Goal: Information Seeking & Learning: Find specific fact

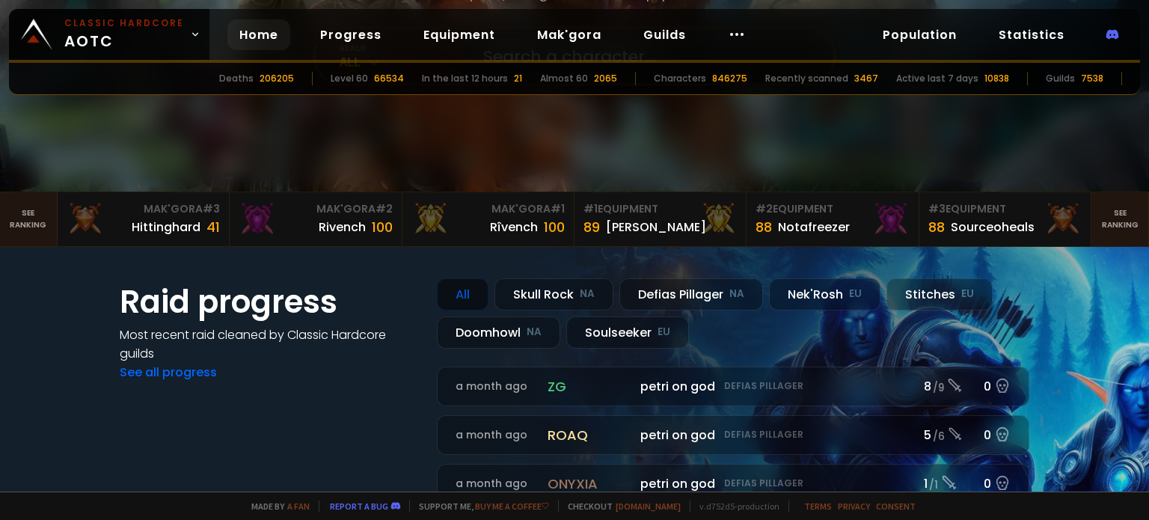
scroll to position [122, 0]
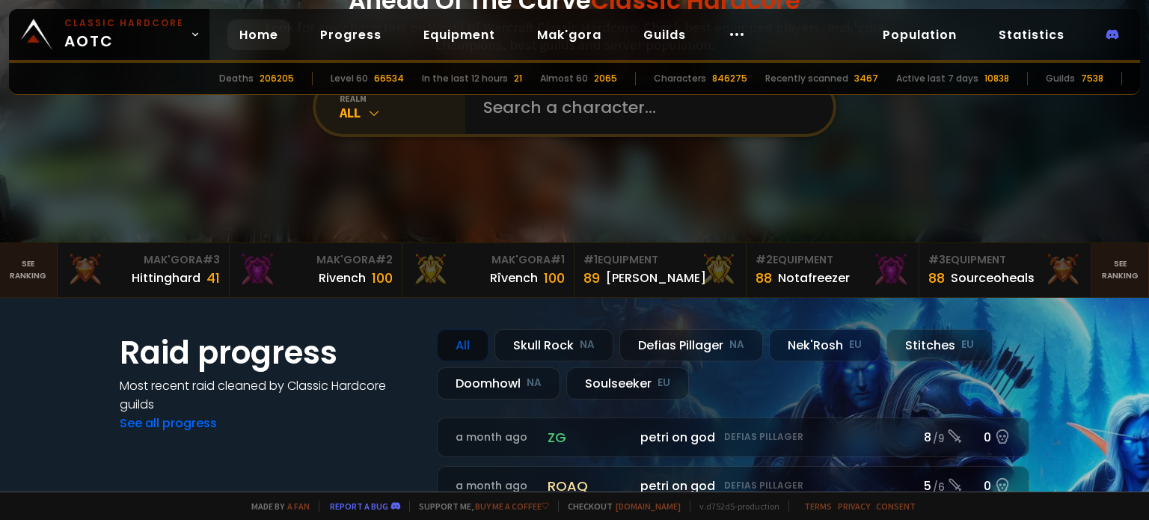
click at [380, 120] on div "All" at bounding box center [402, 112] width 126 height 17
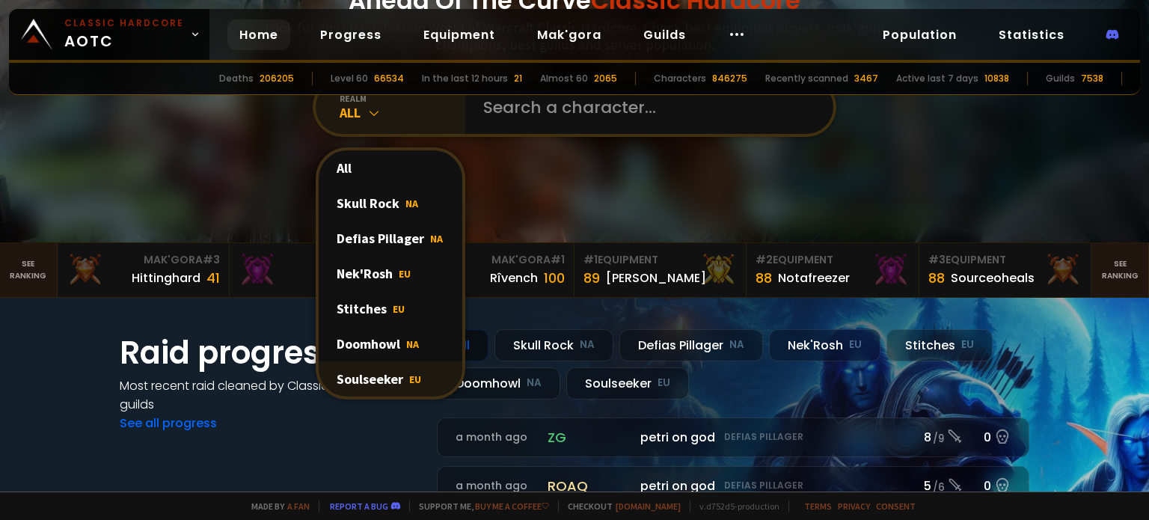
click at [378, 370] on div "Soulseeker EU" at bounding box center [391, 378] width 144 height 35
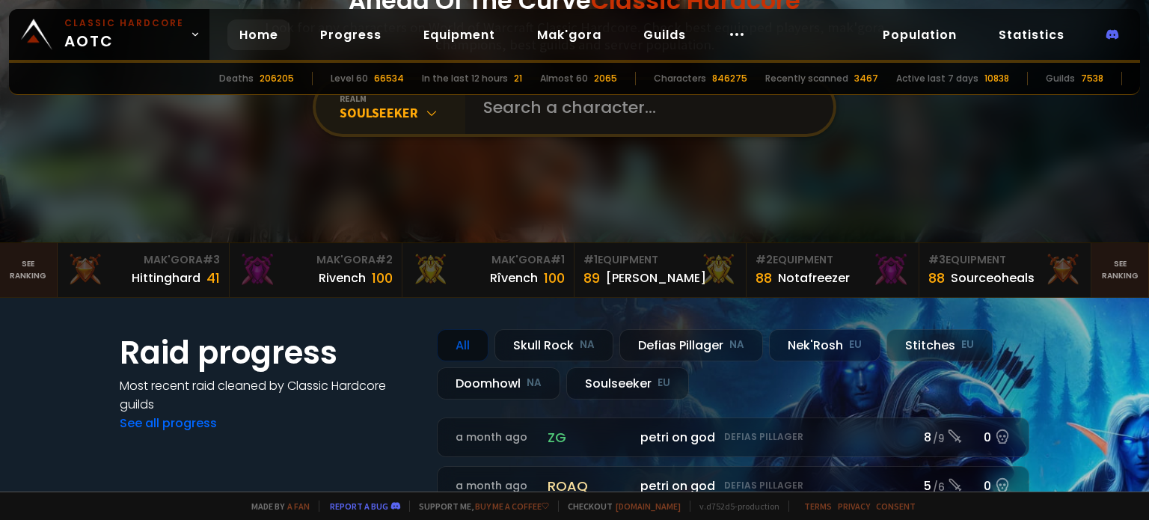
click at [510, 114] on input "text" at bounding box center [644, 107] width 341 height 54
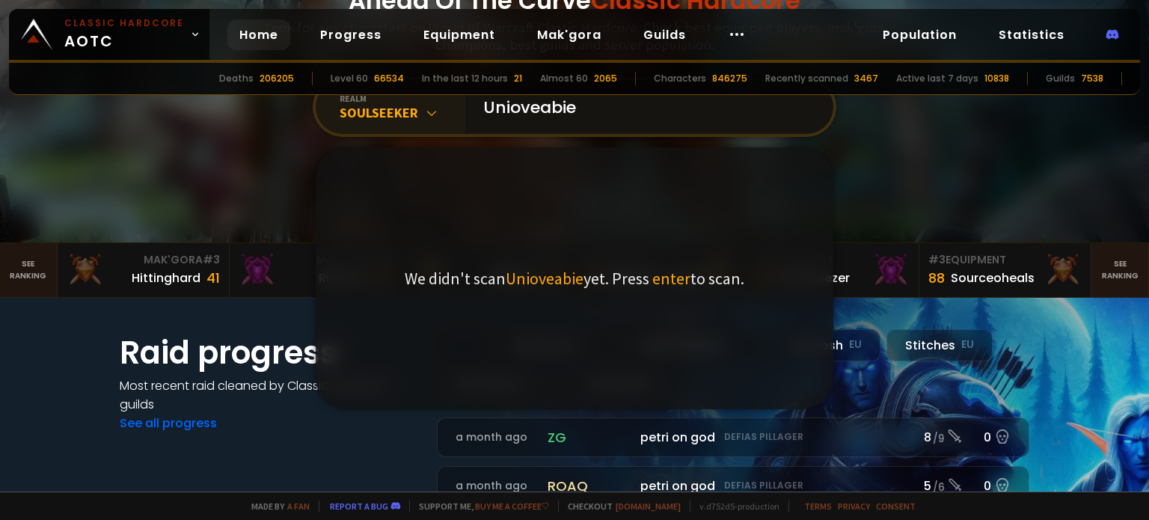
drag, startPoint x: 583, startPoint y: 104, endPoint x: 501, endPoint y: 105, distance: 82.3
click at [501, 105] on input "Unioveabie" at bounding box center [644, 107] width 341 height 54
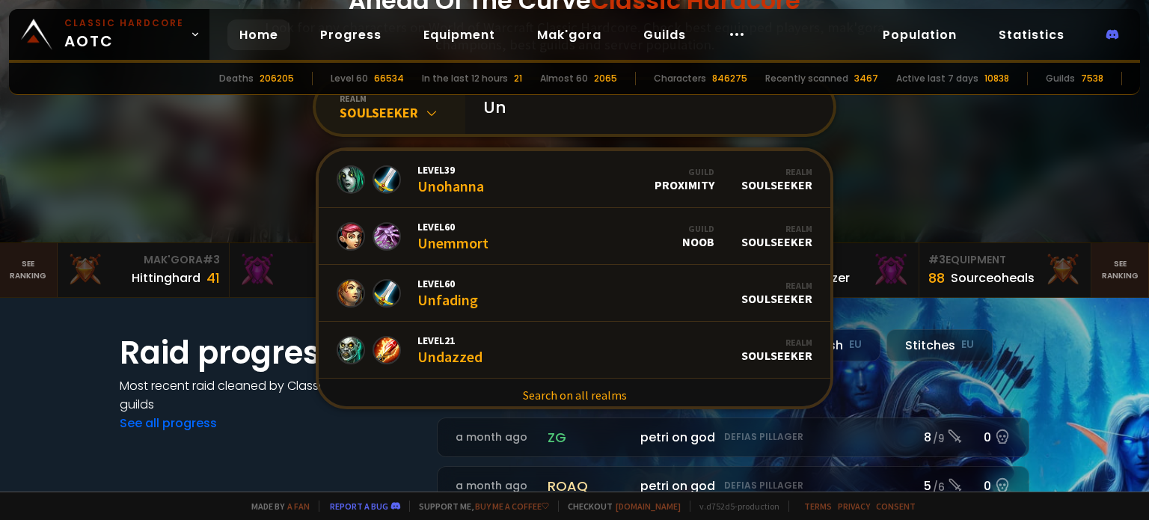
scroll to position [913, 0]
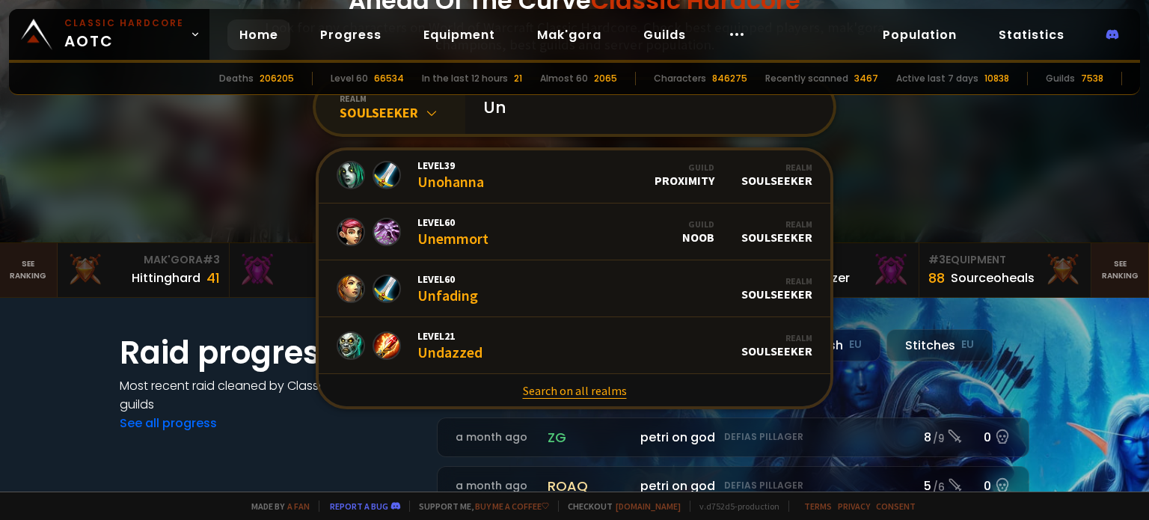
type input "Un"
click at [527, 389] on link "Search on all realms" at bounding box center [574, 390] width 511 height 33
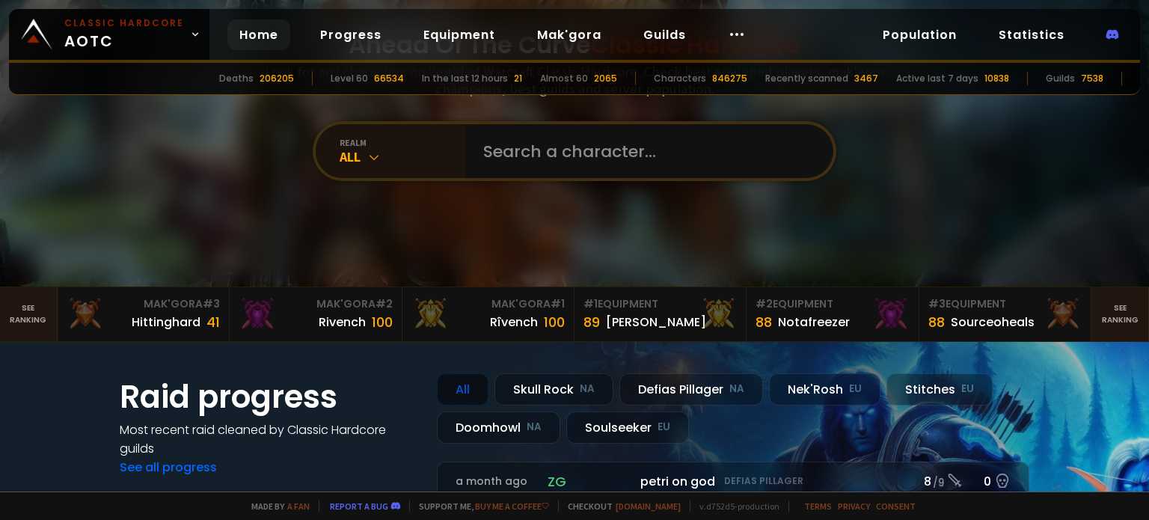
scroll to position [86, 0]
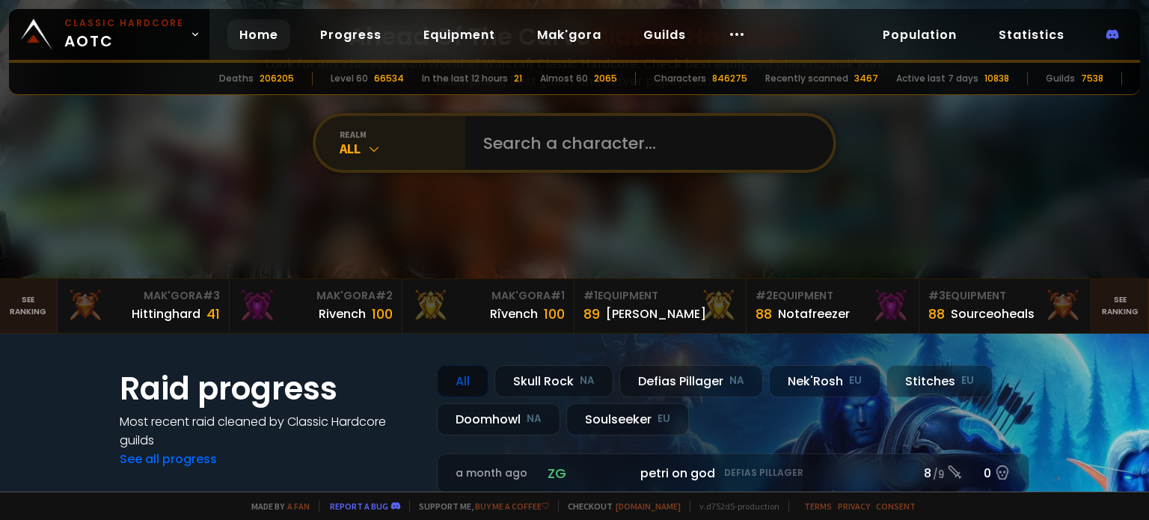
click at [349, 129] on div "realm" at bounding box center [402, 134] width 126 height 11
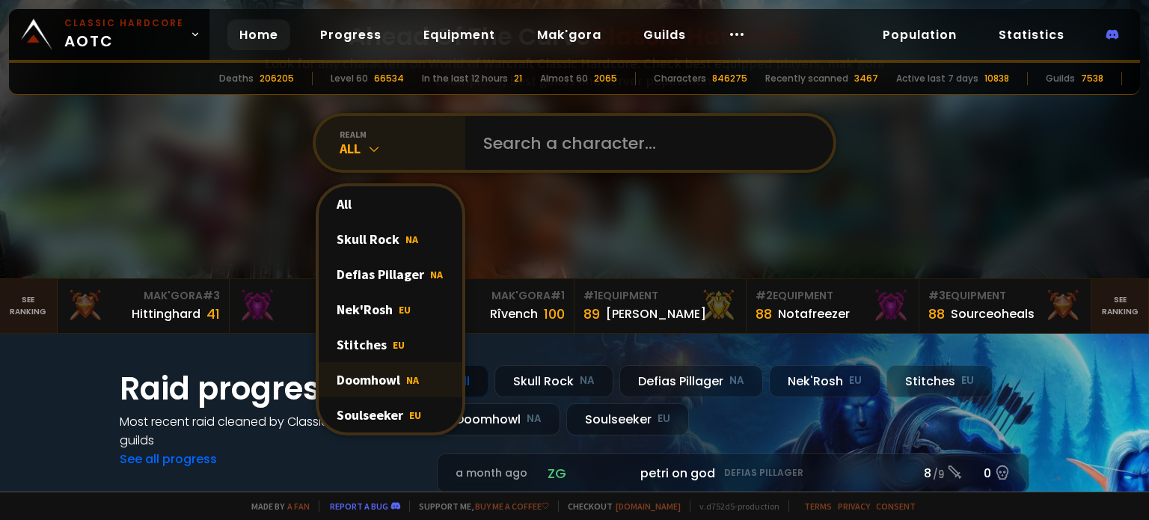
click at [354, 376] on div "Doomhowl NA" at bounding box center [391, 379] width 144 height 35
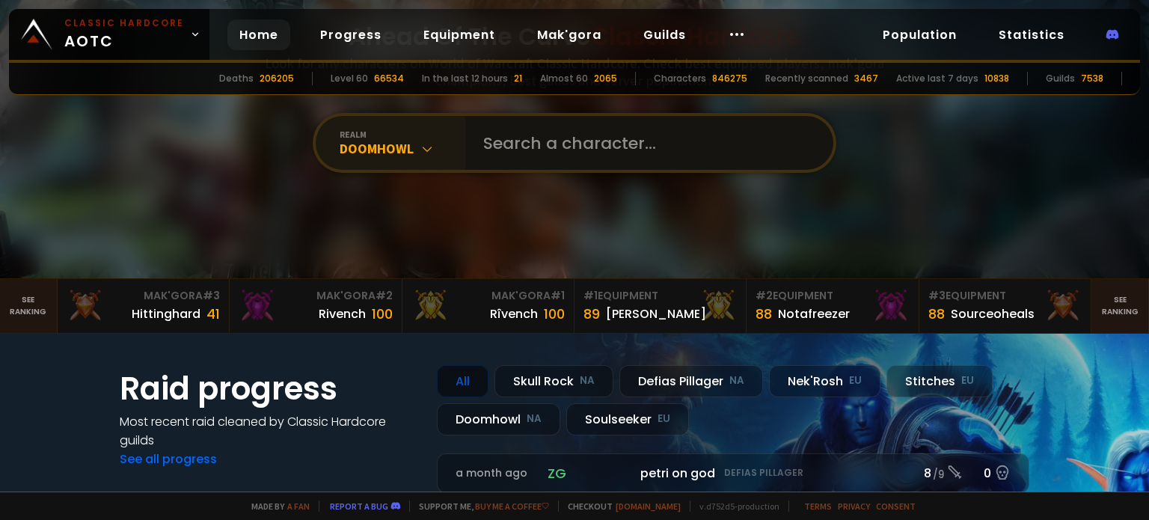
click at [526, 136] on input "text" at bounding box center [644, 143] width 341 height 54
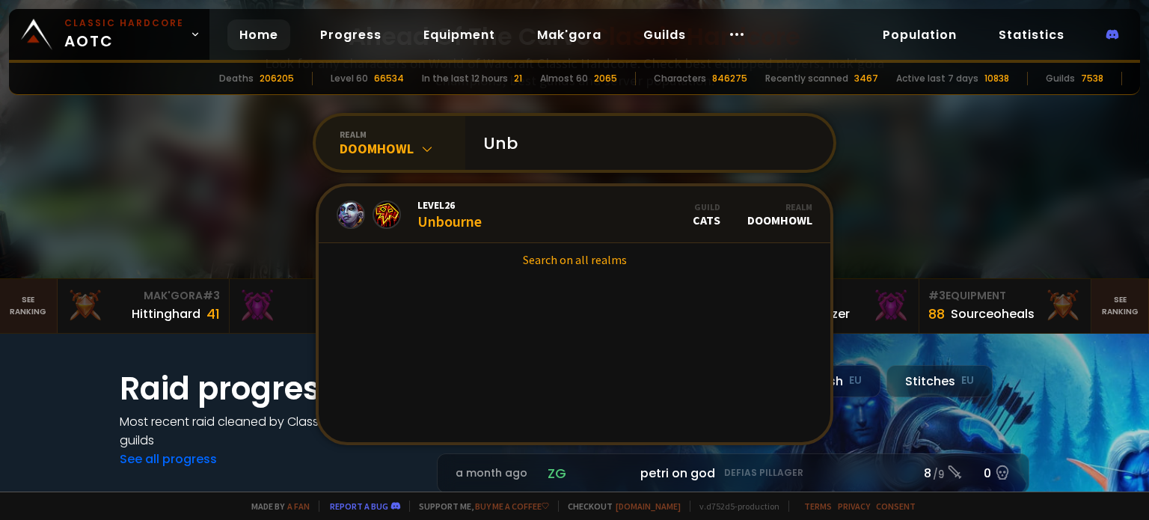
drag, startPoint x: 526, startPoint y: 137, endPoint x: 3, endPoint y: 111, distance: 524.1
click at [1, 111] on section "Ahead Of The Curve Classic Hardcore Look for any characters on World of Warcraf…" at bounding box center [574, 96] width 1149 height 365
click at [339, 138] on div "realm" at bounding box center [402, 134] width 126 height 11
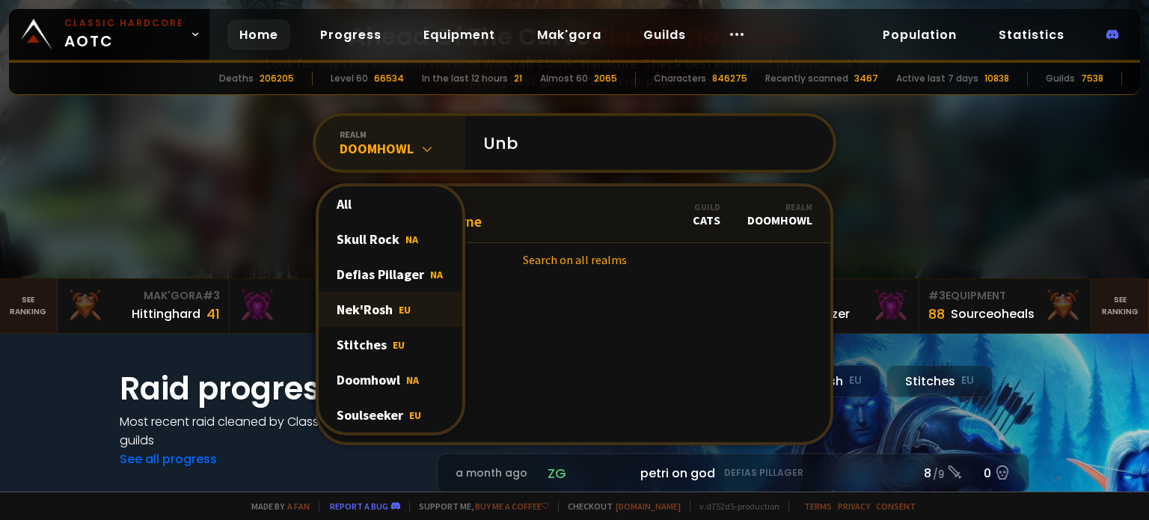
click at [375, 304] on div "Nek'Rosh EU" at bounding box center [391, 309] width 144 height 35
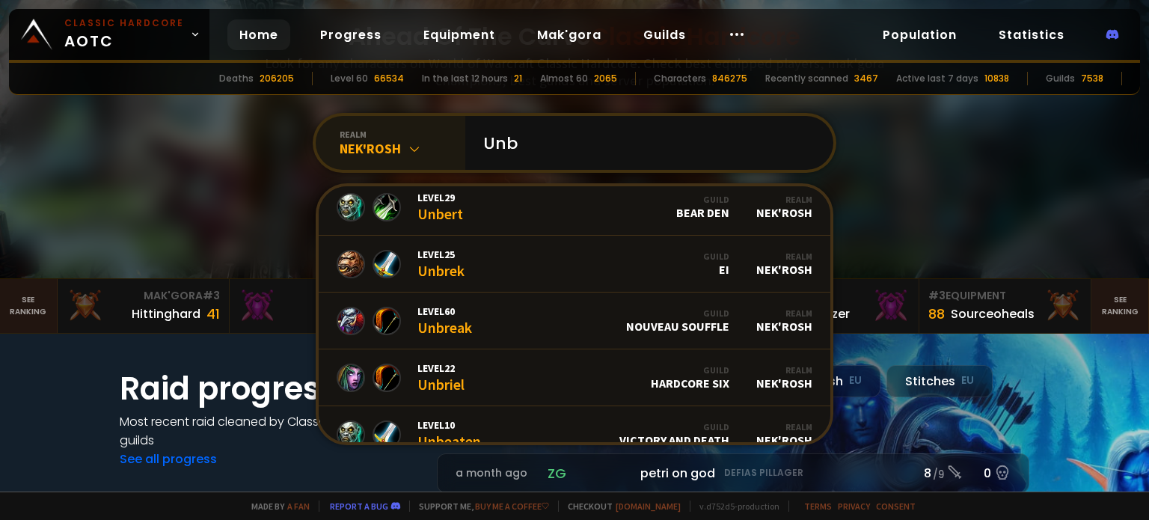
scroll to position [0, 0]
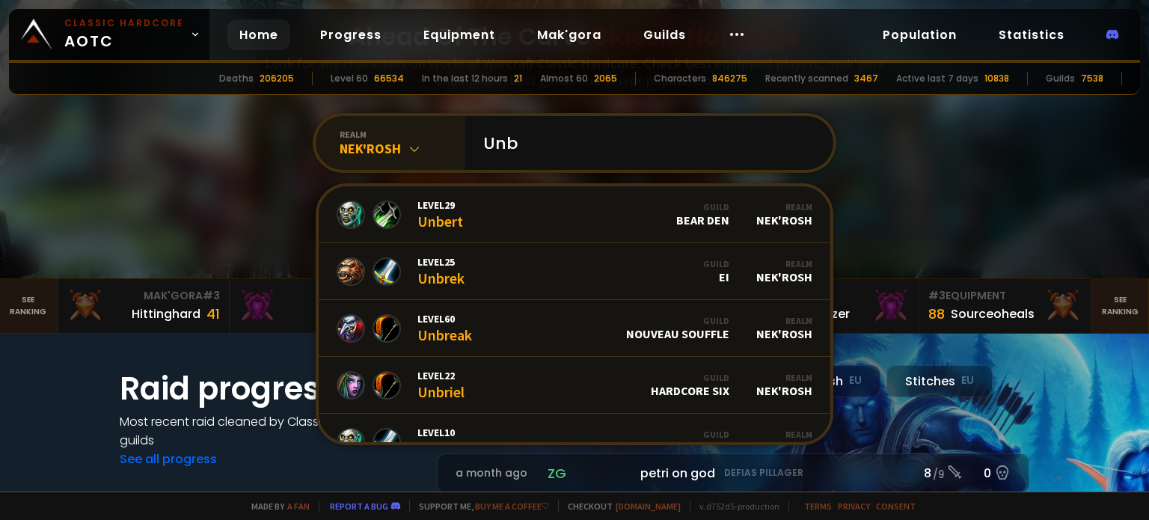
click at [378, 144] on div "Nek'Rosh" at bounding box center [402, 148] width 126 height 17
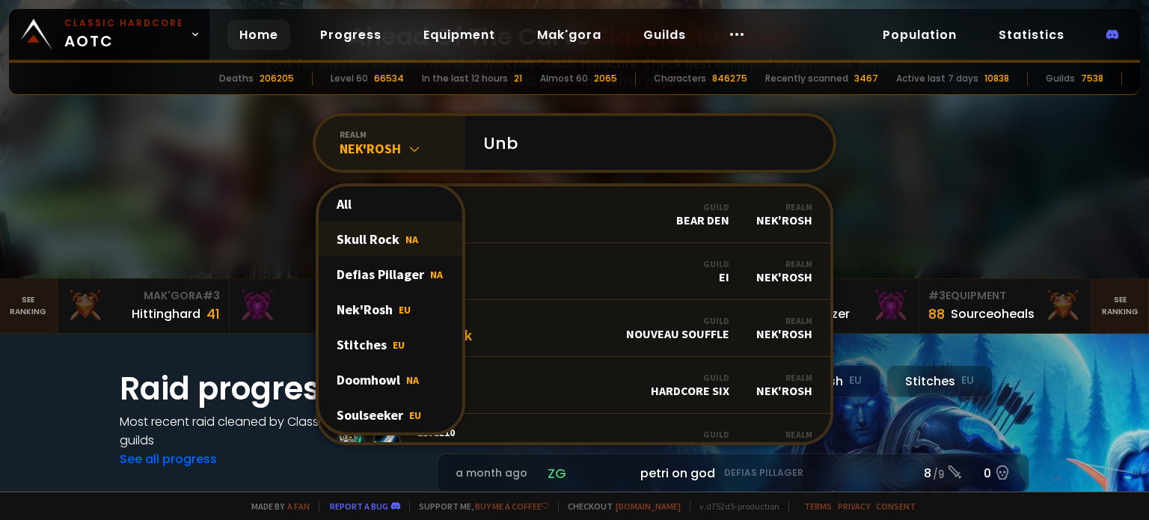
click at [384, 240] on div "Skull Rock NA" at bounding box center [391, 238] width 144 height 35
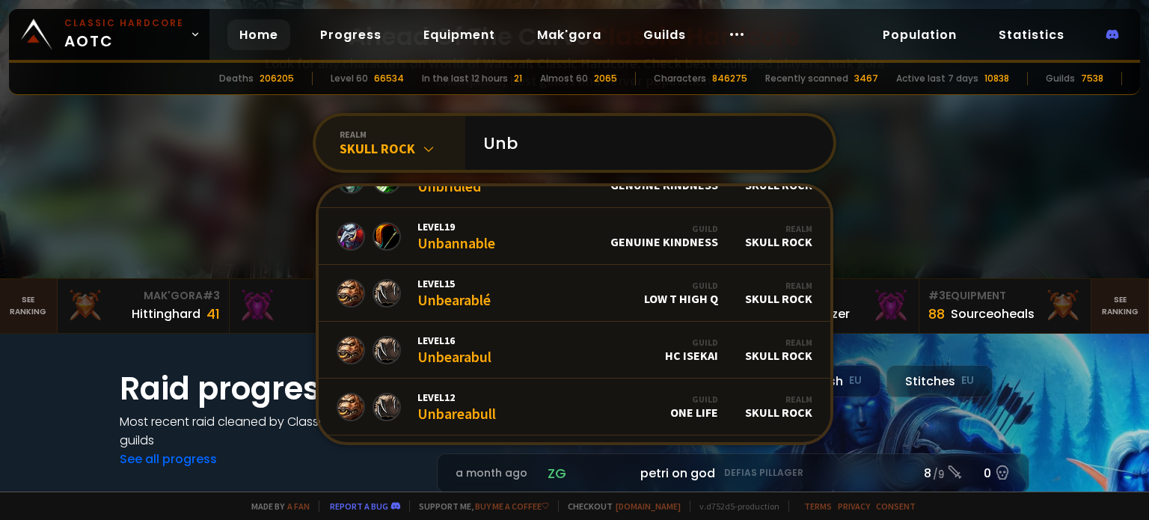
scroll to position [538, 0]
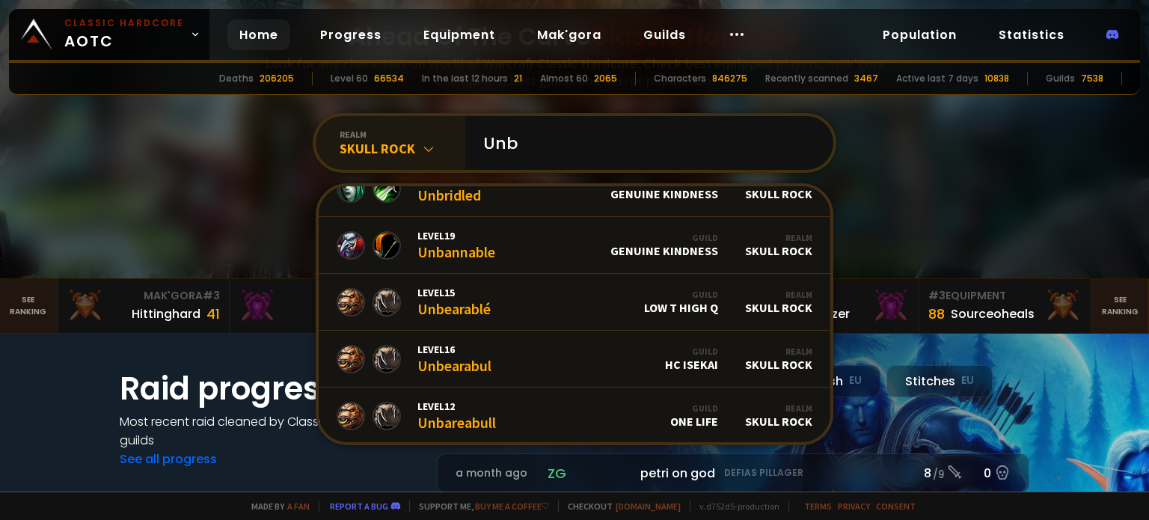
click at [421, 150] on icon at bounding box center [428, 148] width 15 height 15
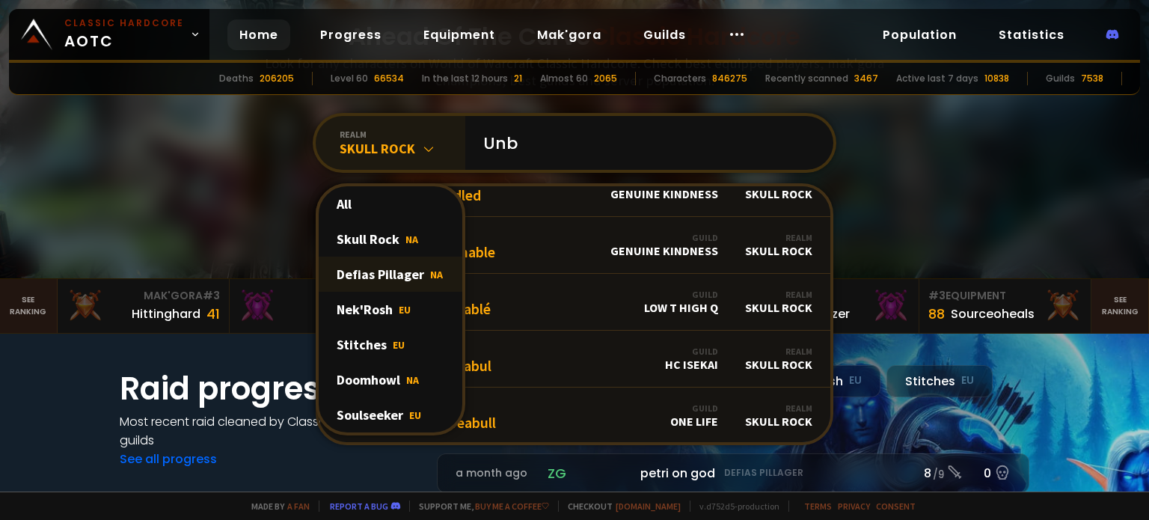
click at [372, 265] on div "Defias Pillager NA" at bounding box center [391, 273] width 144 height 35
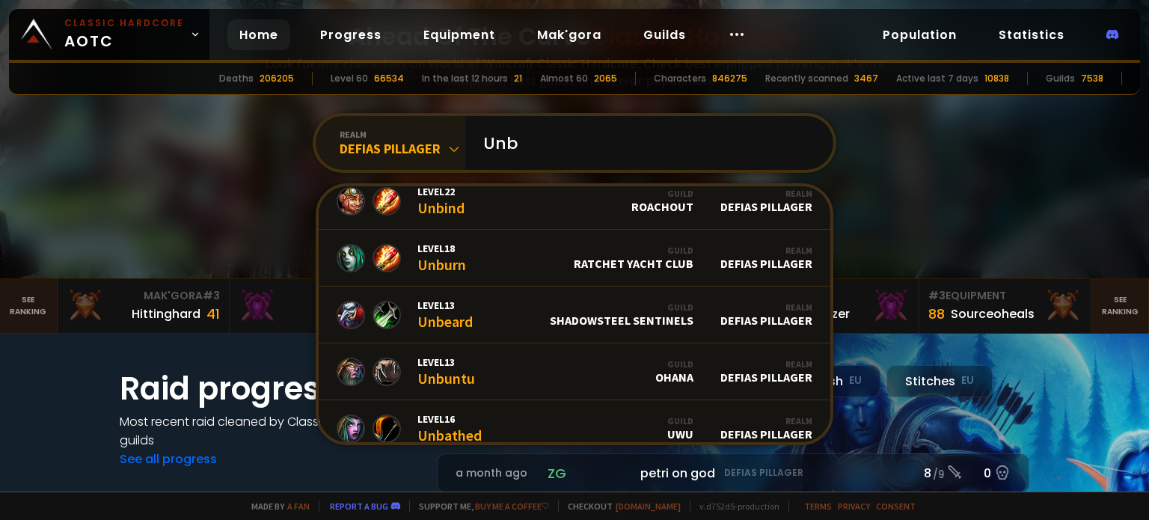
scroll to position [0, 0]
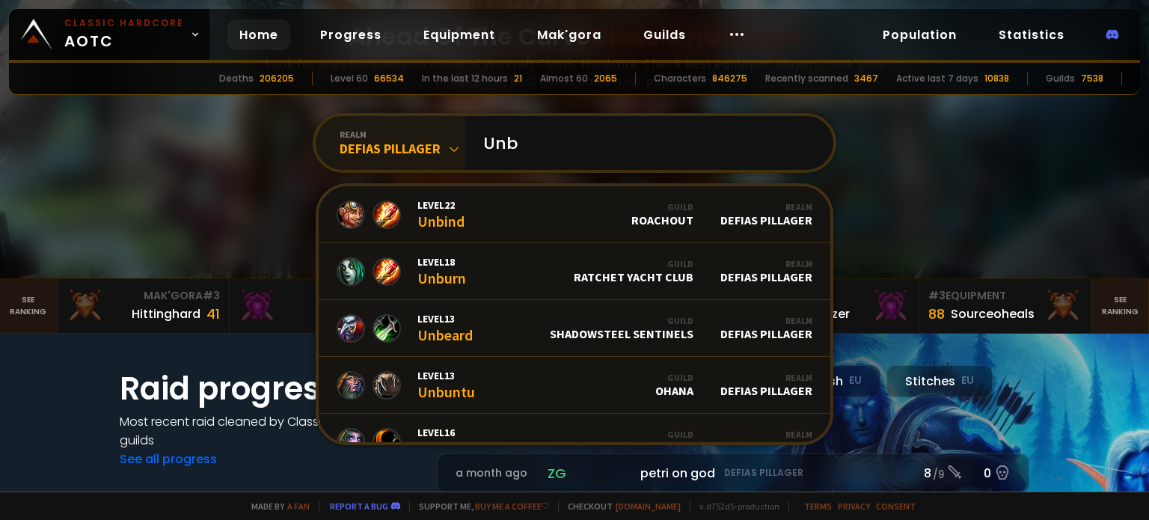
click at [339, 129] on div "realm" at bounding box center [402, 134] width 126 height 11
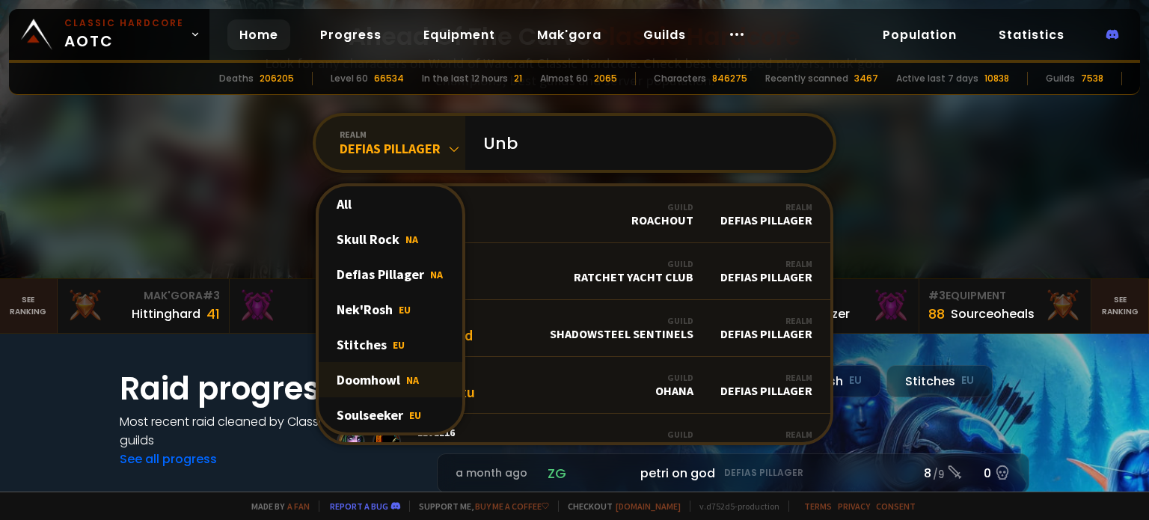
click at [376, 373] on div "Doomhowl NA" at bounding box center [391, 379] width 144 height 35
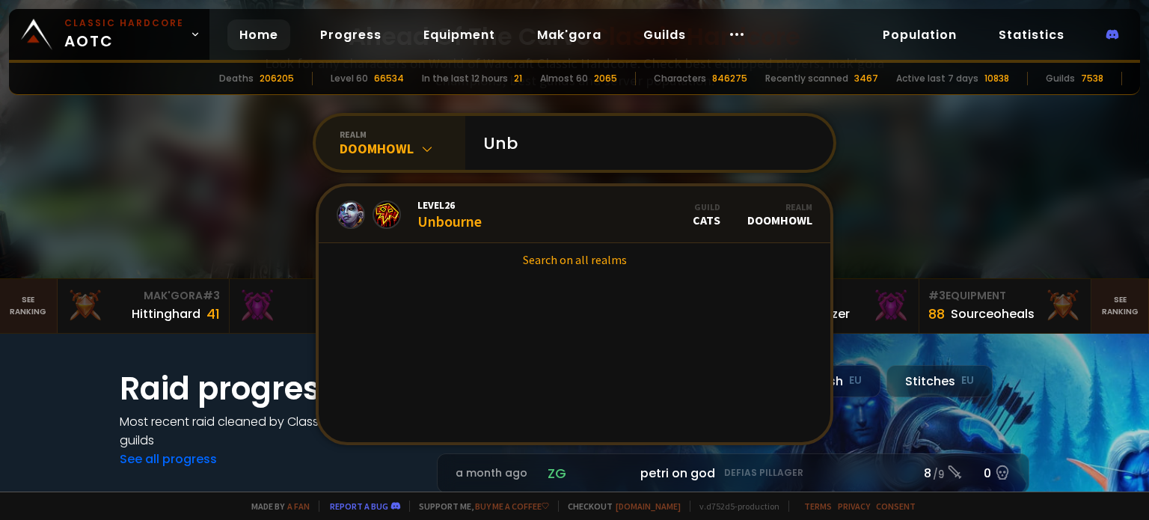
click at [375, 153] on div "Doomhowl" at bounding box center [402, 148] width 126 height 17
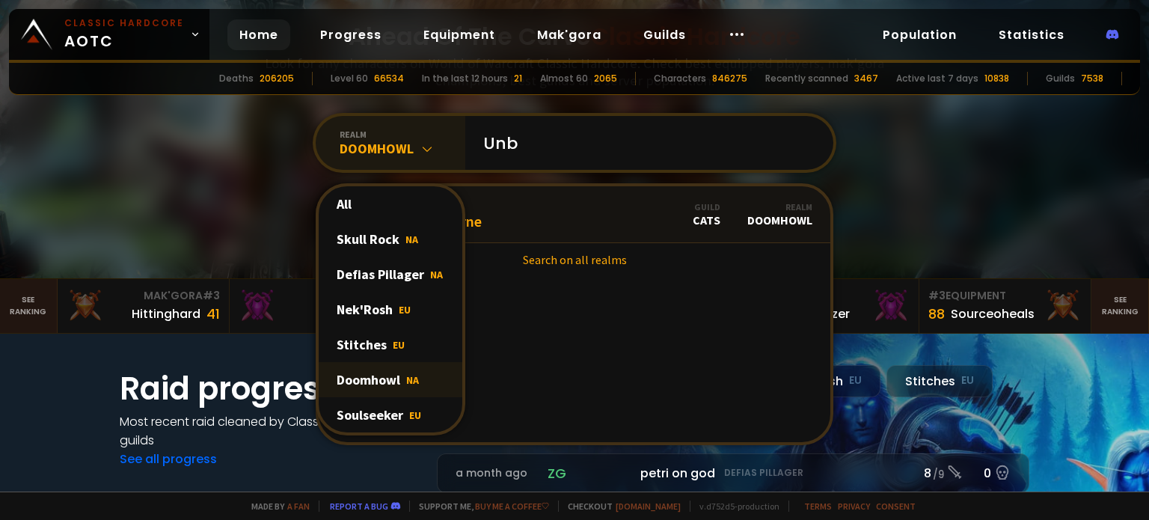
click at [368, 392] on div "Doomhowl NA" at bounding box center [391, 379] width 144 height 35
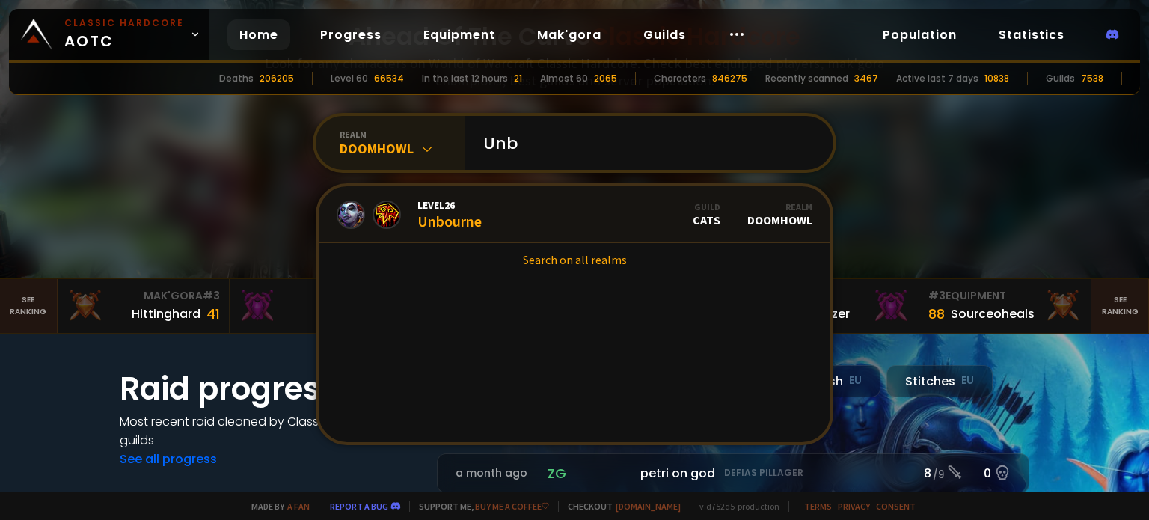
click at [390, 159] on div "realm Doomhowl" at bounding box center [391, 143] width 150 height 54
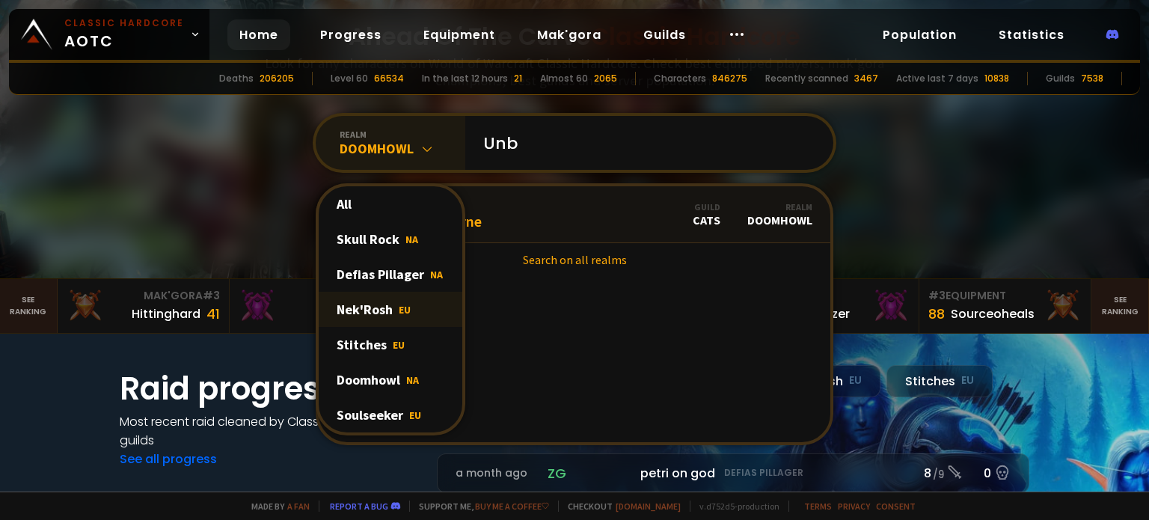
click at [374, 300] on div "Nek'Rosh EU" at bounding box center [391, 309] width 144 height 35
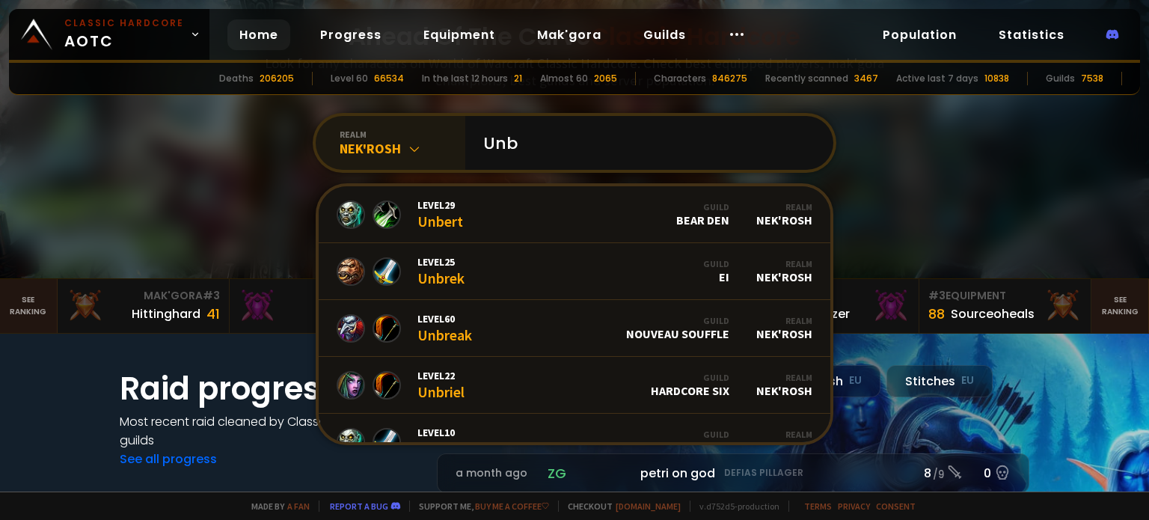
click at [375, 144] on div "Nek'Rosh" at bounding box center [402, 148] width 126 height 17
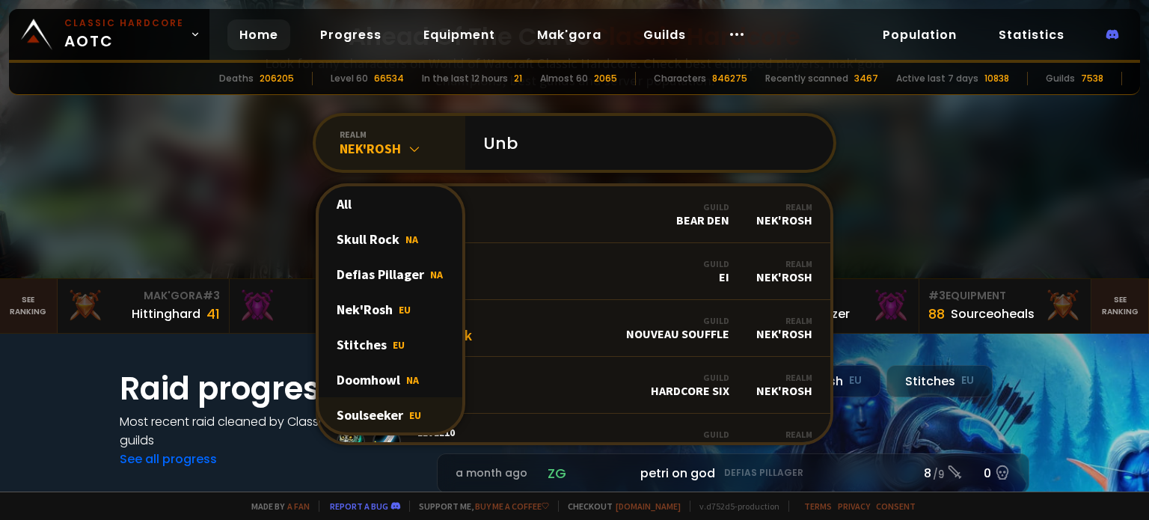
click at [372, 408] on div "Soulseeker EU" at bounding box center [391, 414] width 144 height 35
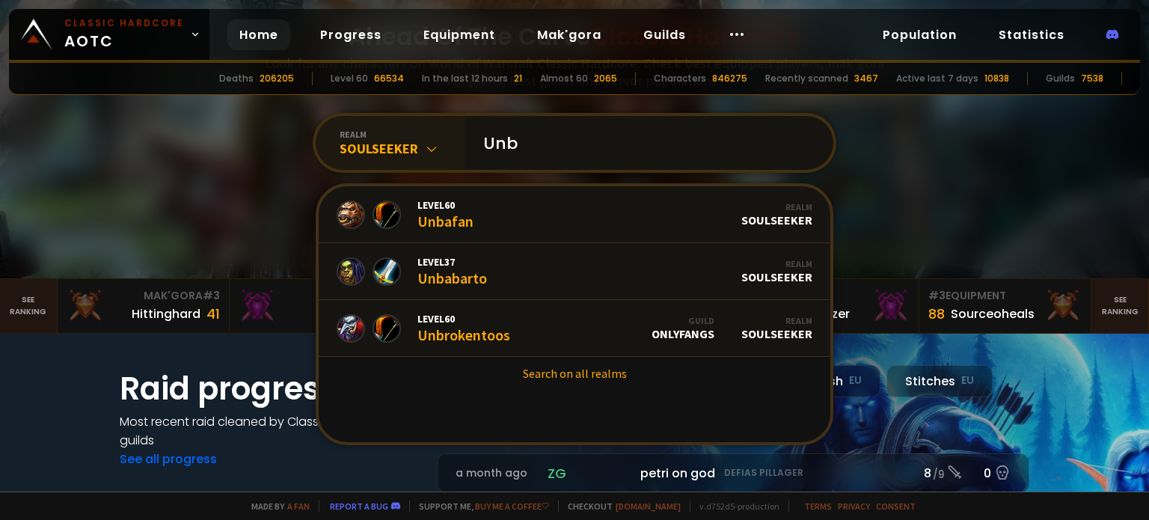
click at [526, 137] on input "Unb" at bounding box center [644, 143] width 341 height 54
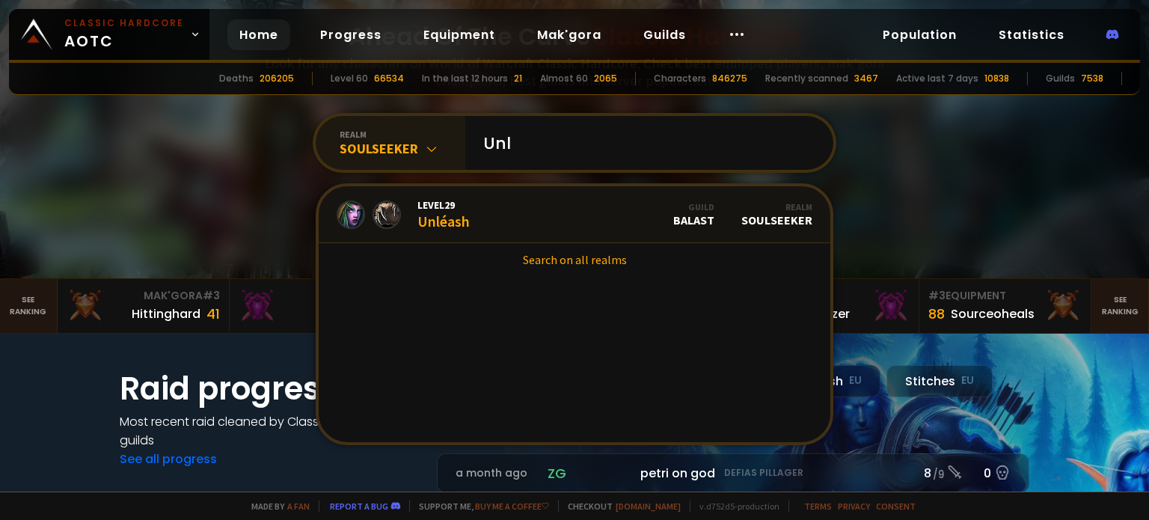
click at [397, 147] on div "Soulseeker" at bounding box center [402, 148] width 126 height 17
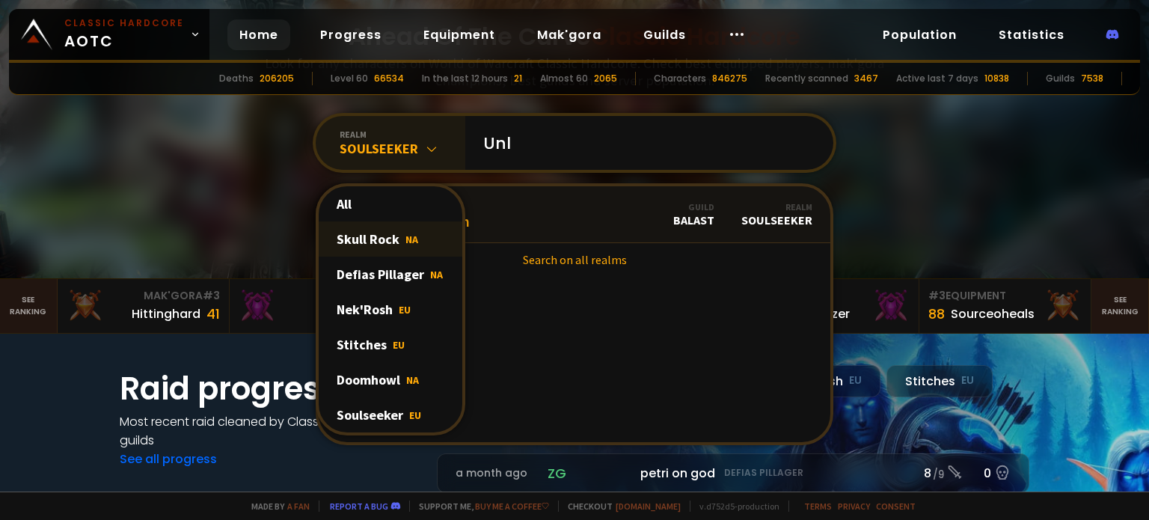
click at [368, 241] on div "Skull Rock NA" at bounding box center [391, 238] width 144 height 35
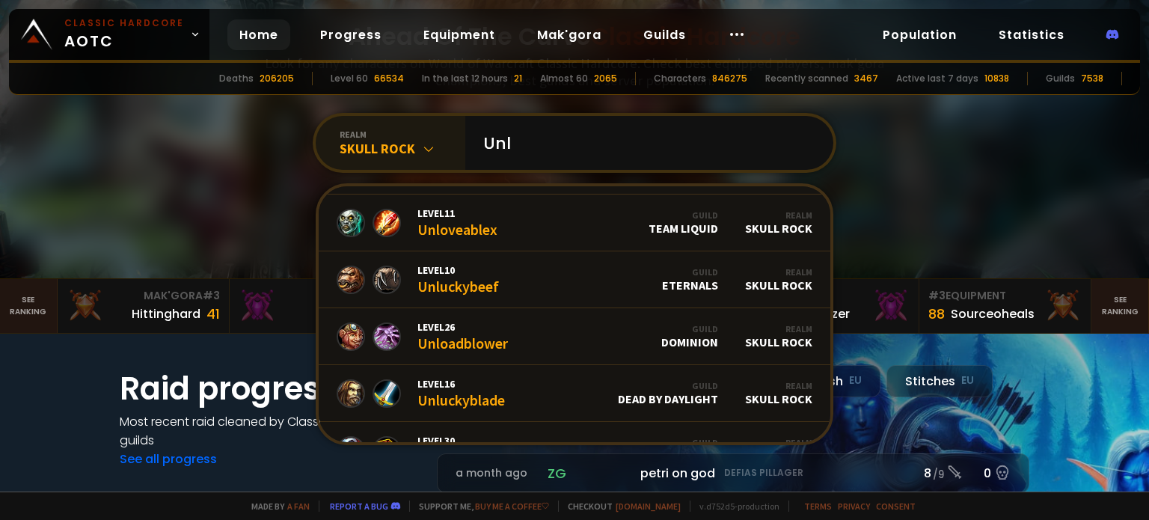
scroll to position [547, 0]
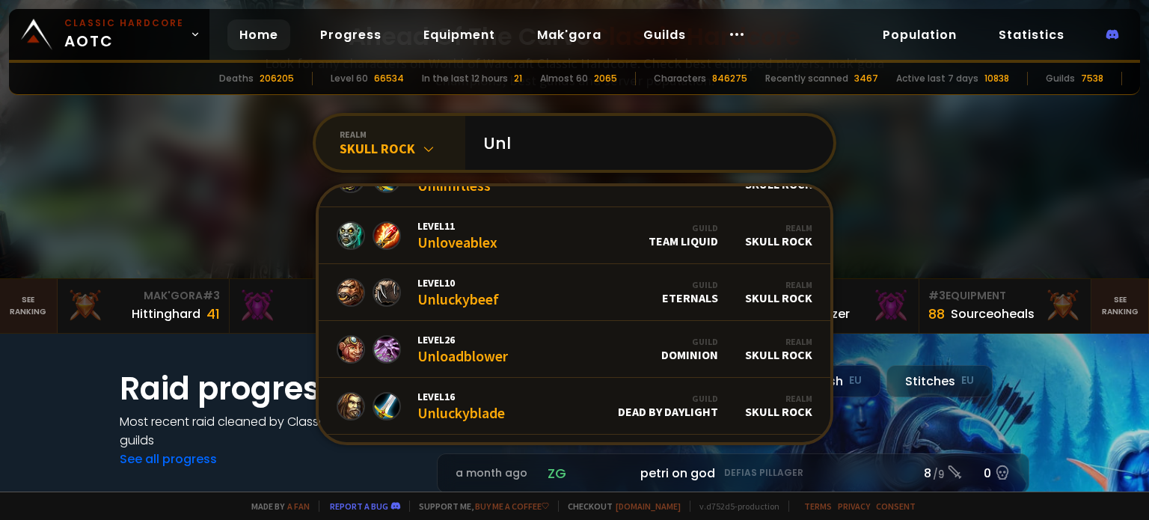
click at [379, 150] on div "Skull Rock" at bounding box center [402, 148] width 126 height 17
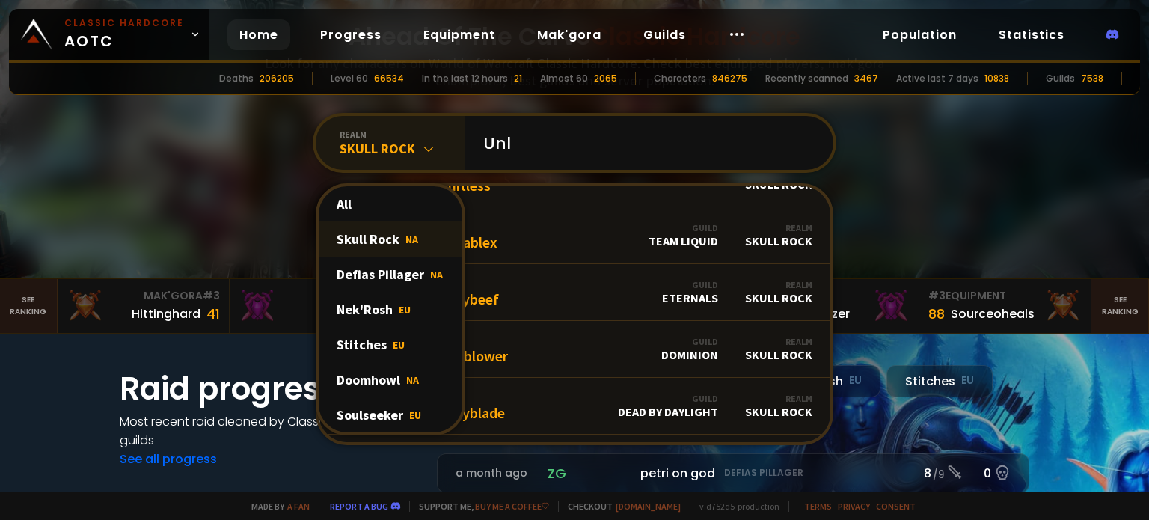
click at [368, 227] on div "Skull Rock NA" at bounding box center [391, 238] width 144 height 35
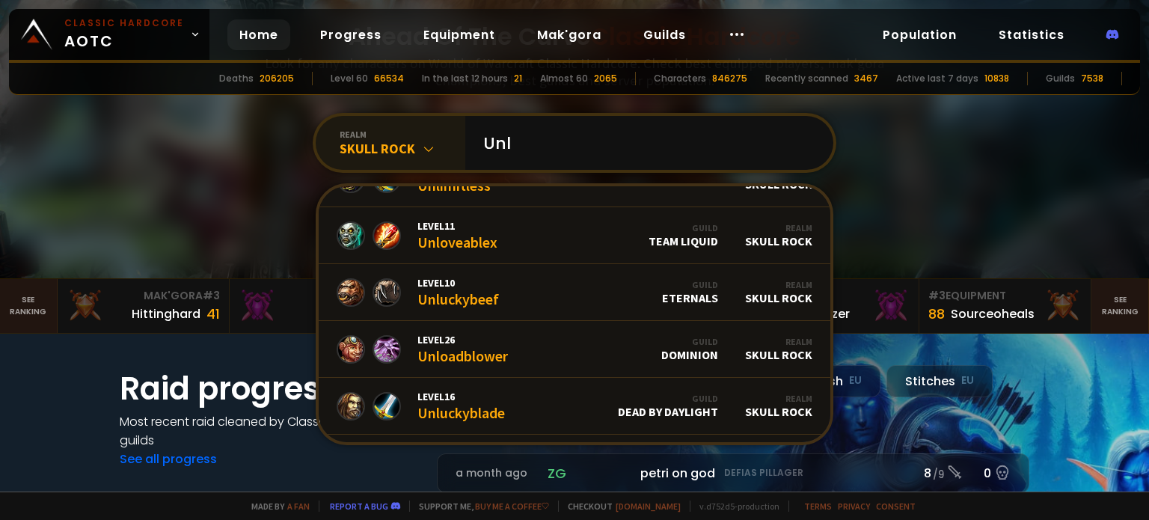
click at [394, 149] on div "Skull Rock" at bounding box center [402, 148] width 126 height 17
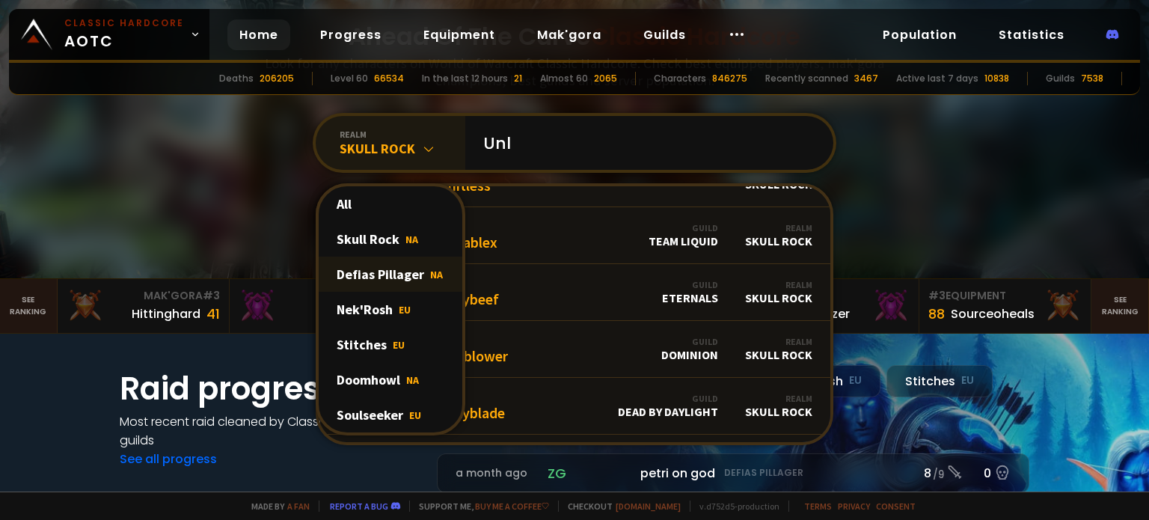
click at [374, 268] on div "Defias Pillager NA" at bounding box center [391, 273] width 144 height 35
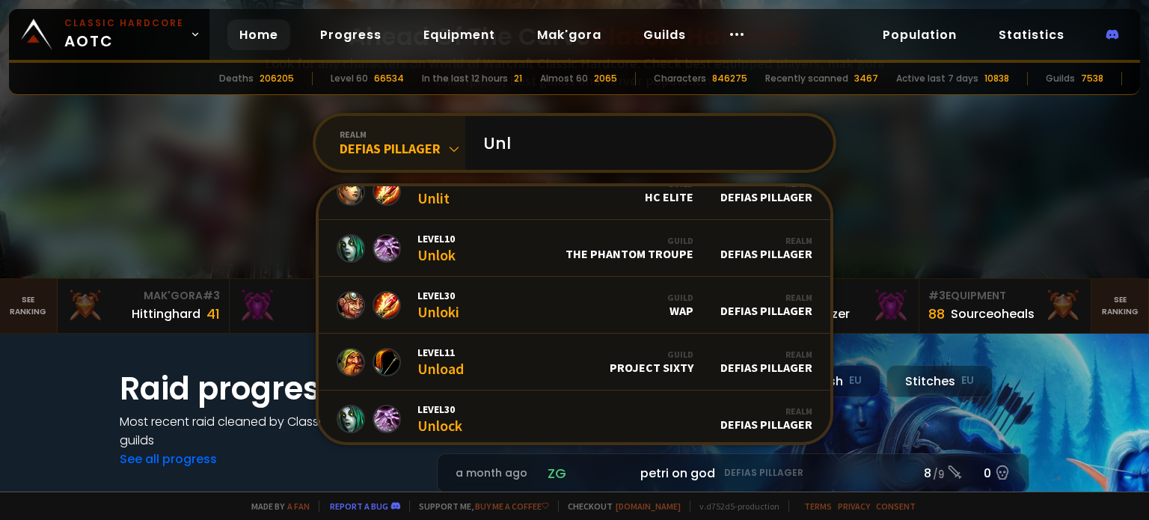
scroll to position [0, 0]
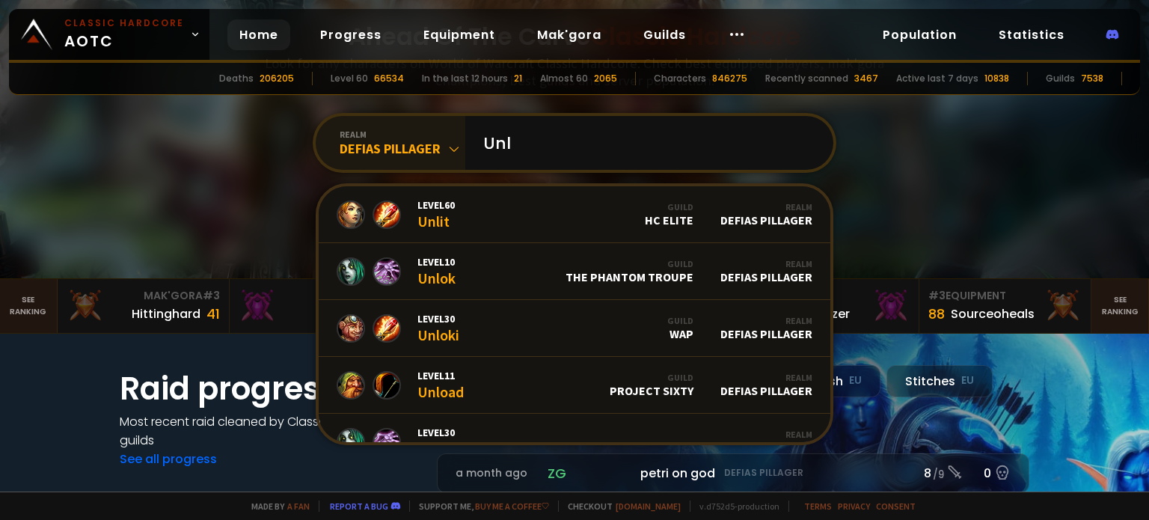
click at [357, 138] on div "realm" at bounding box center [402, 134] width 126 height 11
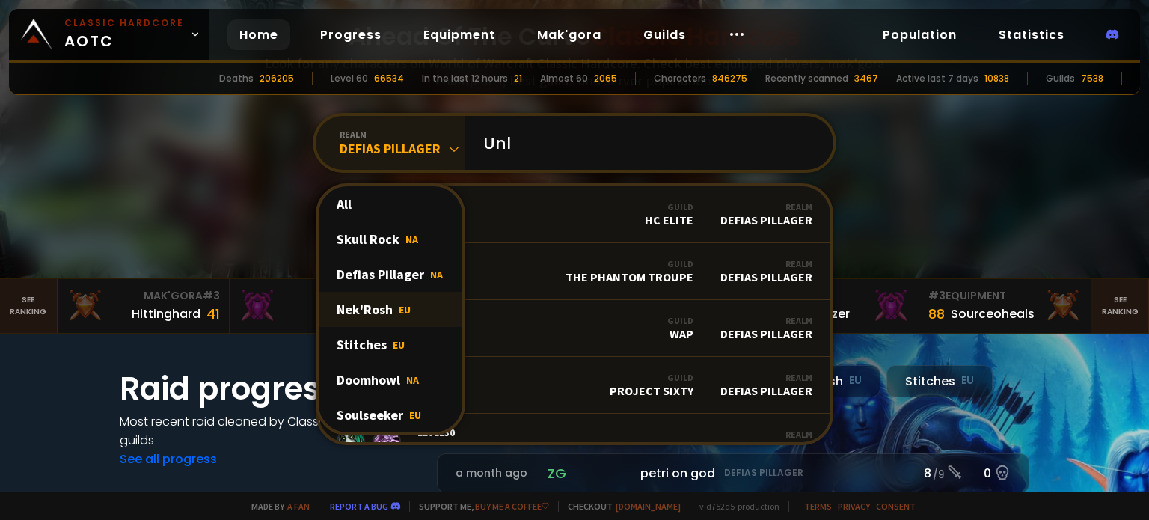
click at [368, 304] on div "Nek'Rosh EU" at bounding box center [391, 309] width 144 height 35
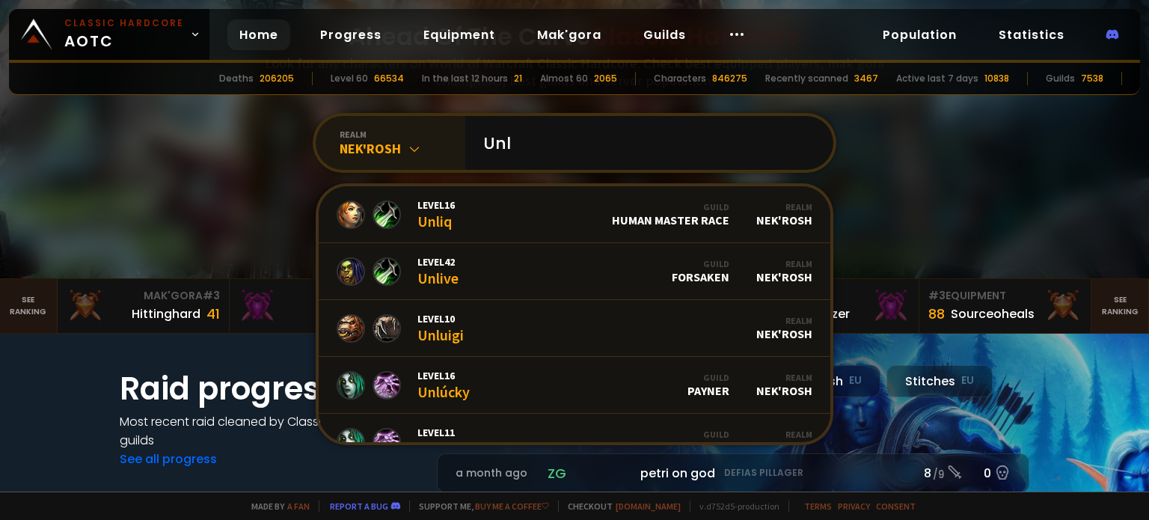
click at [354, 137] on div "realm" at bounding box center [402, 134] width 126 height 11
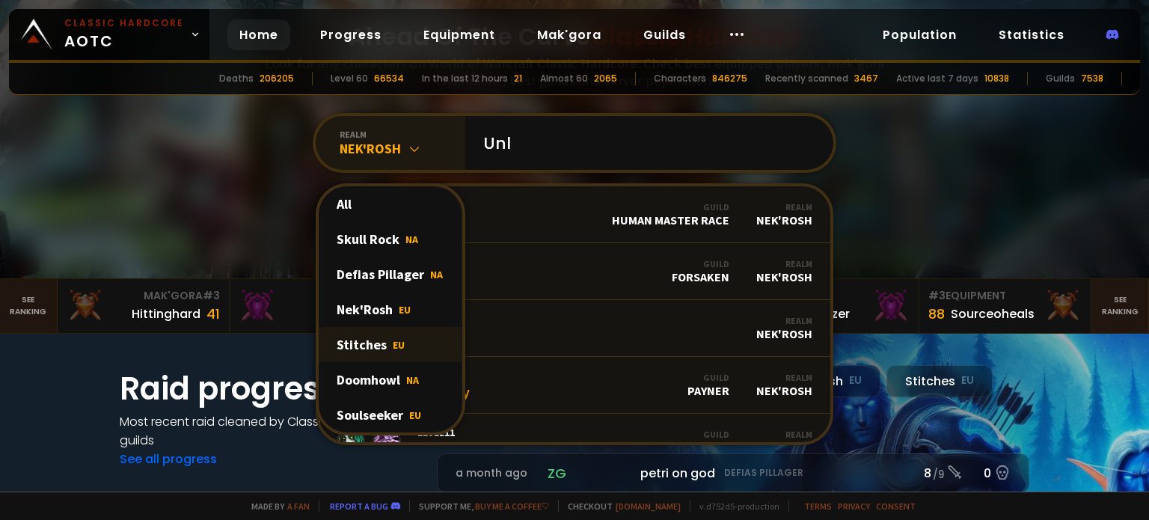
click at [368, 331] on div "Stitches EU" at bounding box center [391, 344] width 144 height 35
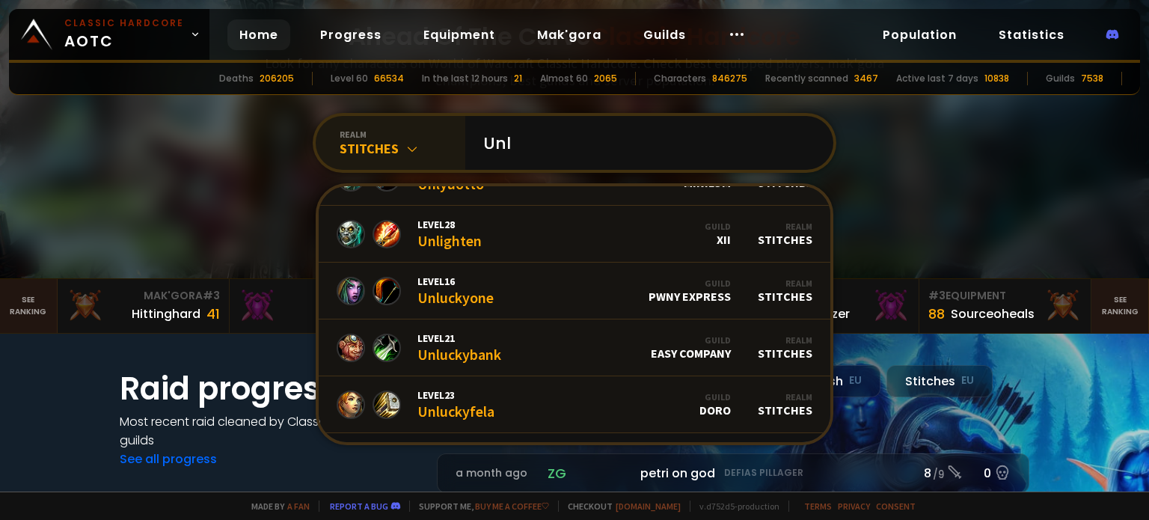
scroll to position [913, 0]
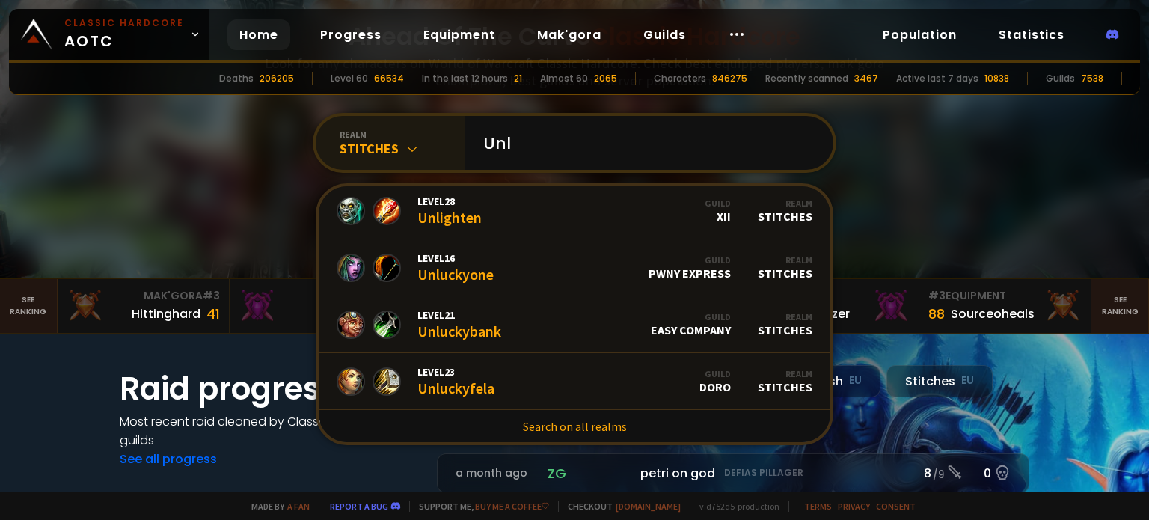
click at [405, 143] on icon at bounding box center [412, 148] width 15 height 15
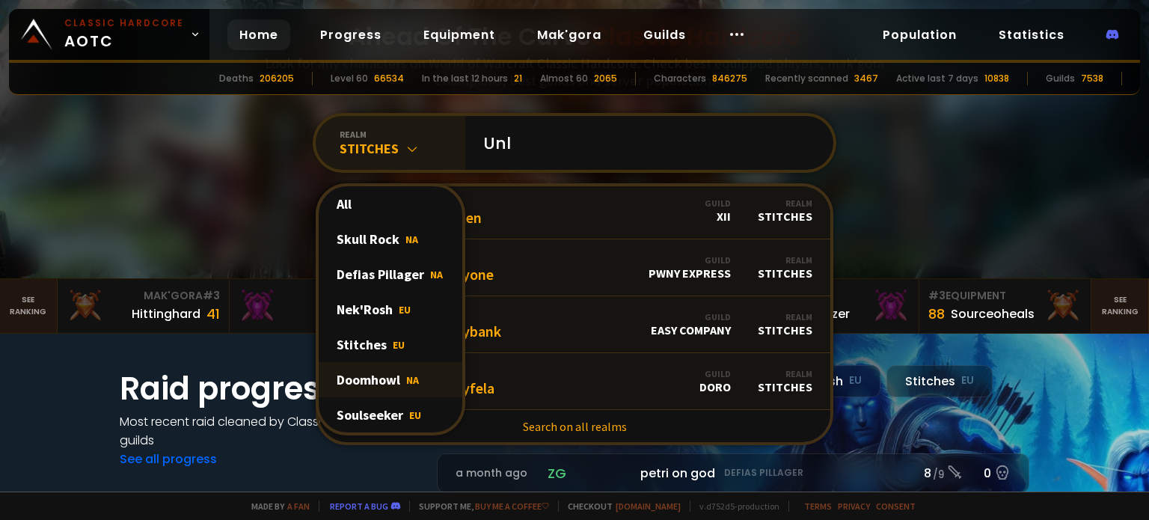
click at [377, 370] on div "Doomhowl NA" at bounding box center [391, 379] width 144 height 35
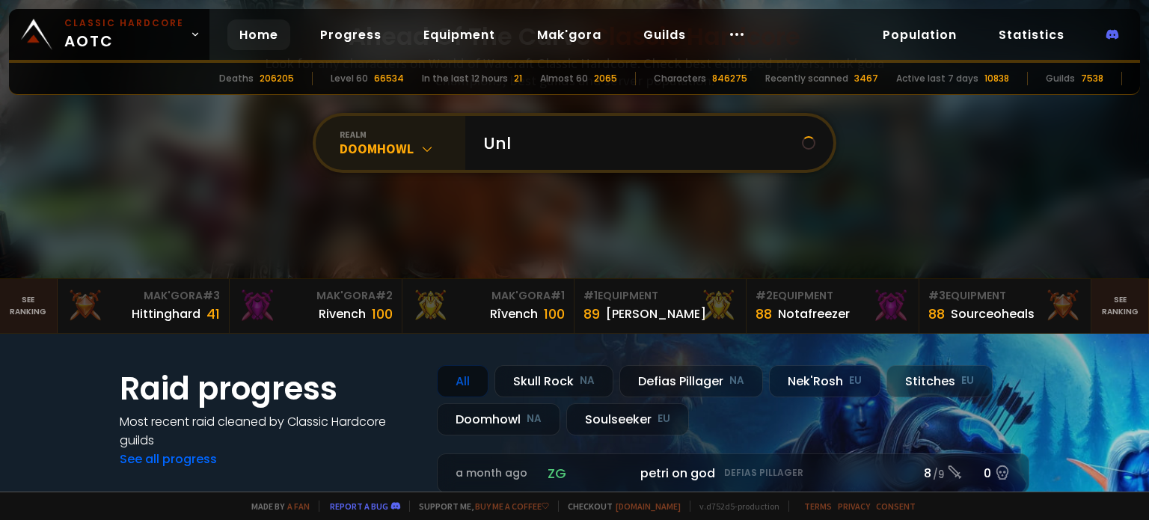
scroll to position [0, 0]
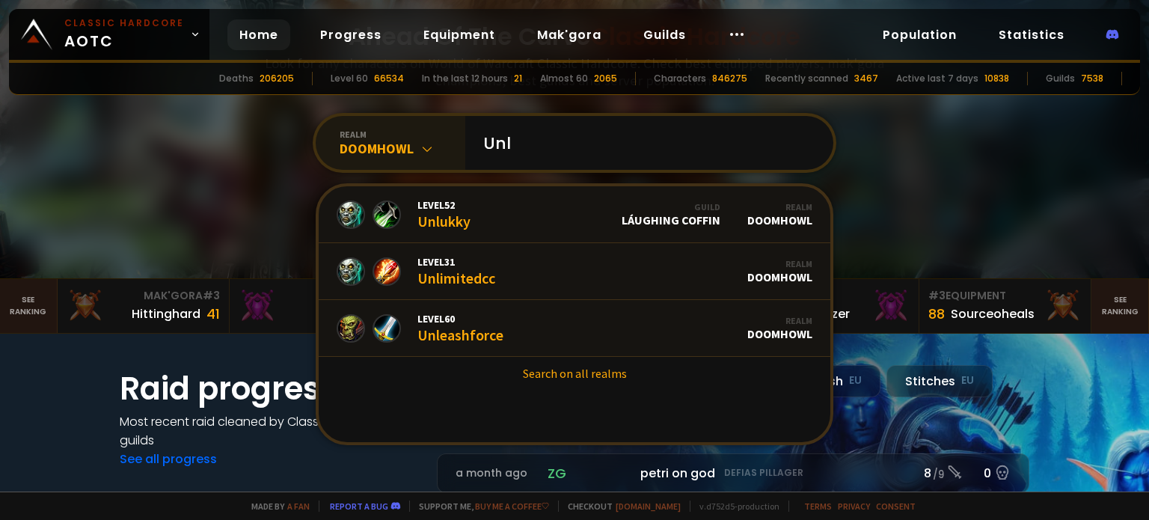
click at [366, 151] on div "Doomhowl" at bounding box center [402, 148] width 126 height 17
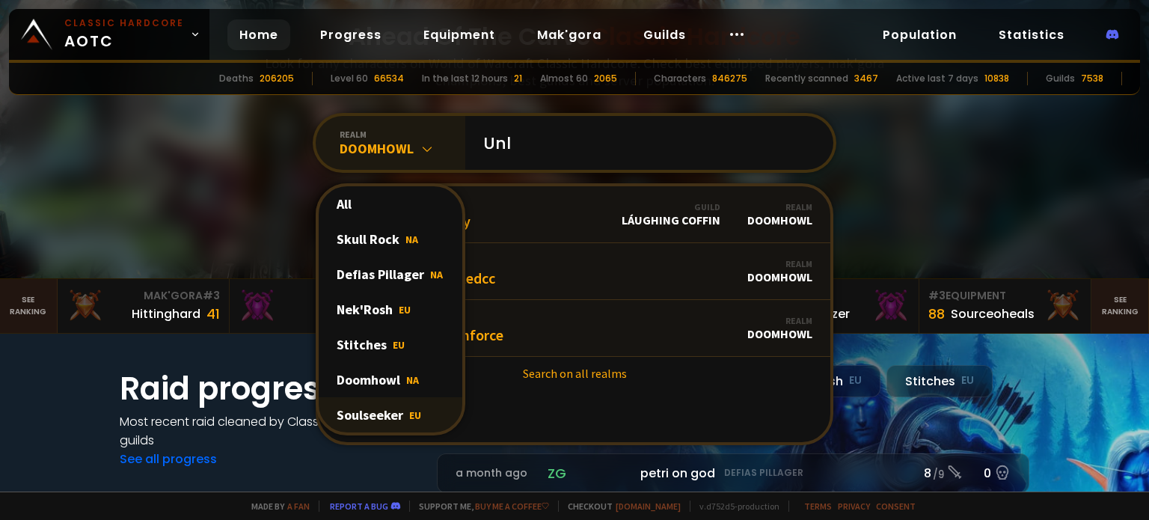
click at [368, 411] on div "Soulseeker EU" at bounding box center [391, 414] width 144 height 35
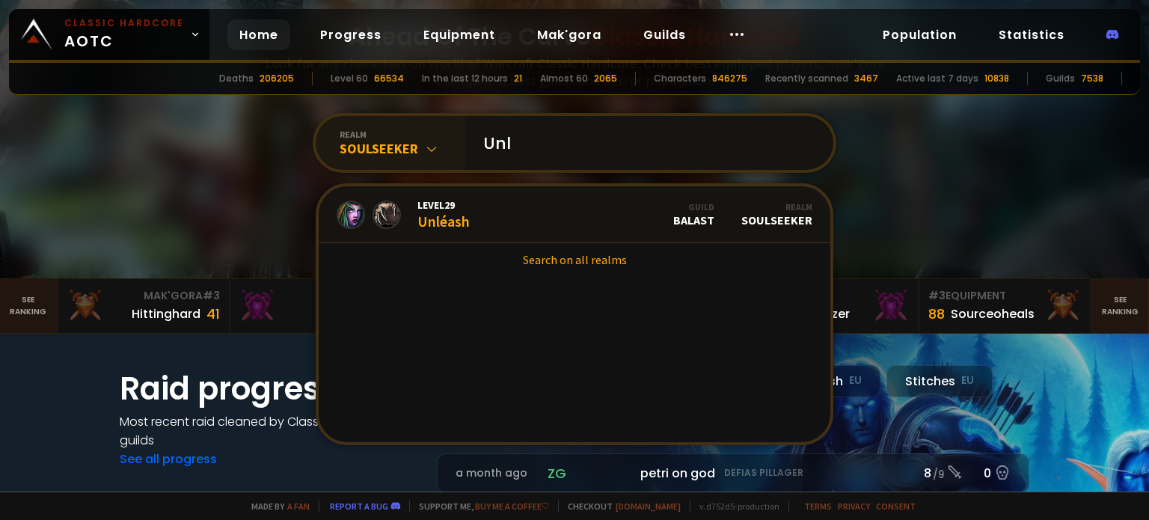
drag, startPoint x: 529, startPoint y: 149, endPoint x: 541, endPoint y: 144, distance: 12.8
click at [541, 144] on input "Unl" at bounding box center [644, 143] width 341 height 54
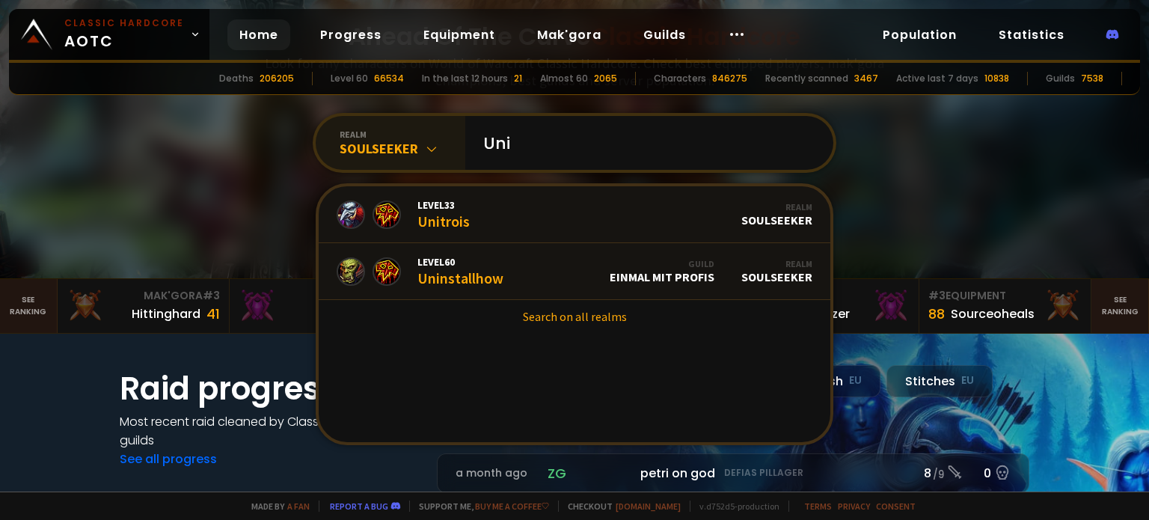
click at [380, 147] on div "Soulseeker" at bounding box center [402, 148] width 126 height 17
click at [527, 134] on input "Uni" at bounding box center [644, 143] width 341 height 54
click at [381, 141] on div "Soulseeker" at bounding box center [402, 148] width 126 height 17
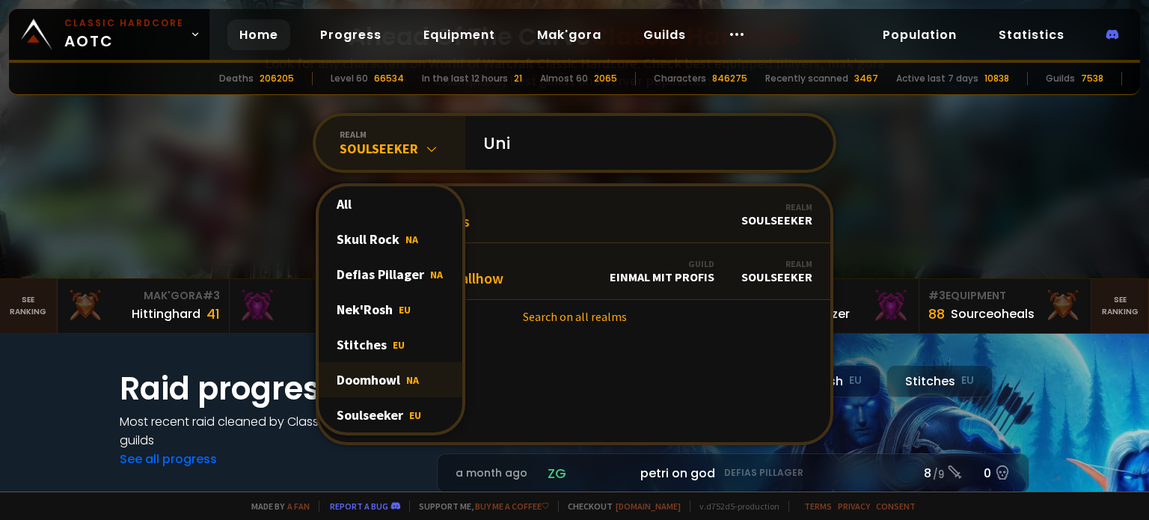
click at [371, 381] on div "Doomhowl NA" at bounding box center [391, 379] width 144 height 35
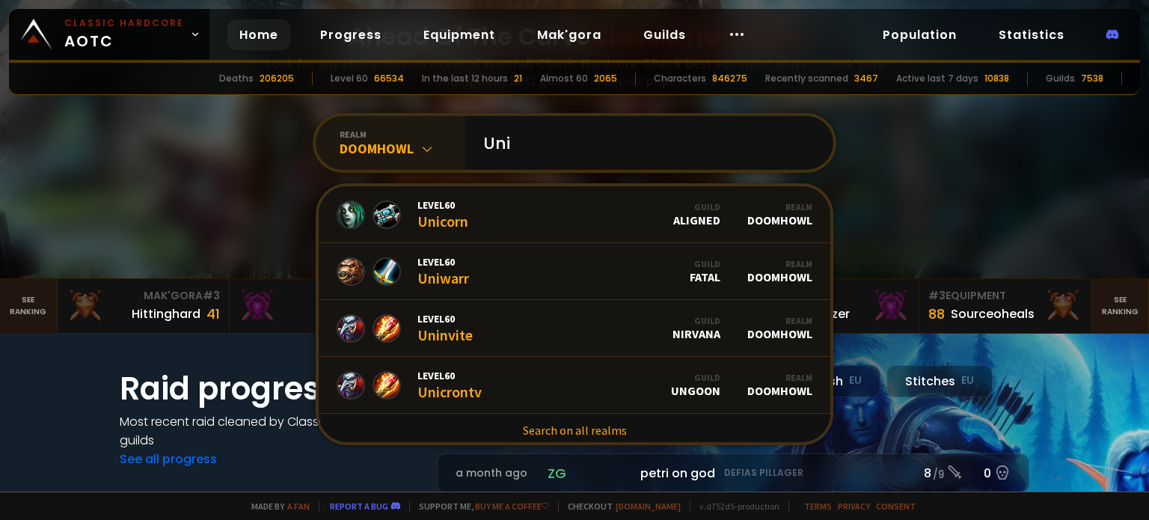
scroll to position [4, 0]
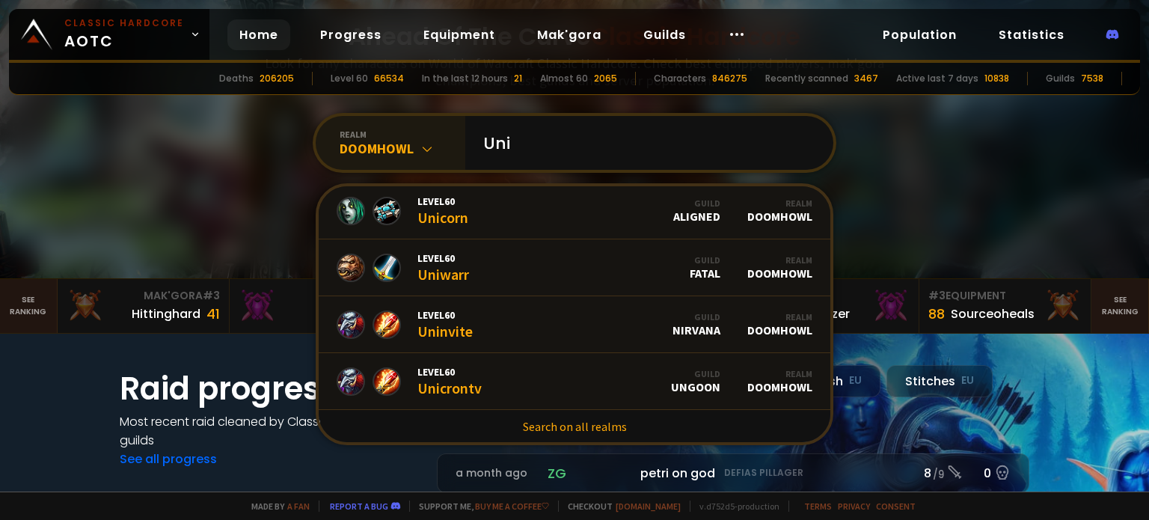
click at [355, 143] on div "Doomhowl" at bounding box center [402, 148] width 126 height 17
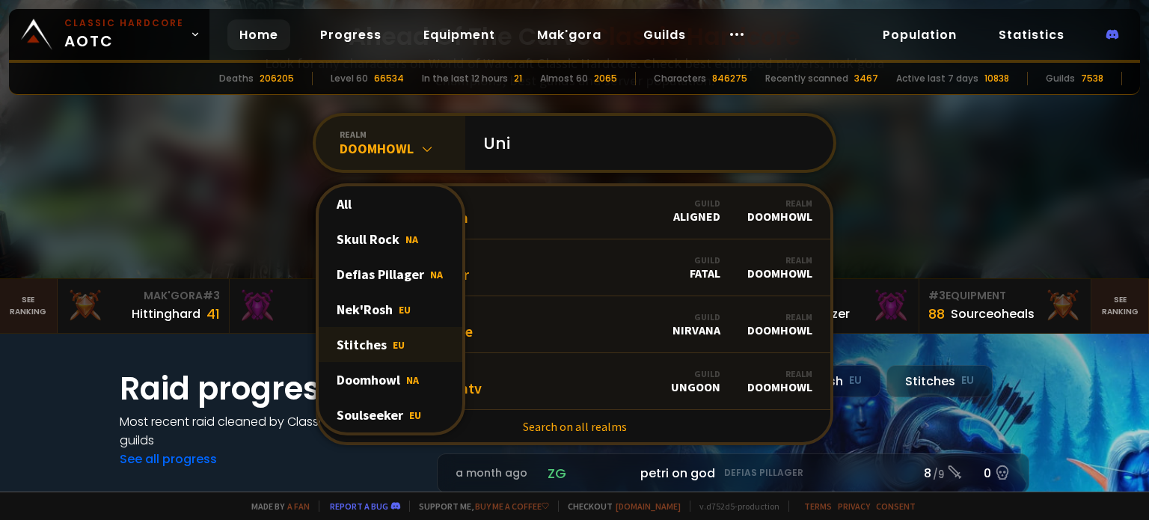
click at [360, 332] on div "Stitches EU" at bounding box center [391, 344] width 144 height 35
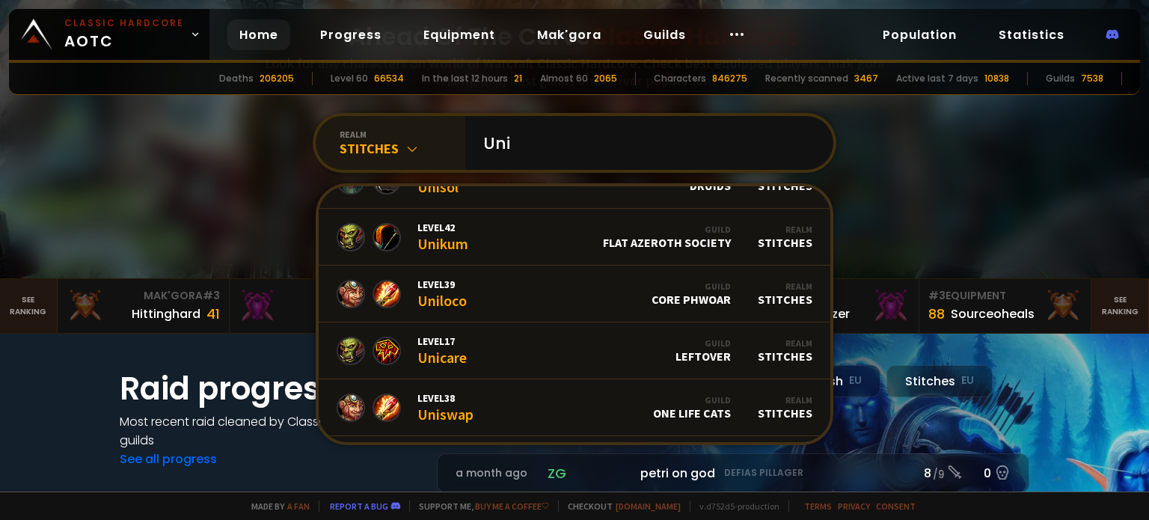
scroll to position [689, 0]
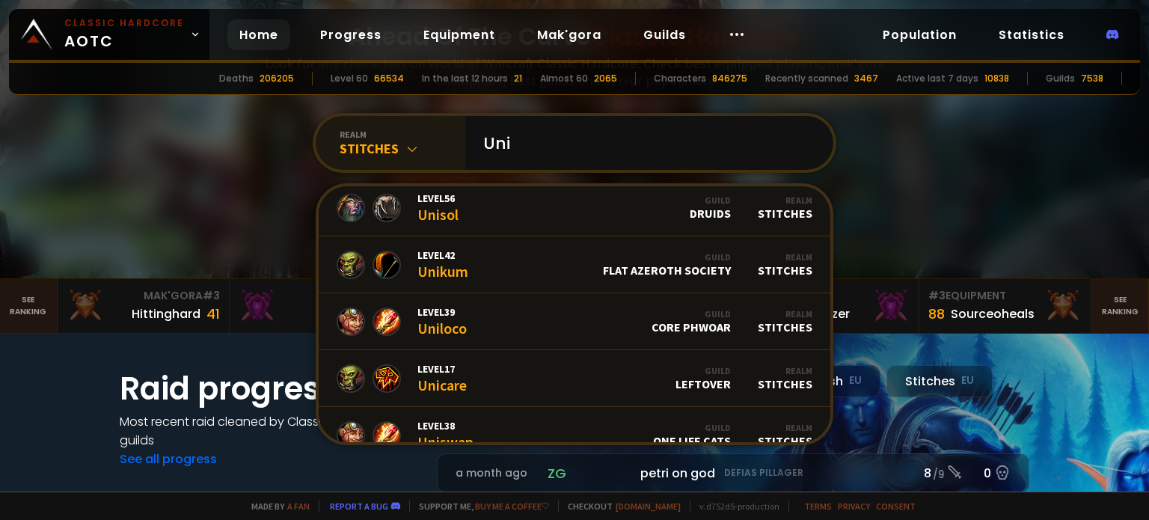
click at [371, 150] on div "Stitches" at bounding box center [402, 148] width 126 height 17
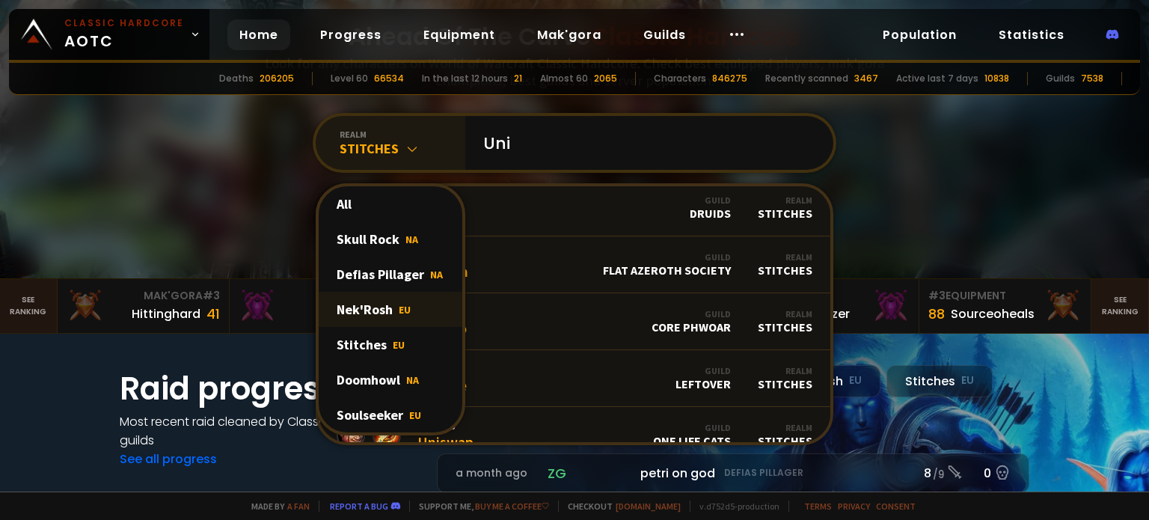
click at [366, 313] on div "Nek'Rosh EU" at bounding box center [391, 309] width 144 height 35
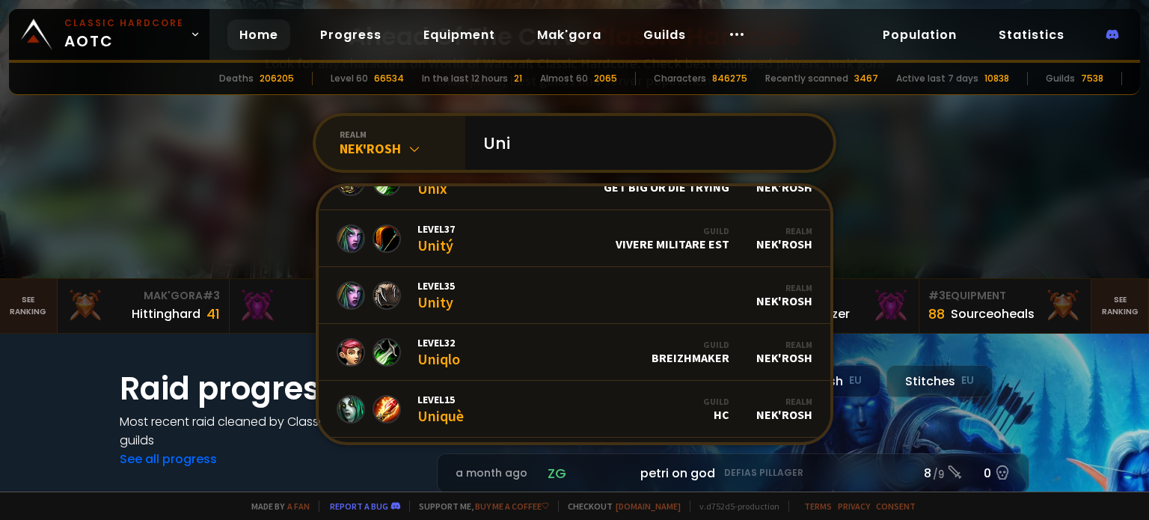
scroll to position [0, 0]
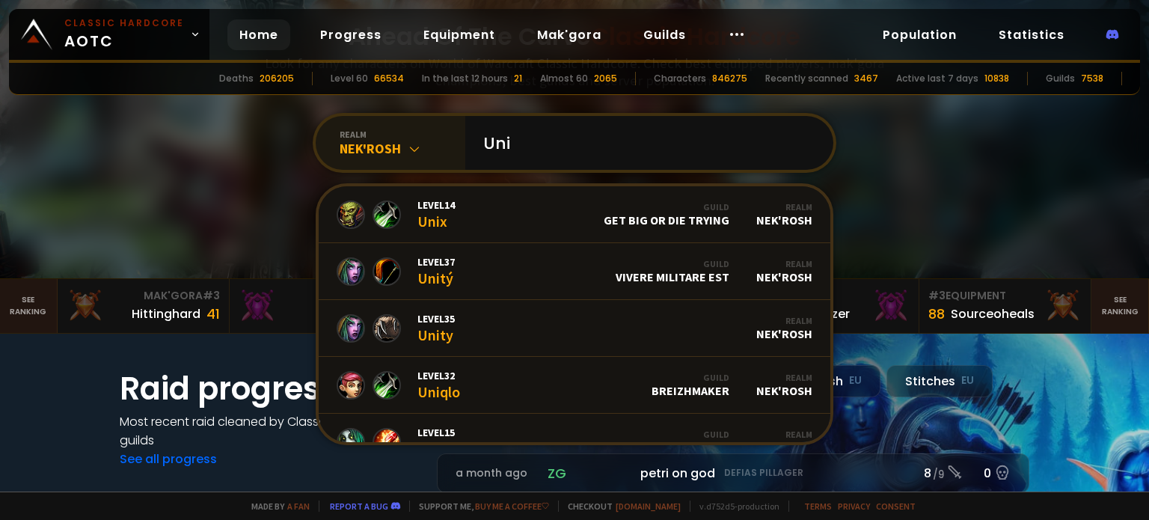
click at [368, 141] on div "Nek'Rosh" at bounding box center [402, 148] width 126 height 17
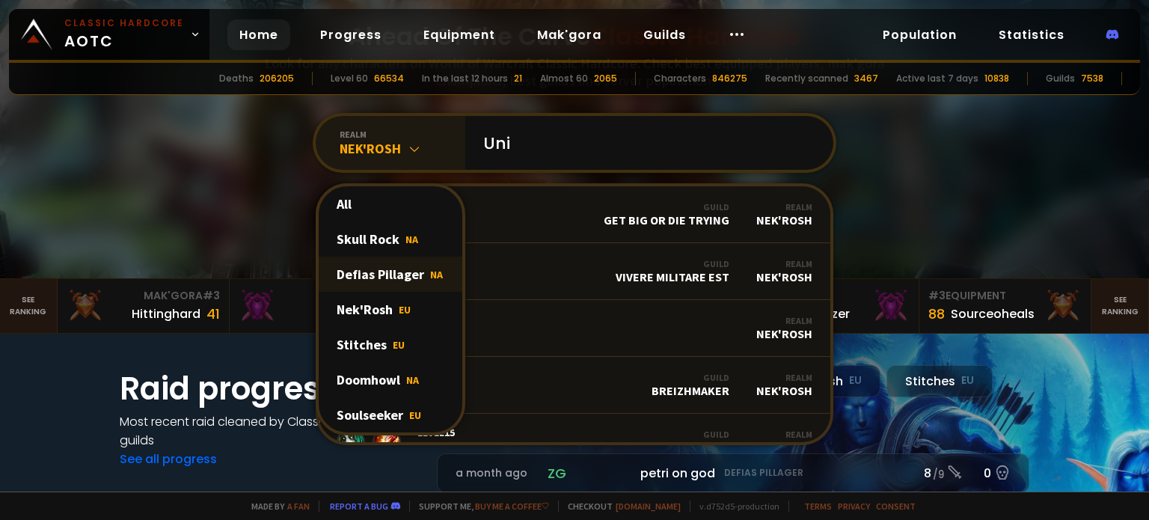
click at [360, 269] on div "Defias Pillager NA" at bounding box center [391, 273] width 144 height 35
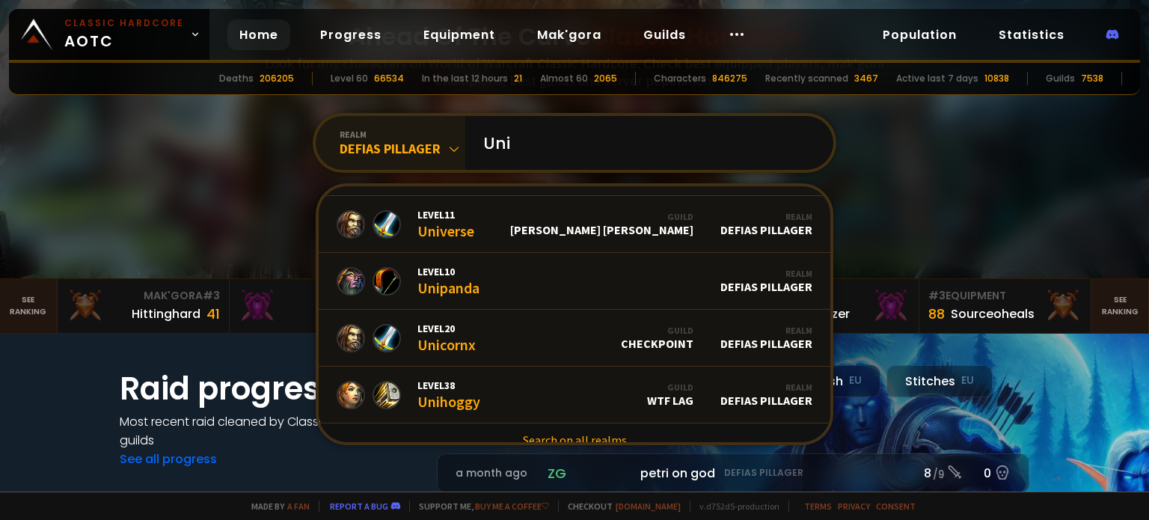
scroll to position [913, 0]
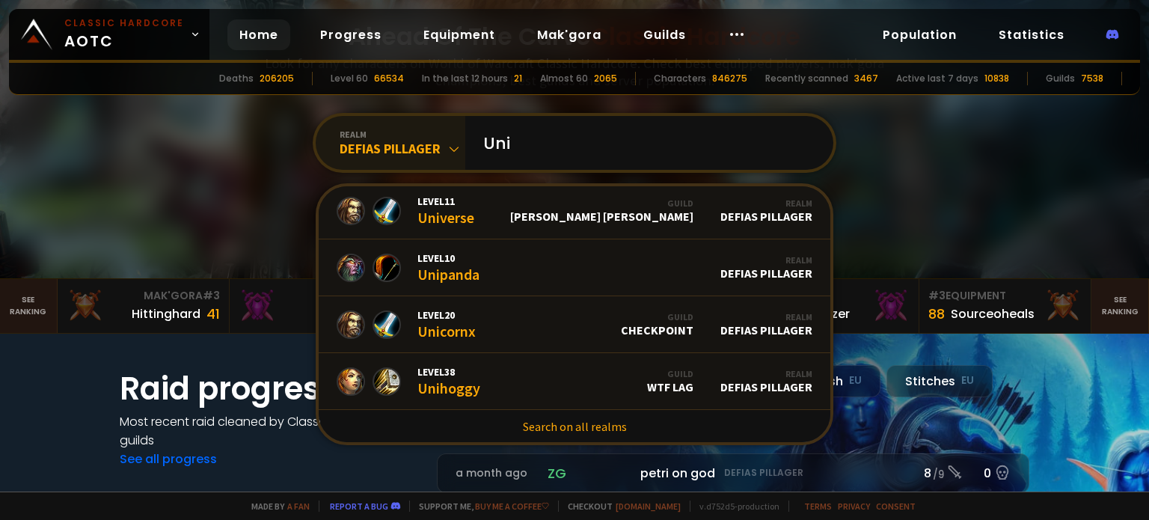
click at [401, 150] on div "Defias Pillager" at bounding box center [402, 148] width 126 height 17
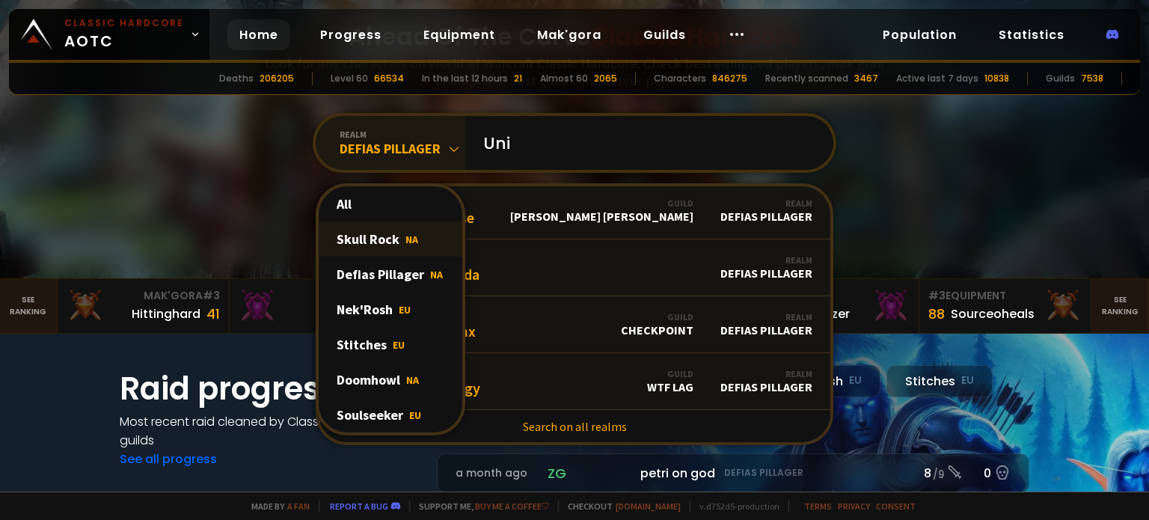
click at [377, 236] on div "Skull Rock NA" at bounding box center [391, 238] width 144 height 35
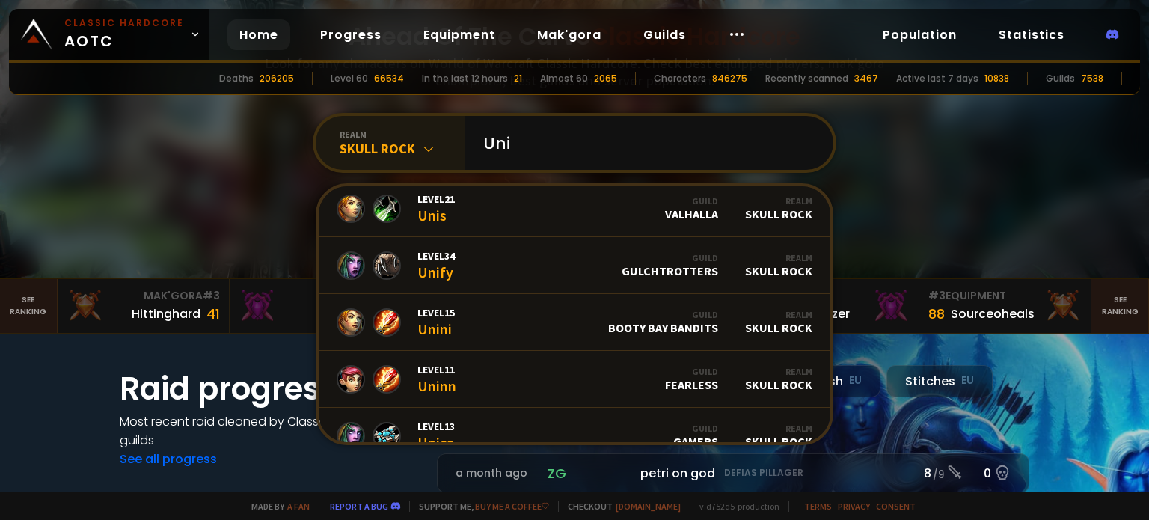
scroll to position [0, 0]
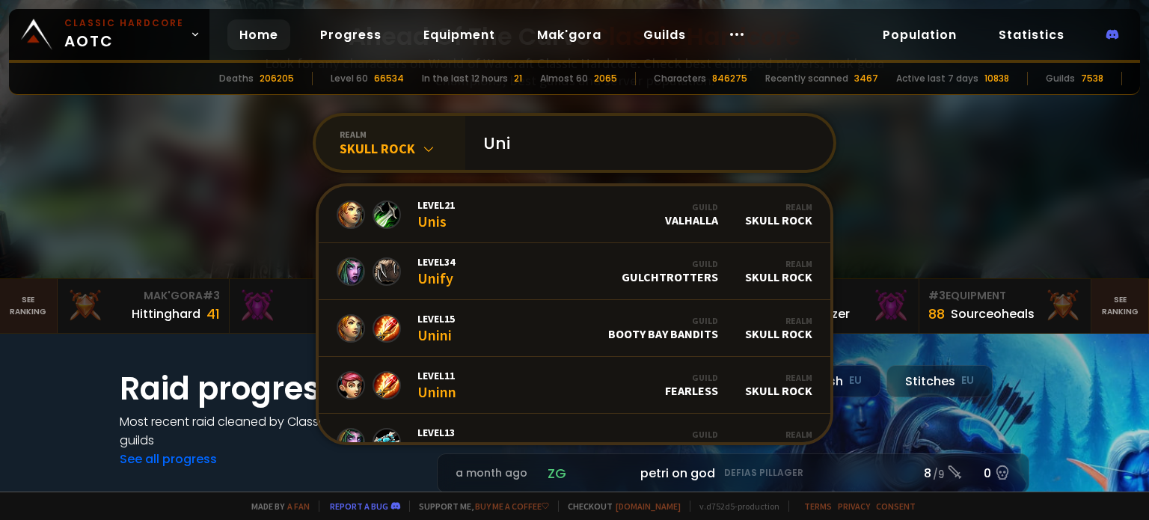
click at [579, 147] on input "Uni" at bounding box center [644, 143] width 341 height 54
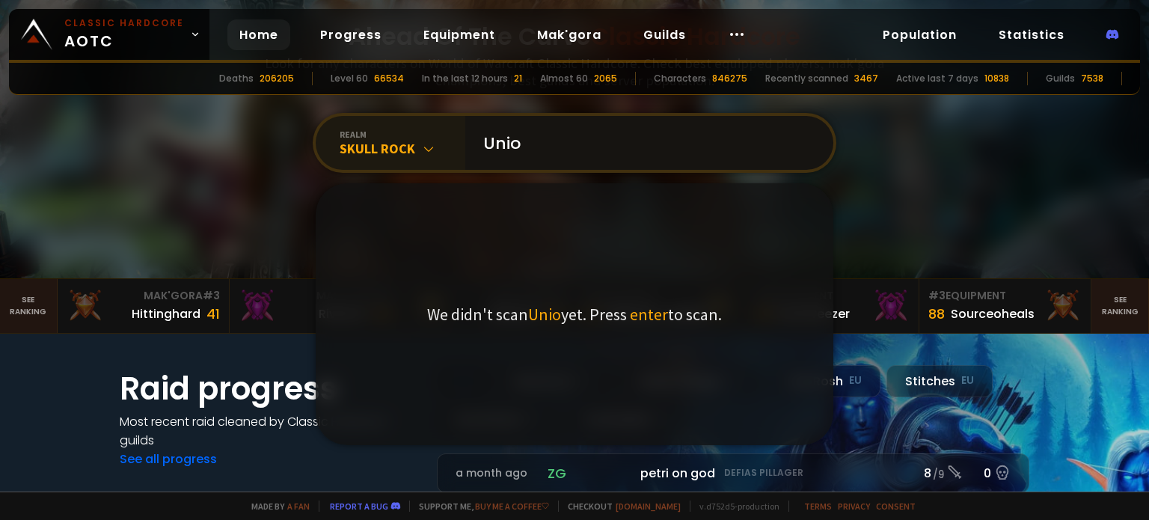
type input "Unio"
click at [421, 146] on icon at bounding box center [428, 148] width 15 height 15
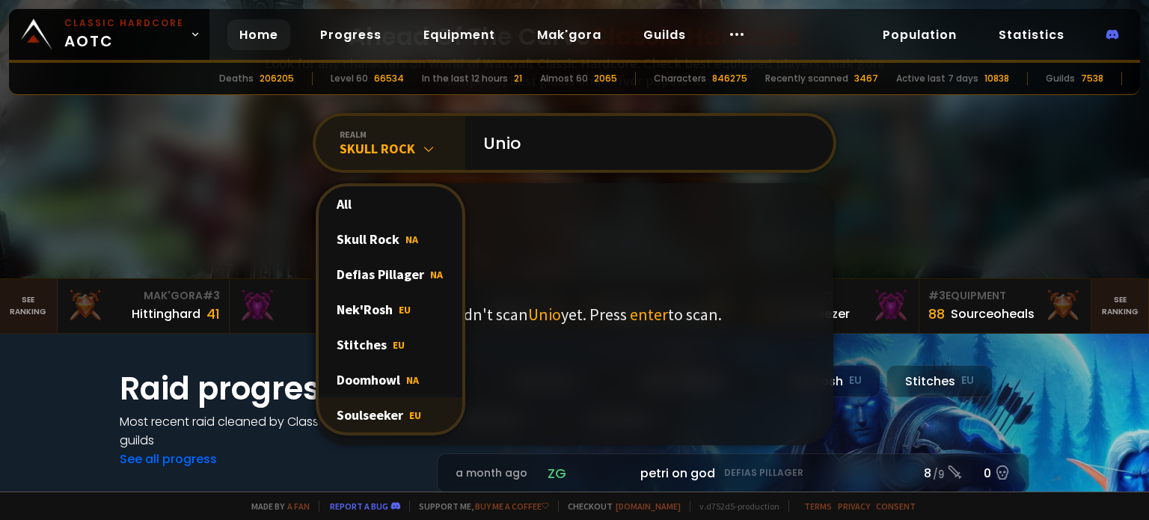
click at [373, 406] on div "Soulseeker EU" at bounding box center [391, 414] width 144 height 35
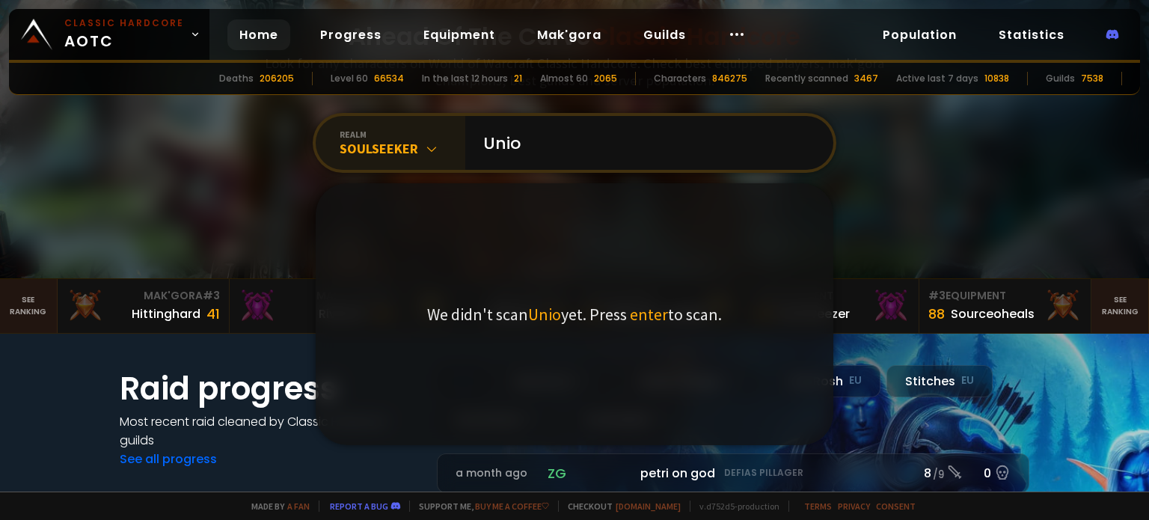
click at [405, 138] on div "realm" at bounding box center [402, 134] width 126 height 11
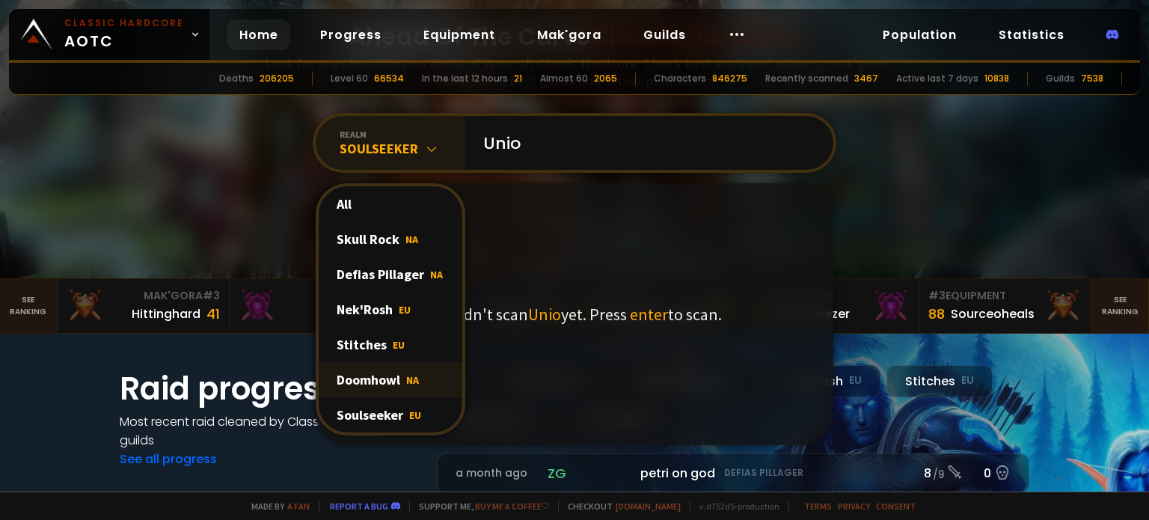
click at [371, 378] on div "Doomhowl NA" at bounding box center [391, 379] width 144 height 35
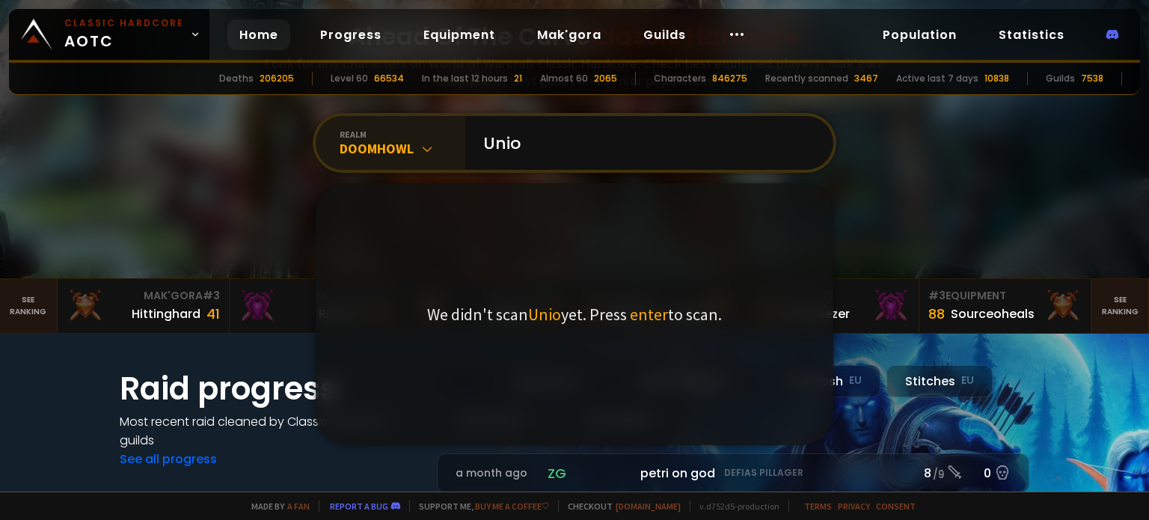
click at [389, 140] on div "Doomhowl" at bounding box center [402, 148] width 126 height 17
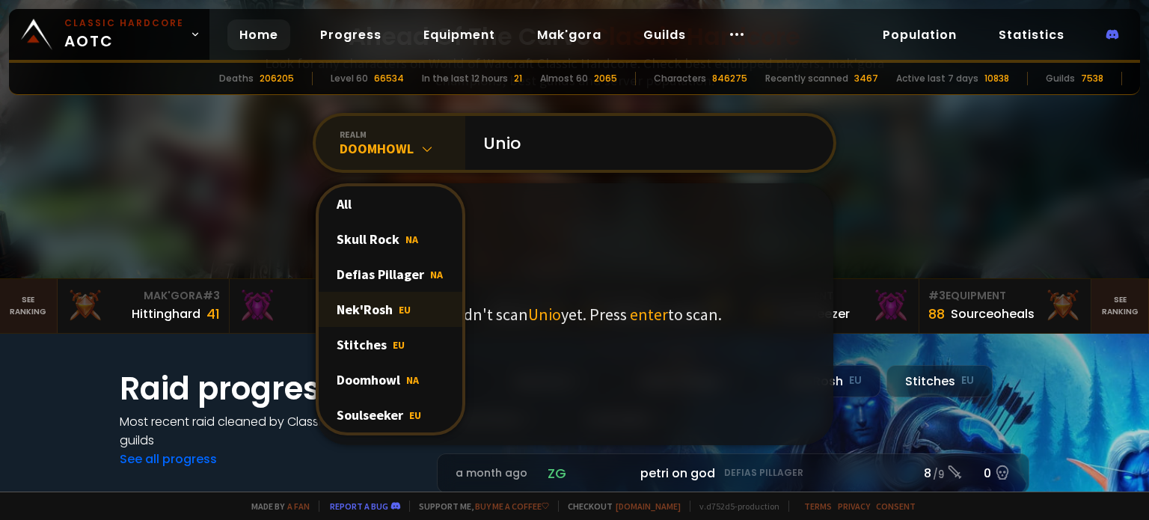
click at [361, 322] on div "Nek'Rosh EU" at bounding box center [391, 309] width 144 height 35
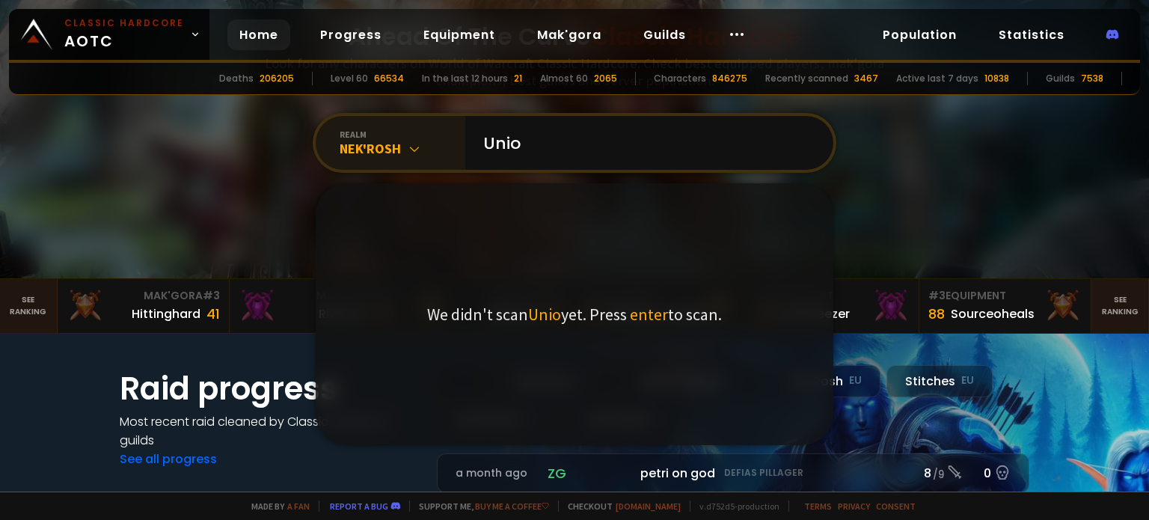
drag, startPoint x: 402, startPoint y: 141, endPoint x: 393, endPoint y: 163, distance: 23.8
click at [407, 141] on icon at bounding box center [414, 148] width 15 height 15
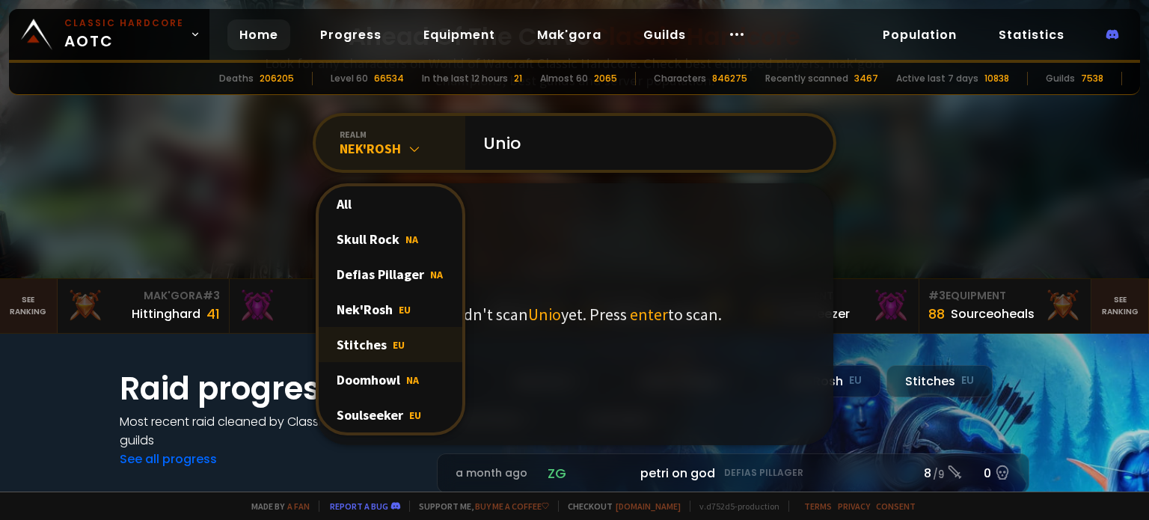
click at [366, 334] on div "Stitches EU" at bounding box center [391, 344] width 144 height 35
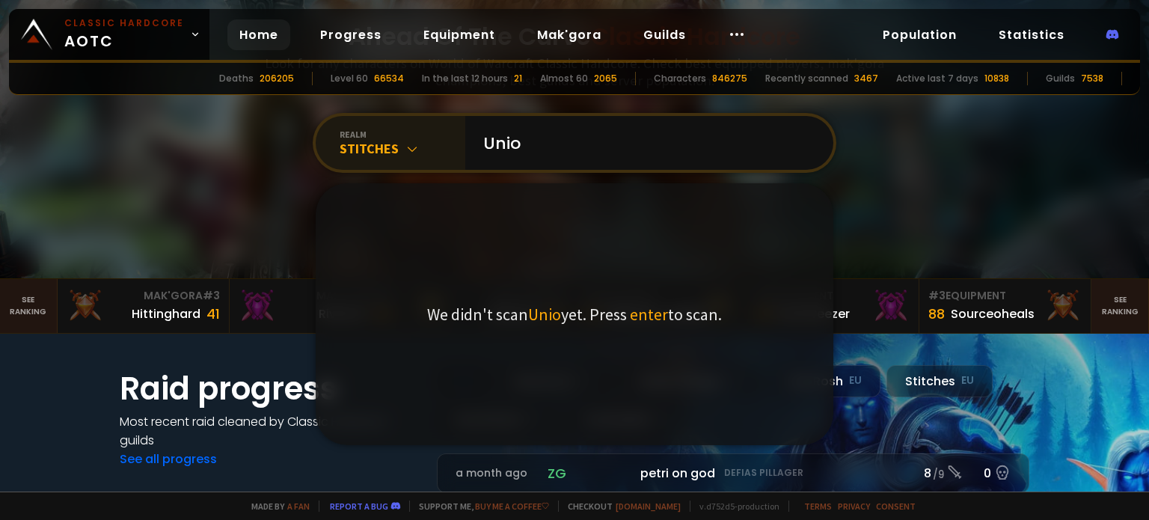
click at [392, 141] on div "Stitches" at bounding box center [402, 148] width 126 height 17
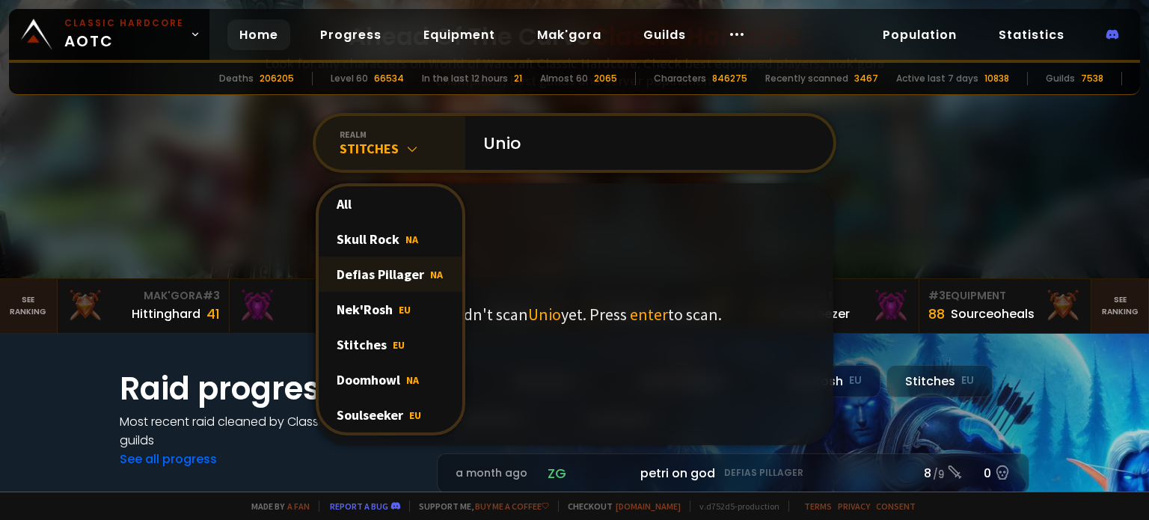
click at [388, 261] on div "Defias Pillager NA" at bounding box center [391, 273] width 144 height 35
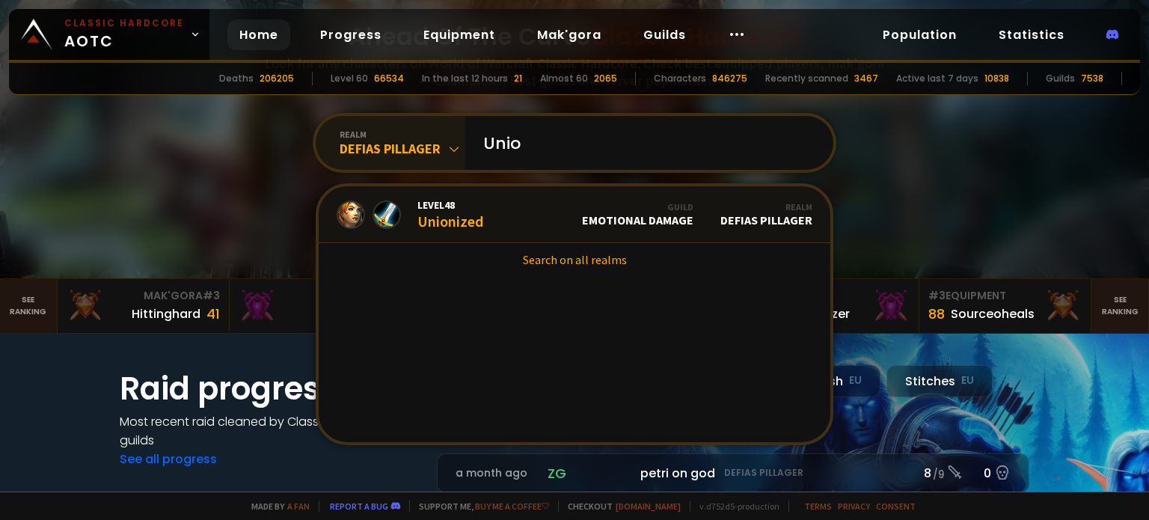
click at [405, 143] on div "Defias Pillager" at bounding box center [402, 148] width 126 height 17
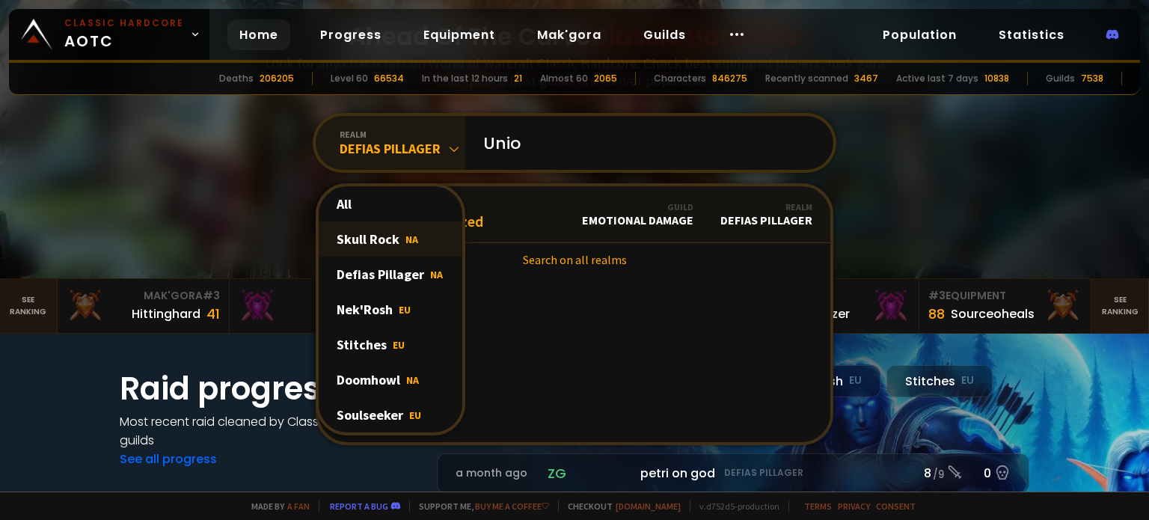
click at [372, 251] on div "Skull Rock NA" at bounding box center [391, 238] width 144 height 35
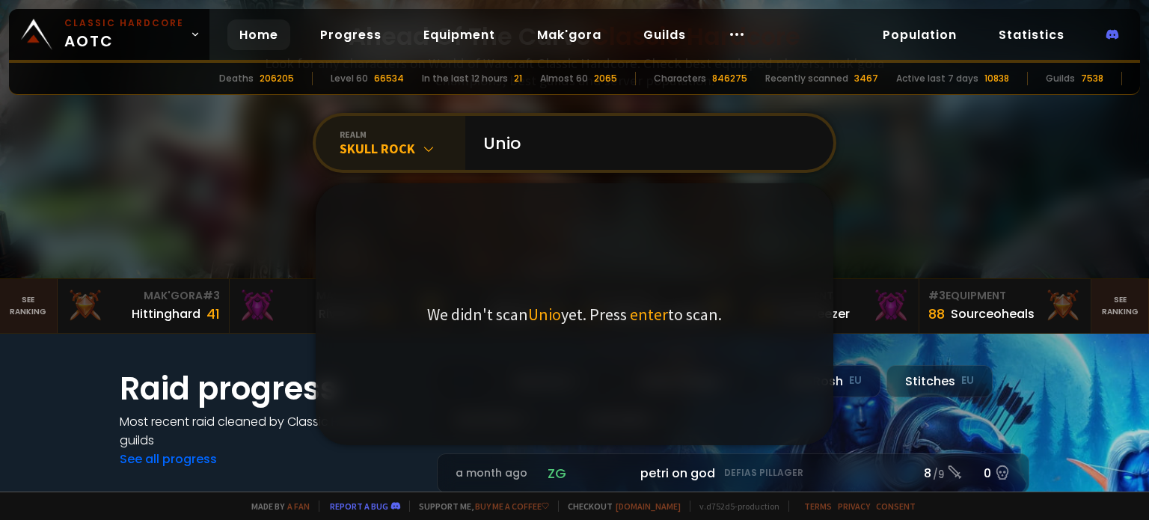
click at [399, 151] on div "Skull Rock" at bounding box center [402, 148] width 126 height 17
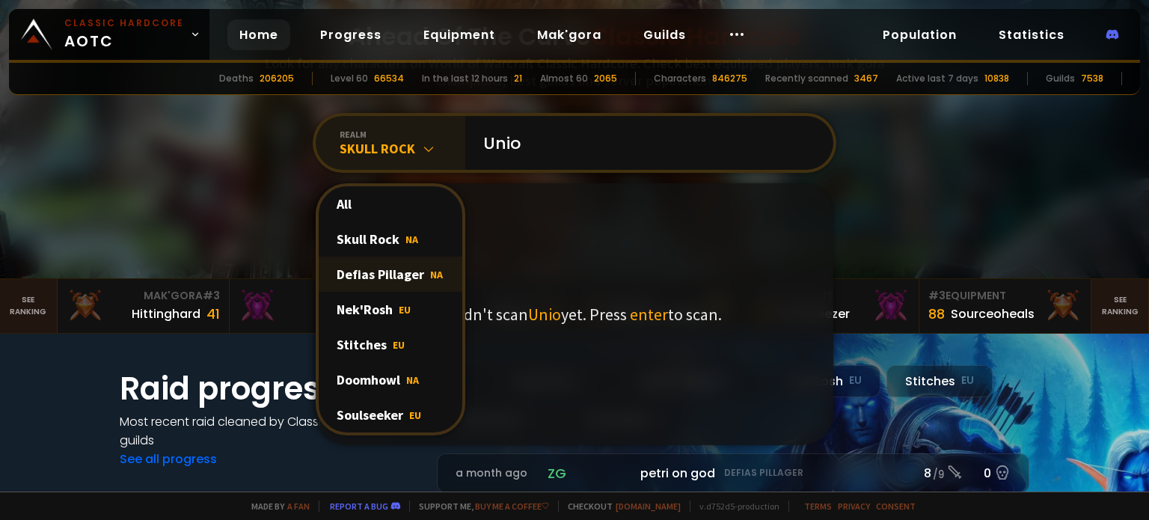
click at [371, 265] on div "Defias Pillager NA" at bounding box center [391, 273] width 144 height 35
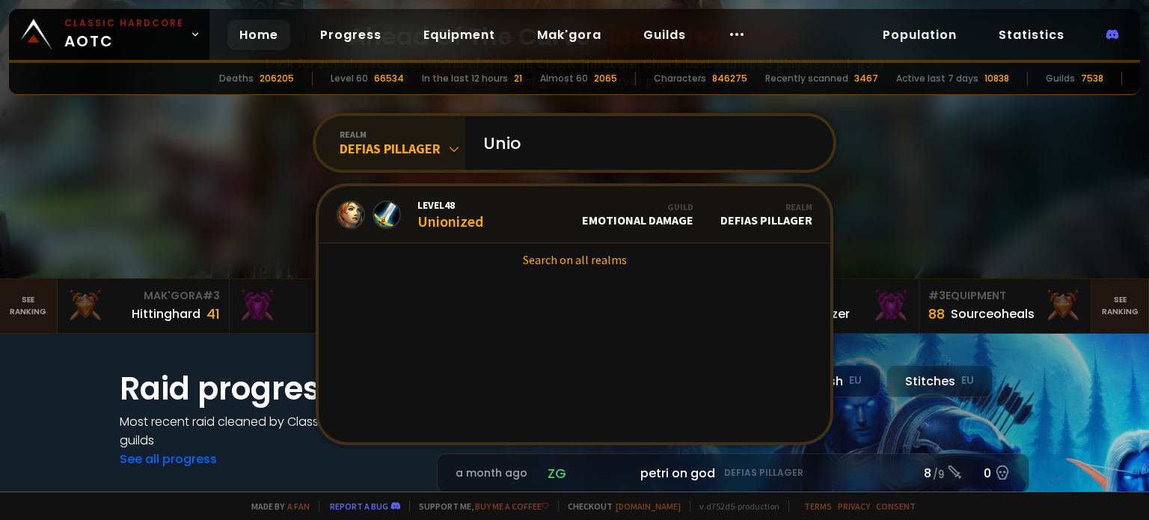
click at [396, 148] on div "Defias Pillager" at bounding box center [402, 148] width 126 height 17
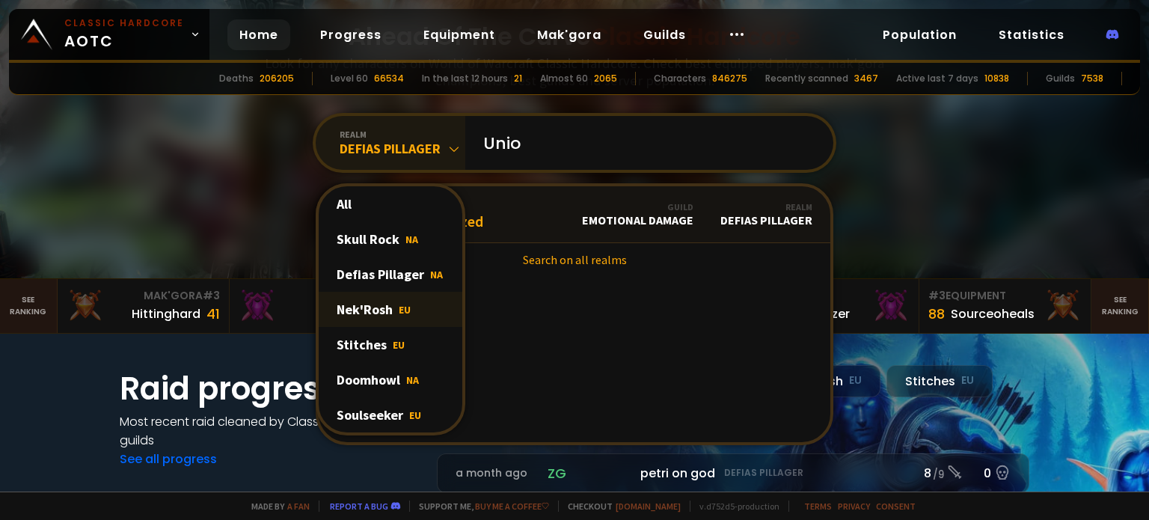
click at [369, 306] on div "Nek'Rosh EU" at bounding box center [391, 309] width 144 height 35
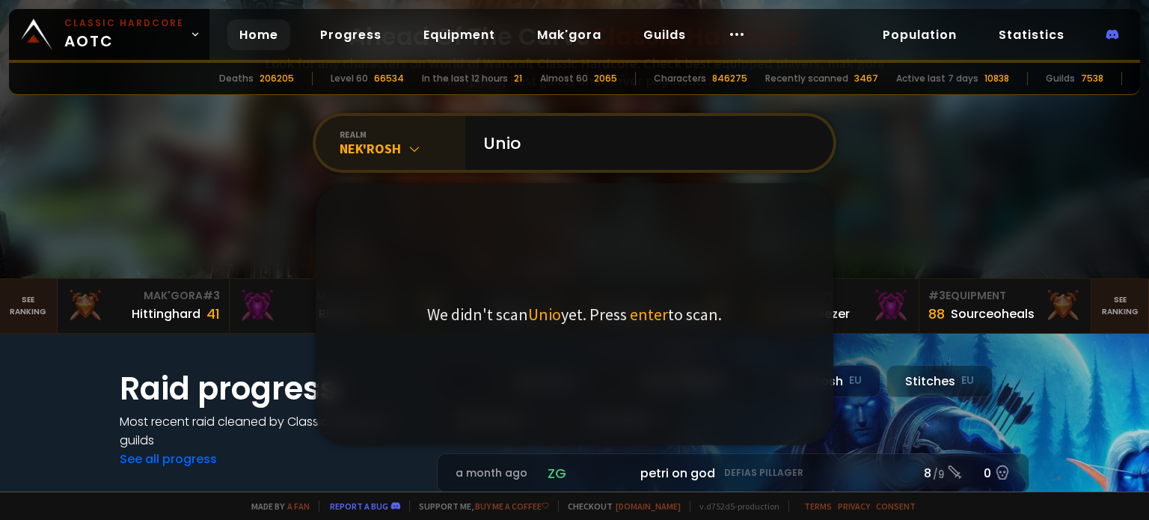
click at [408, 147] on icon at bounding box center [414, 148] width 15 height 15
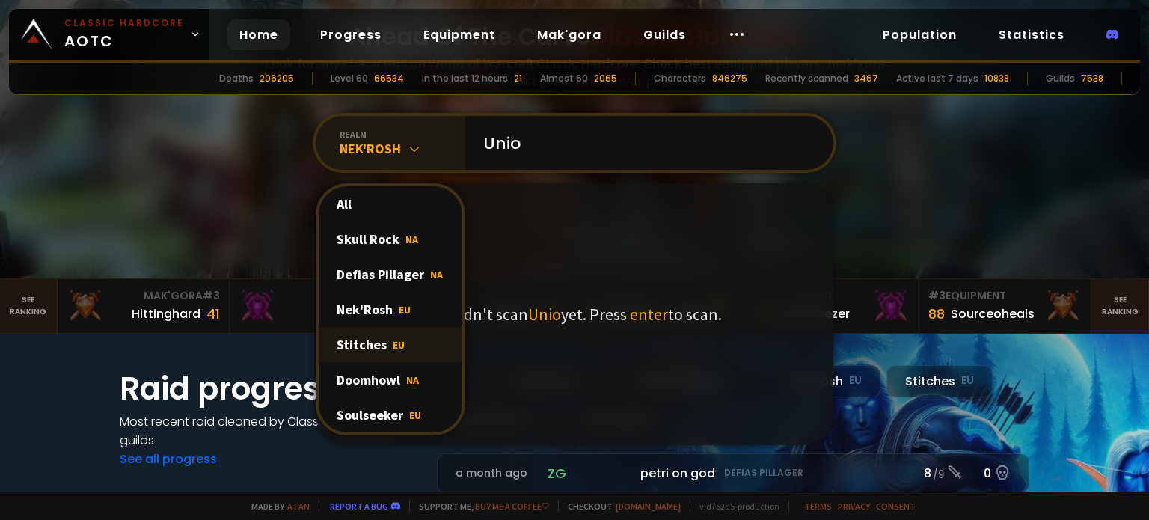
click at [364, 340] on div "Stitches EU" at bounding box center [391, 344] width 144 height 35
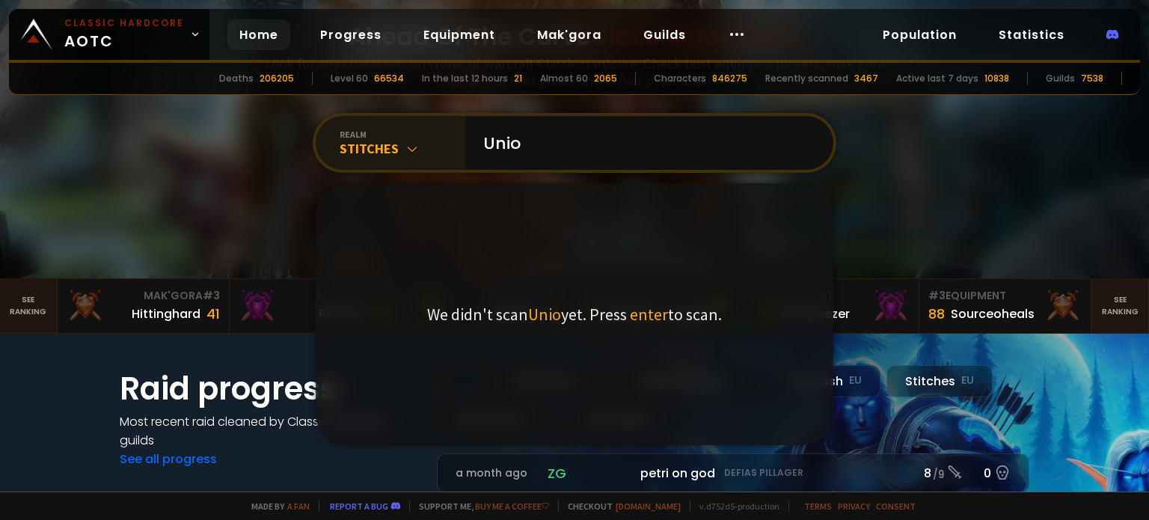
click at [407, 140] on div "Stitches" at bounding box center [402, 148] width 126 height 17
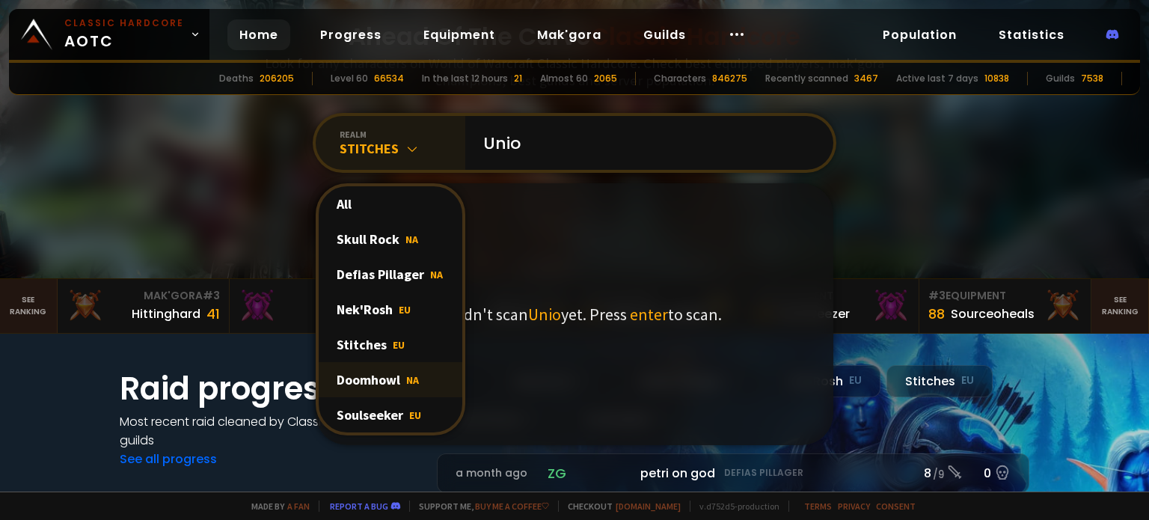
click at [356, 369] on div "Doomhowl NA" at bounding box center [391, 379] width 144 height 35
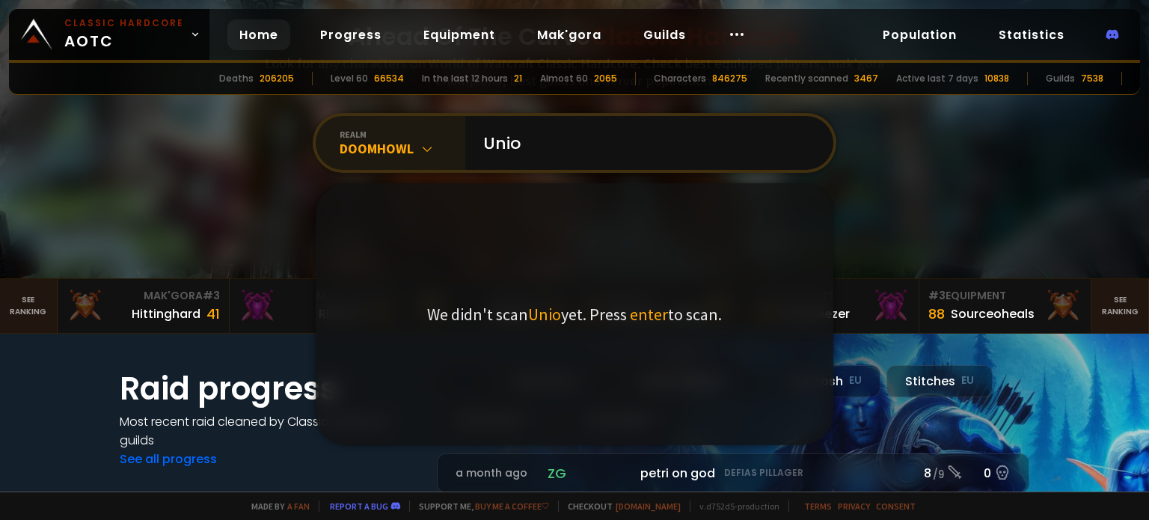
drag, startPoint x: 373, startPoint y: 144, endPoint x: 359, endPoint y: 177, distance: 36.5
click at [373, 143] on div "Doomhowl" at bounding box center [402, 148] width 126 height 17
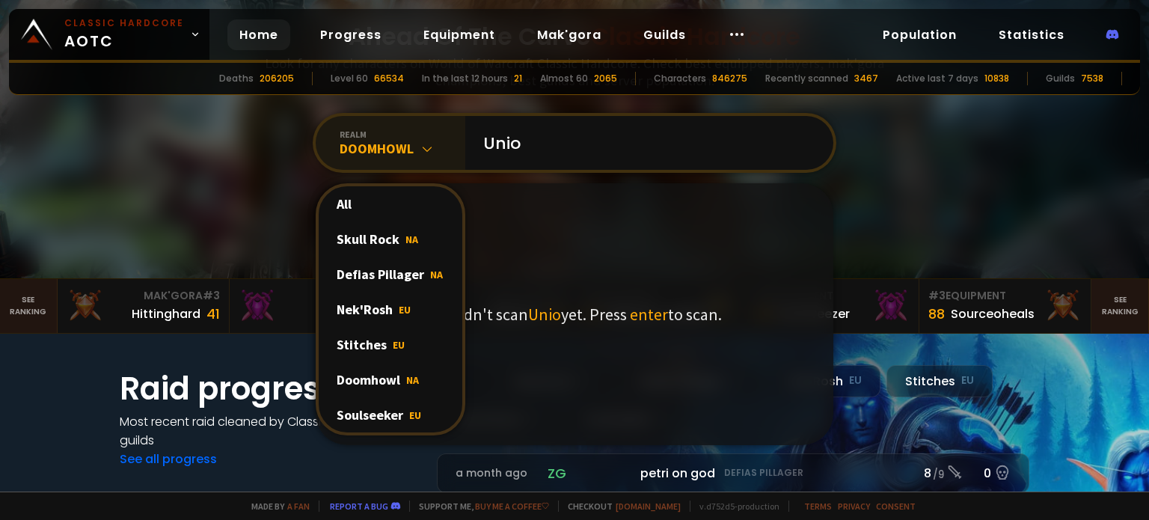
click at [340, 404] on div "Soulseeker EU" at bounding box center [391, 414] width 144 height 35
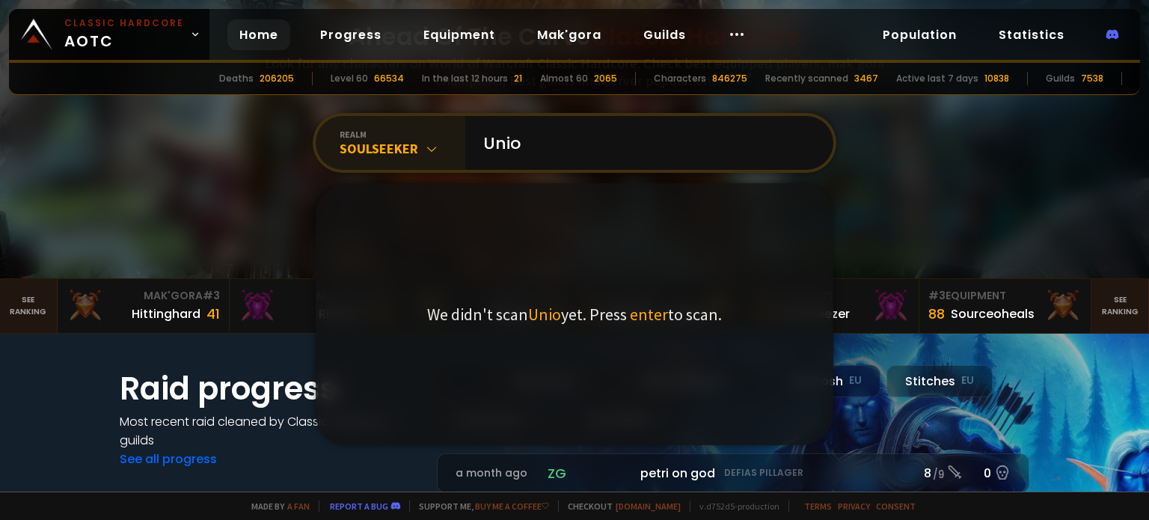
click at [39, 170] on div at bounding box center [574, 96] width 1149 height 364
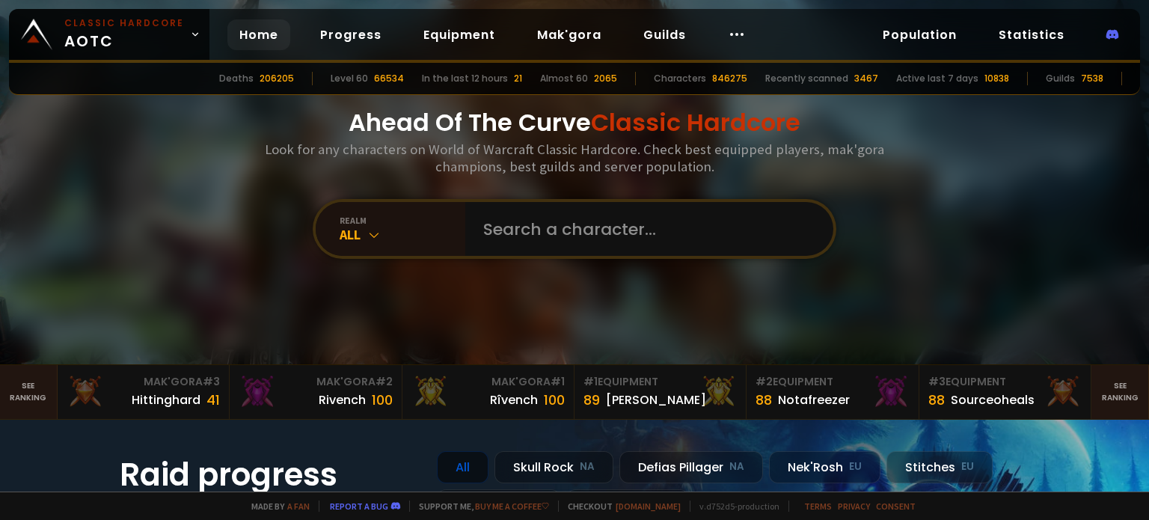
click at [121, 230] on div at bounding box center [574, 182] width 1149 height 364
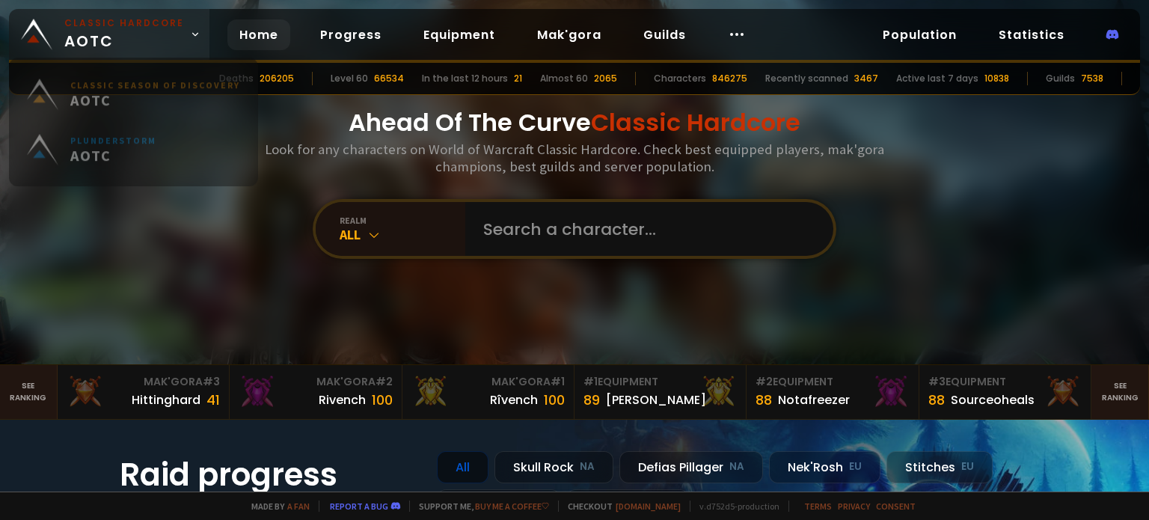
click at [176, 19] on small "Classic Hardcore" at bounding box center [124, 22] width 120 height 13
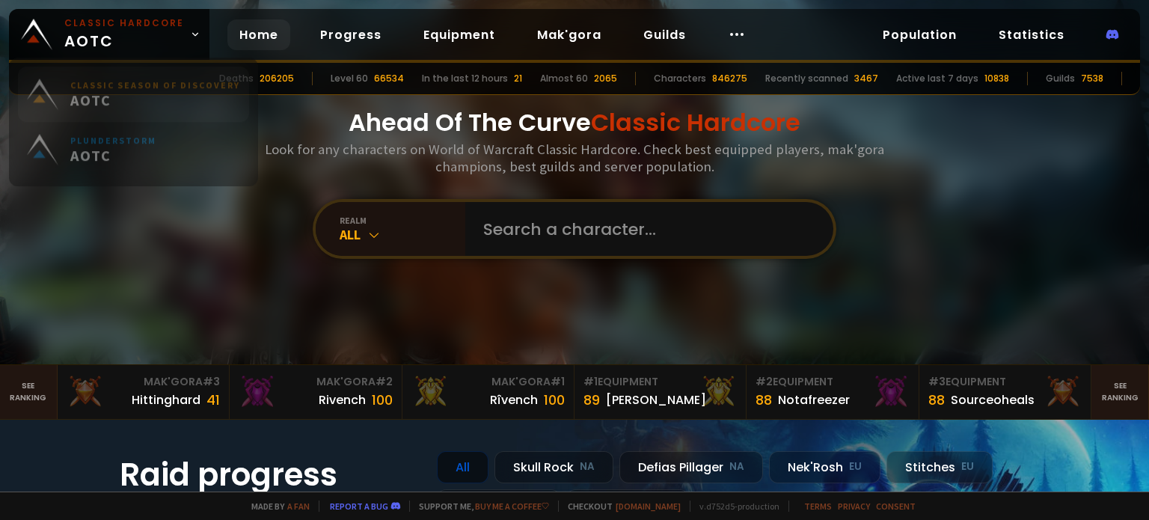
click at [139, 94] on small "Classic Season of Discovery" at bounding box center [155, 93] width 170 height 11
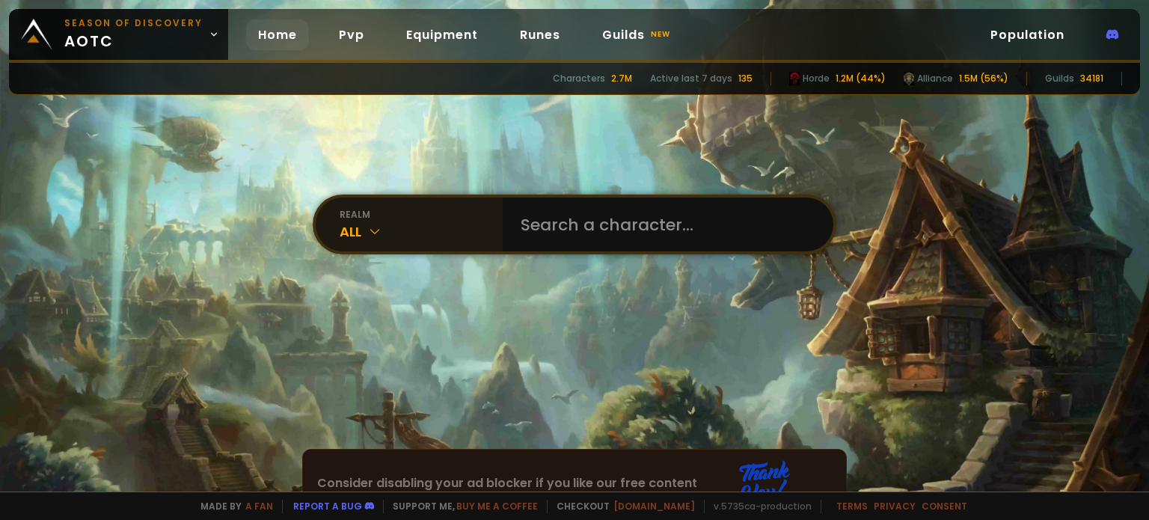
click at [367, 226] on icon at bounding box center [374, 231] width 15 height 15
click at [537, 227] on input "text" at bounding box center [663, 224] width 304 height 54
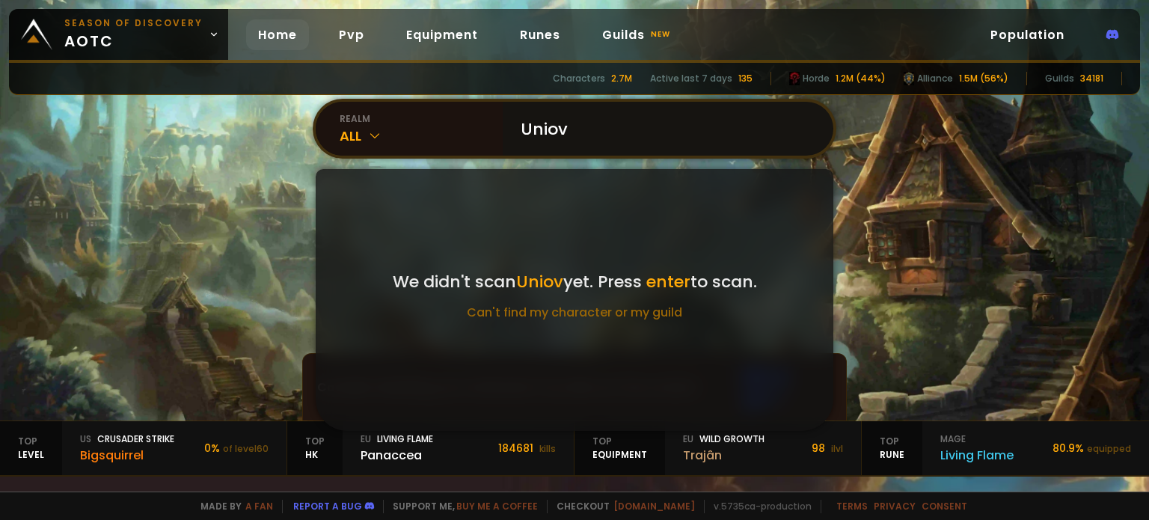
scroll to position [114, 0]
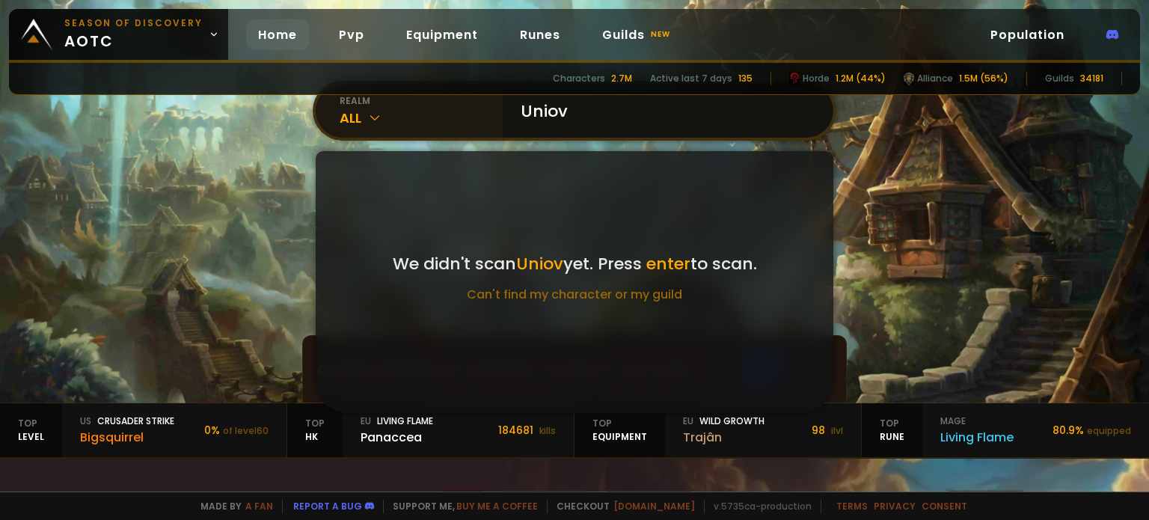
type input "Uniov"
click at [370, 114] on icon at bounding box center [374, 117] width 15 height 15
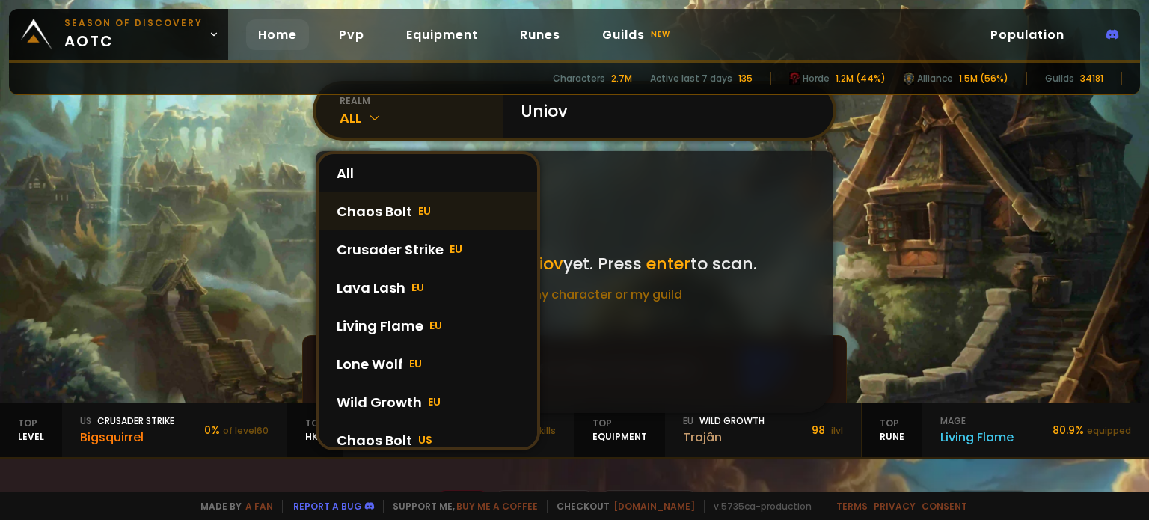
click at [383, 209] on div "Chaos Bolt EU" at bounding box center [428, 211] width 218 height 38
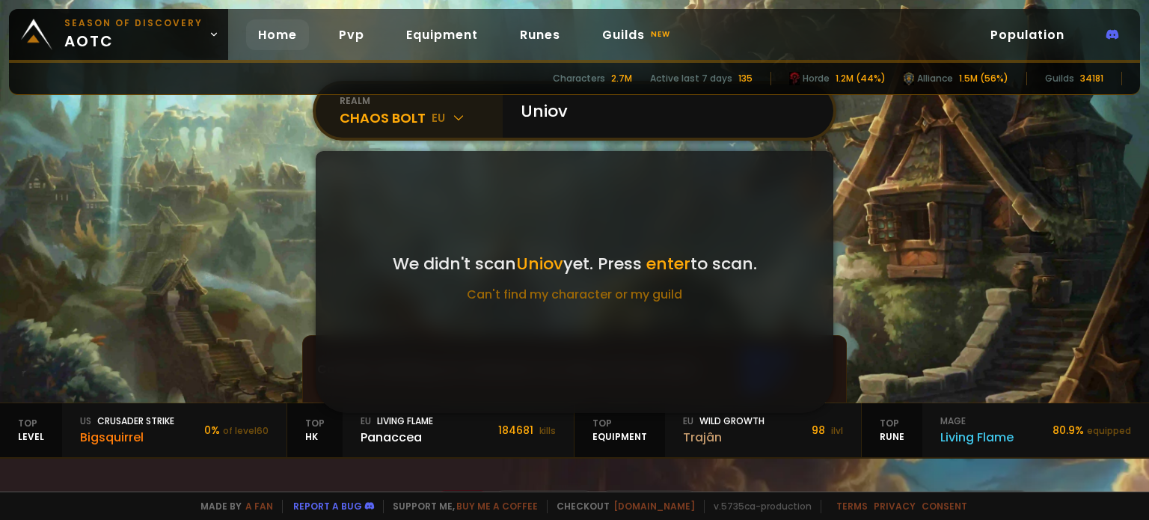
click at [362, 104] on div "realm" at bounding box center [420, 100] width 163 height 13
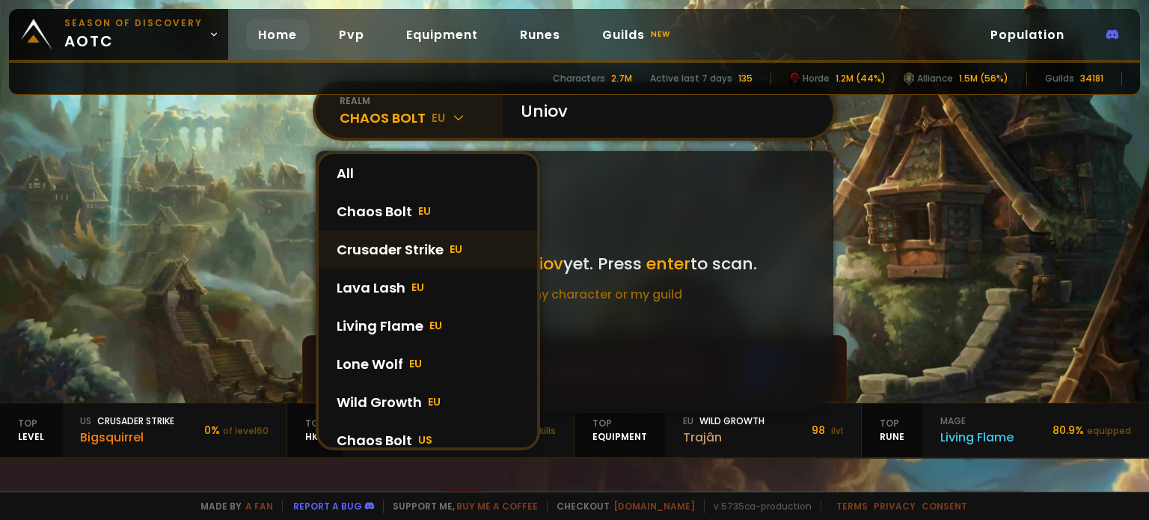
click at [371, 236] on div "Crusader Strike EU" at bounding box center [428, 249] width 218 height 38
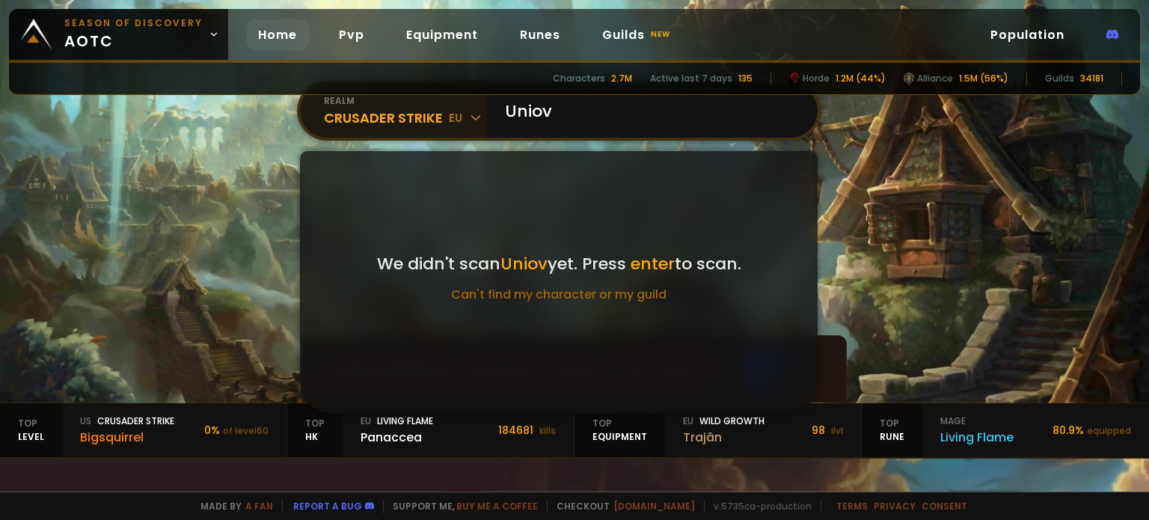
click at [380, 114] on div "Crusader Strike eu" at bounding box center [405, 118] width 163 height 20
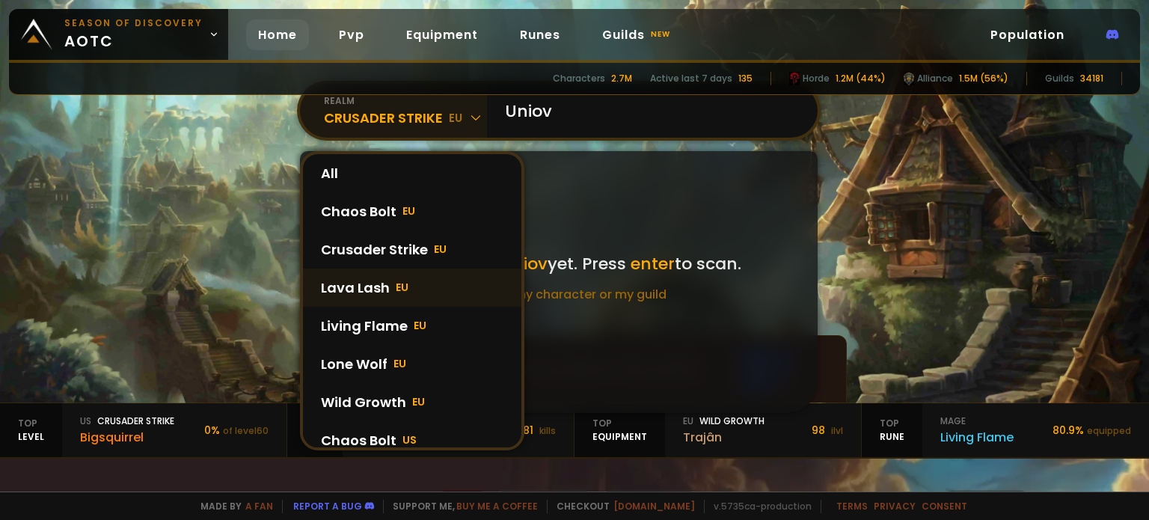
click at [375, 284] on div "Lava Lash EU" at bounding box center [412, 287] width 218 height 38
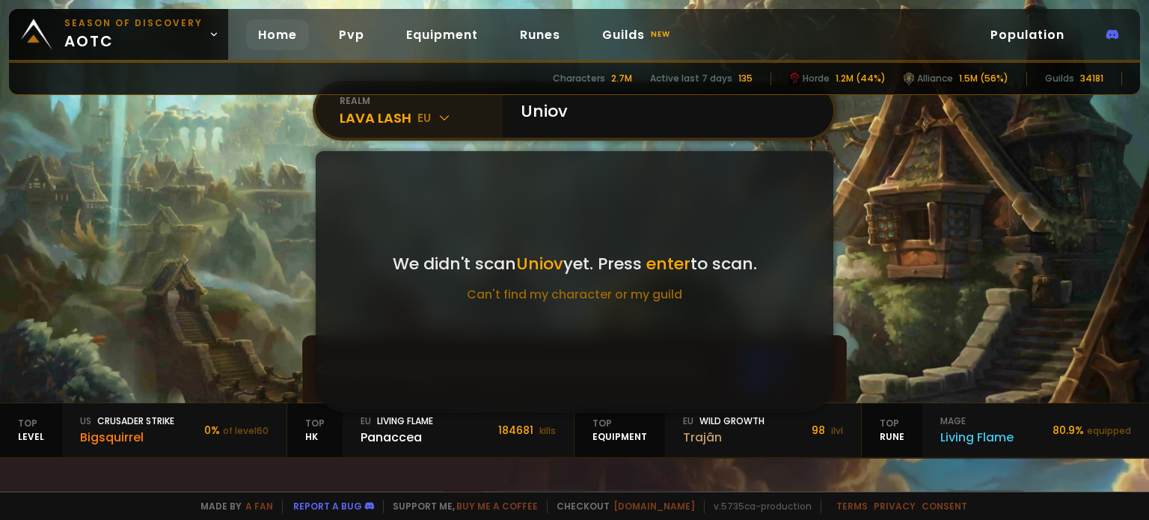
click at [389, 109] on div "Lava Lash eu" at bounding box center [420, 118] width 163 height 20
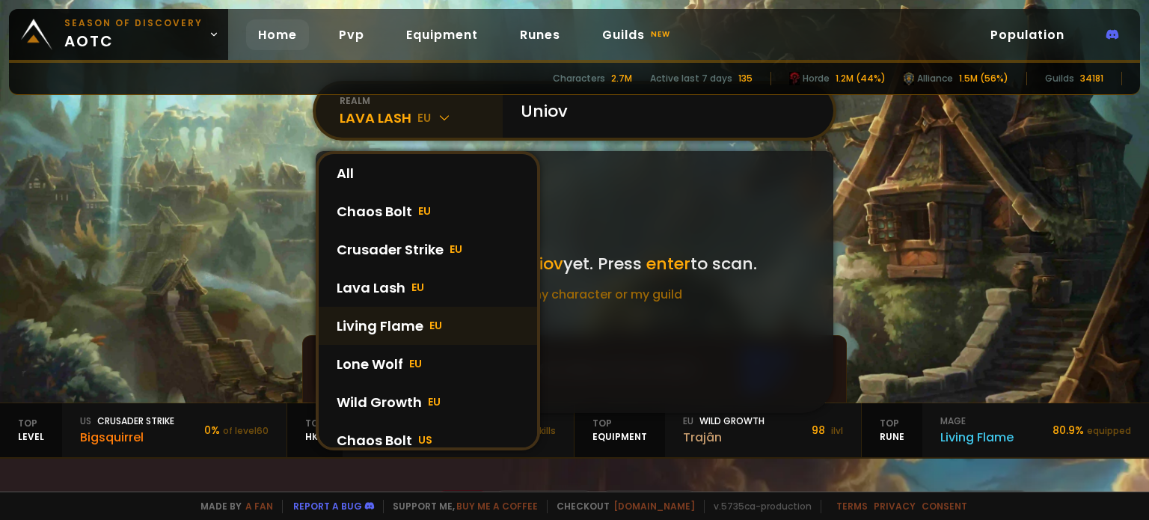
click at [382, 322] on div "Living Flame EU" at bounding box center [428, 326] width 218 height 38
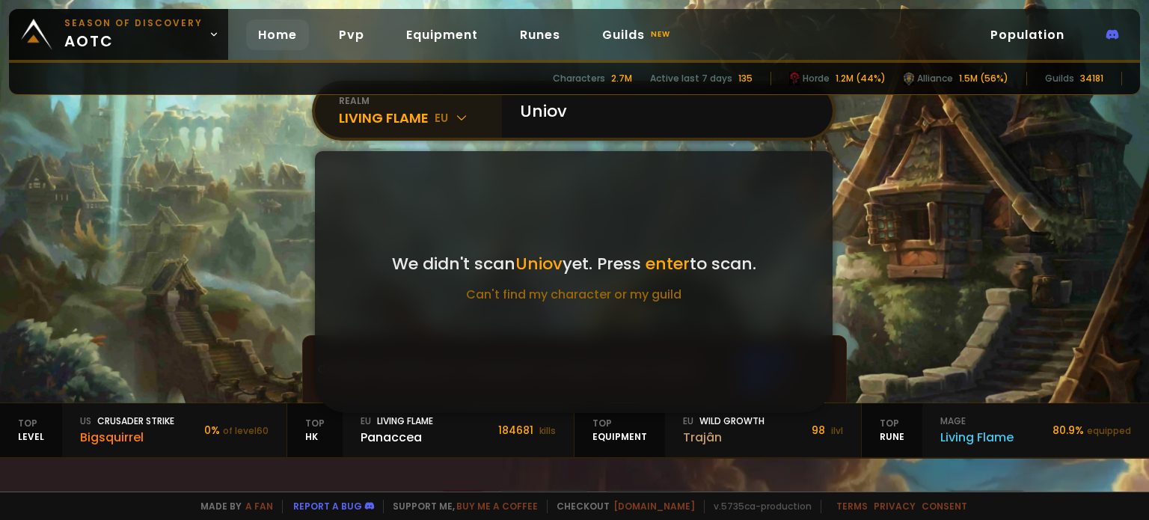
click at [402, 110] on div "Living Flame eu" at bounding box center [420, 118] width 163 height 20
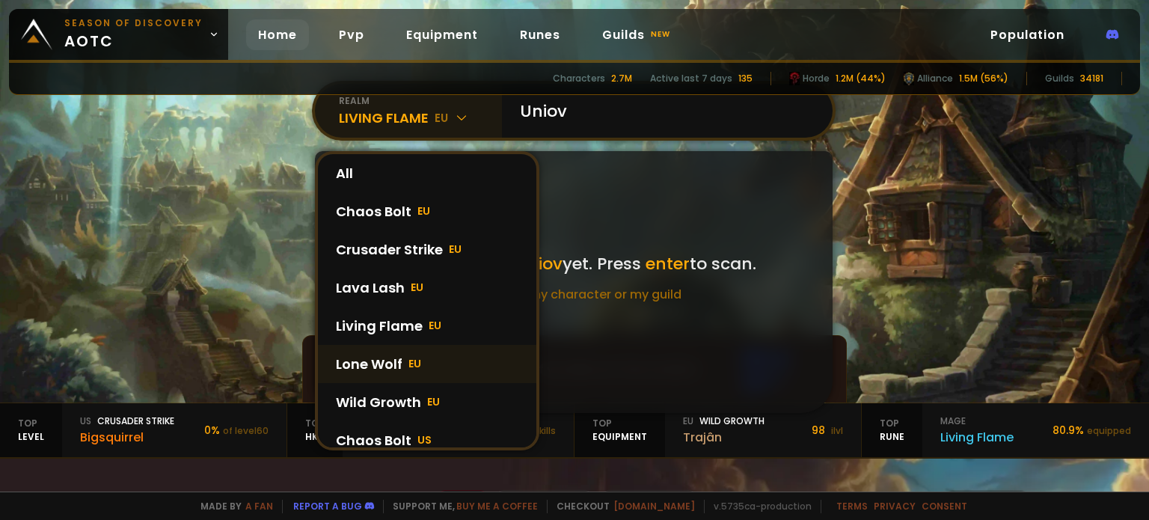
click at [380, 364] on div "Lone Wolf EU" at bounding box center [427, 364] width 218 height 38
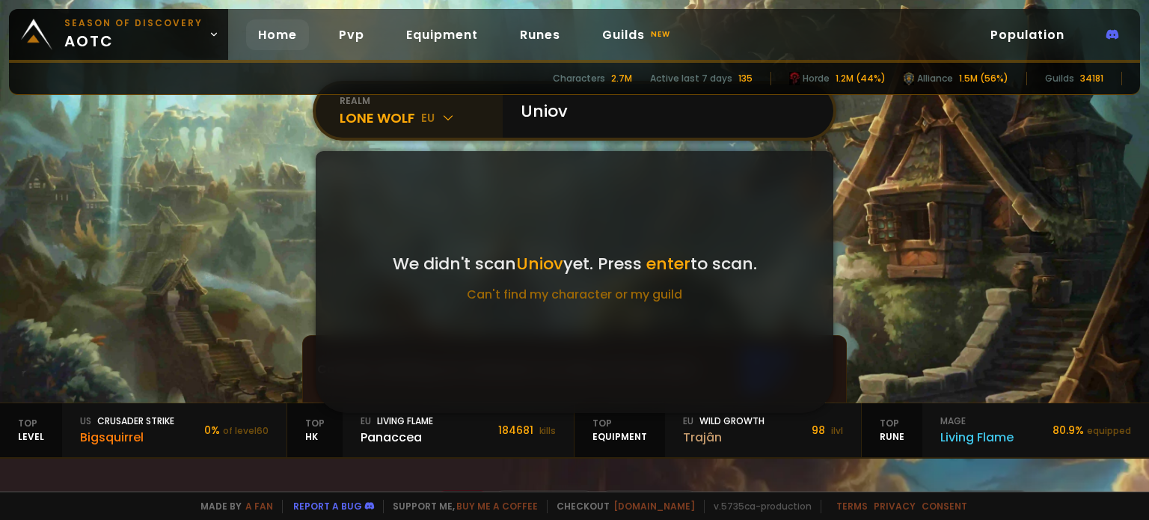
click at [396, 120] on div "Lone Wolf eu" at bounding box center [420, 118] width 163 height 20
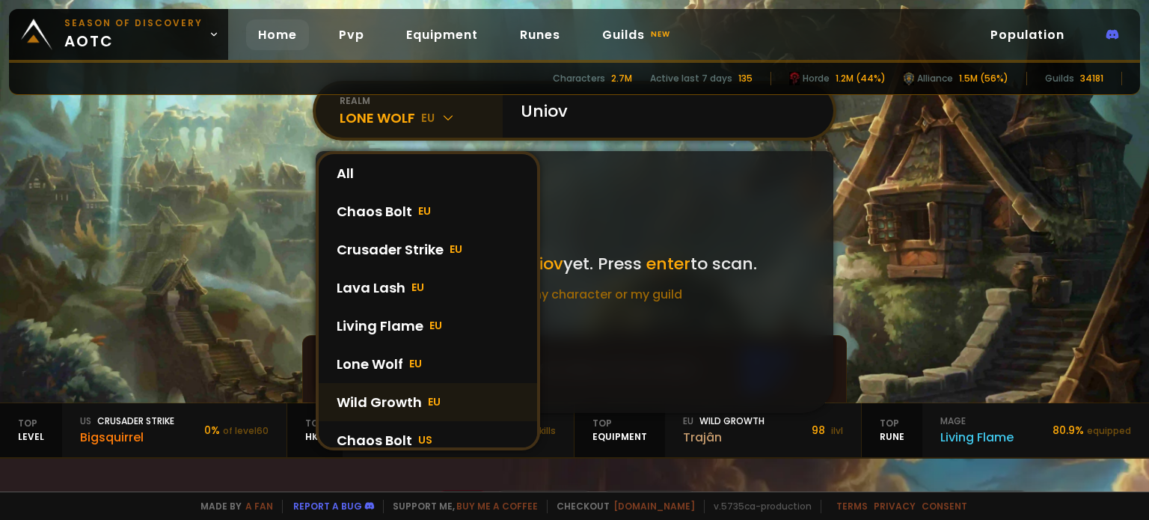
click at [373, 392] on div "Wild Growth EU" at bounding box center [428, 402] width 218 height 38
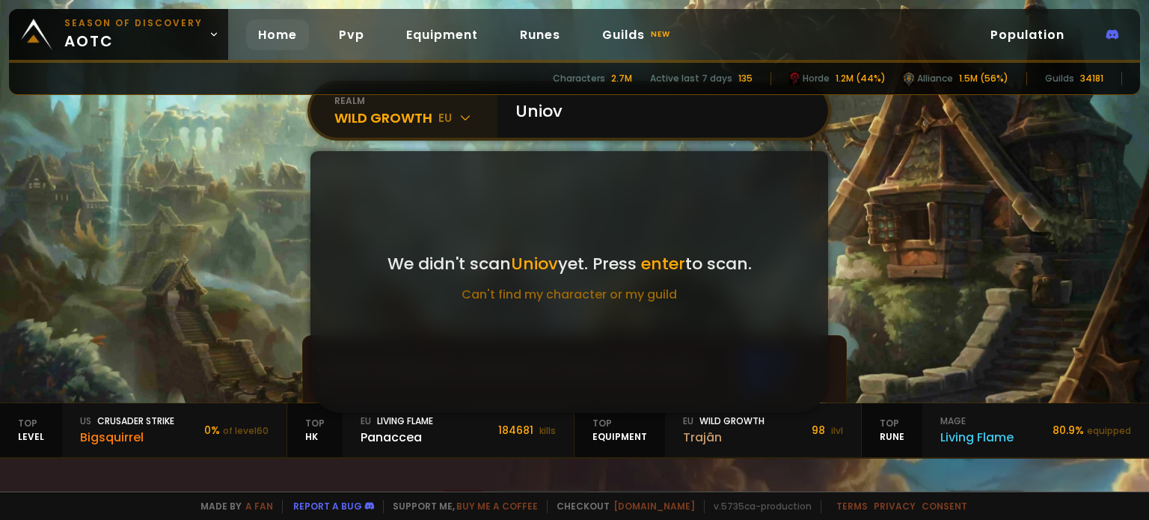
click at [396, 116] on div "Wild Growth eu" at bounding box center [415, 118] width 163 height 20
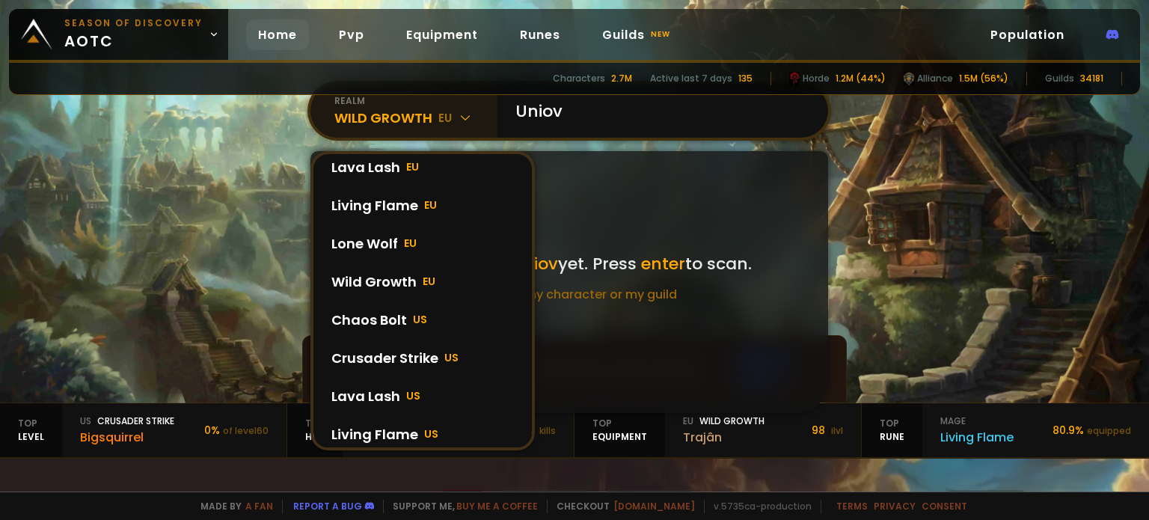
scroll to position [132, 0]
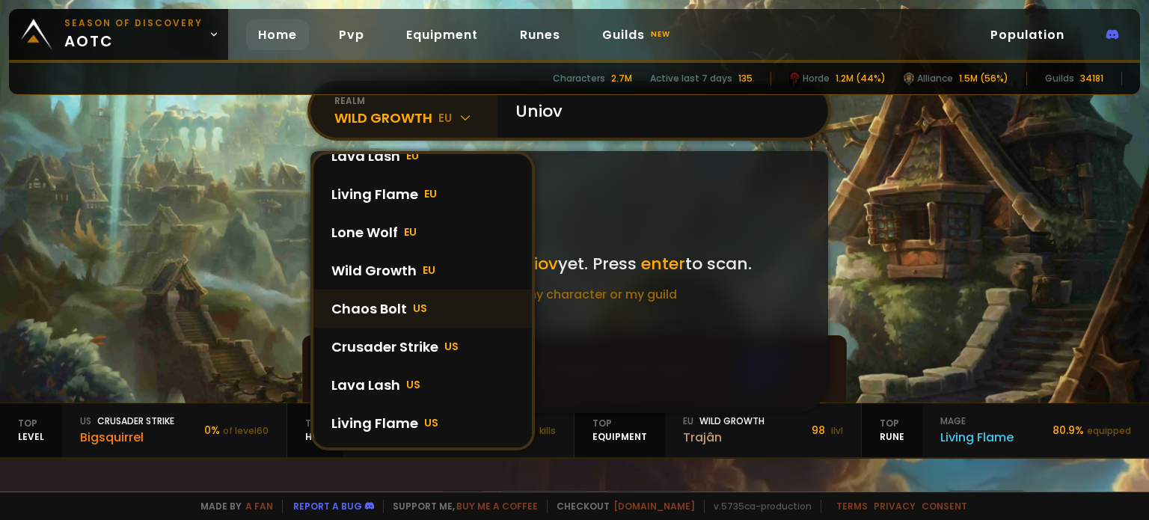
click at [381, 307] on div "Chaos Bolt US" at bounding box center [422, 308] width 218 height 38
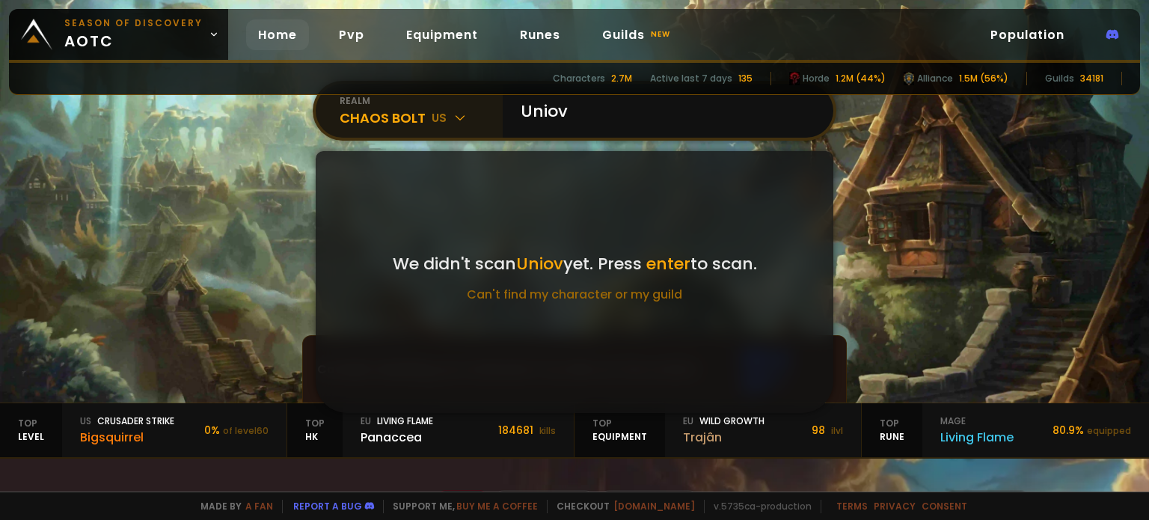
click at [410, 114] on div "Chaos Bolt us" at bounding box center [420, 118] width 163 height 20
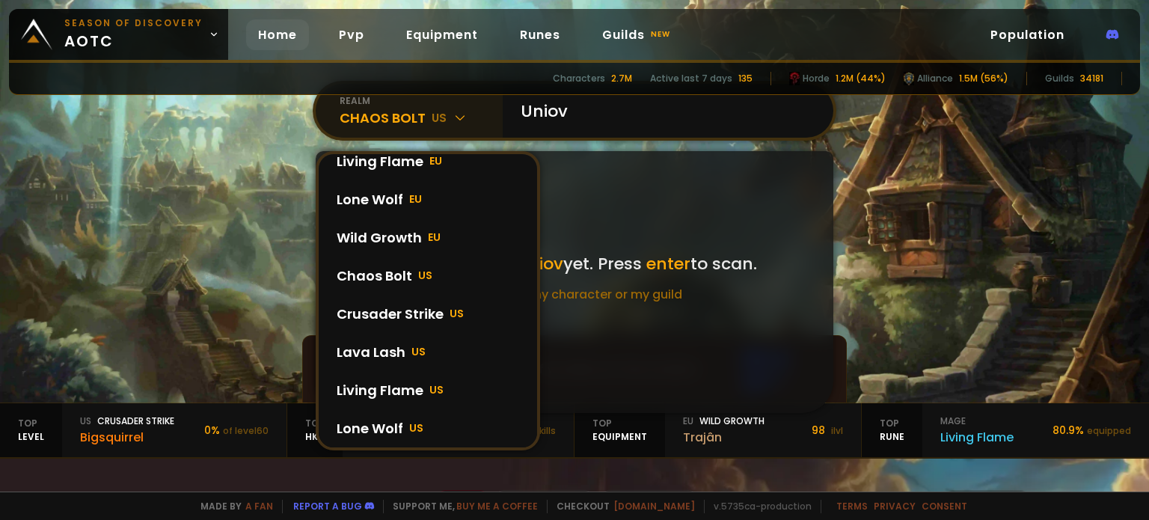
scroll to position [168, 0]
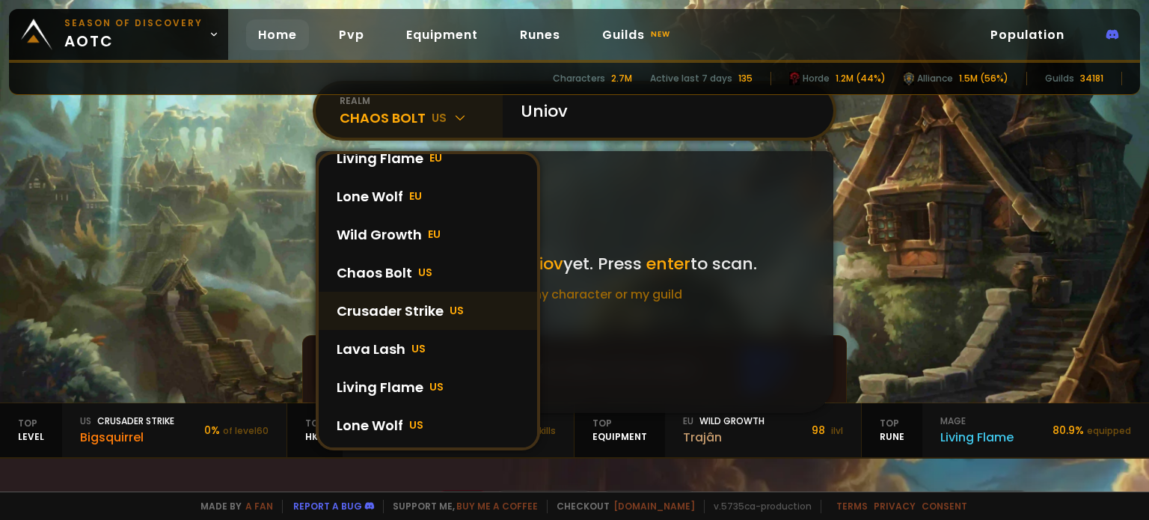
click at [396, 316] on div "Crusader Strike US" at bounding box center [428, 311] width 218 height 38
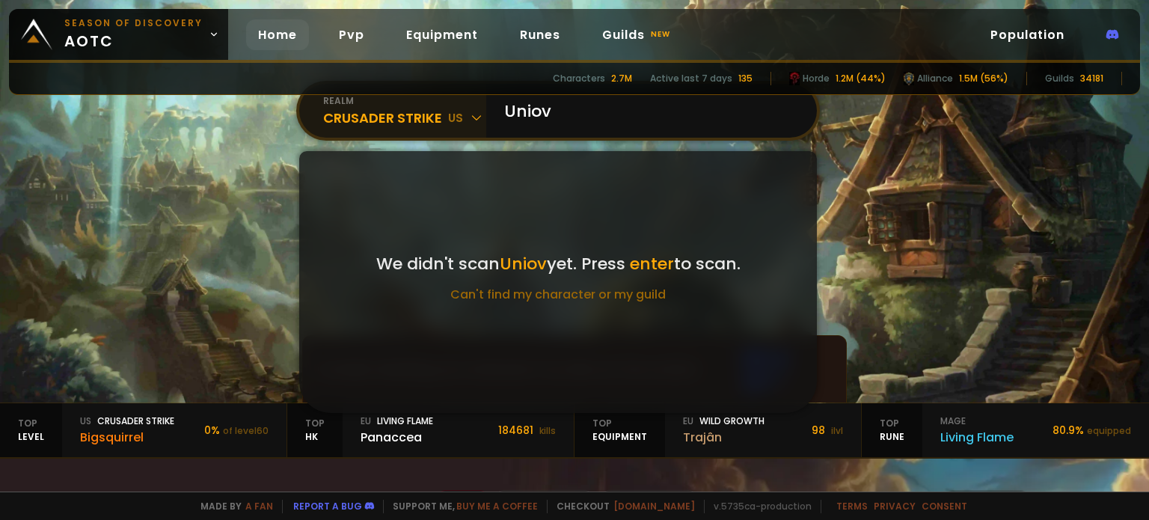
click at [382, 113] on div "Crusader Strike us" at bounding box center [404, 118] width 163 height 20
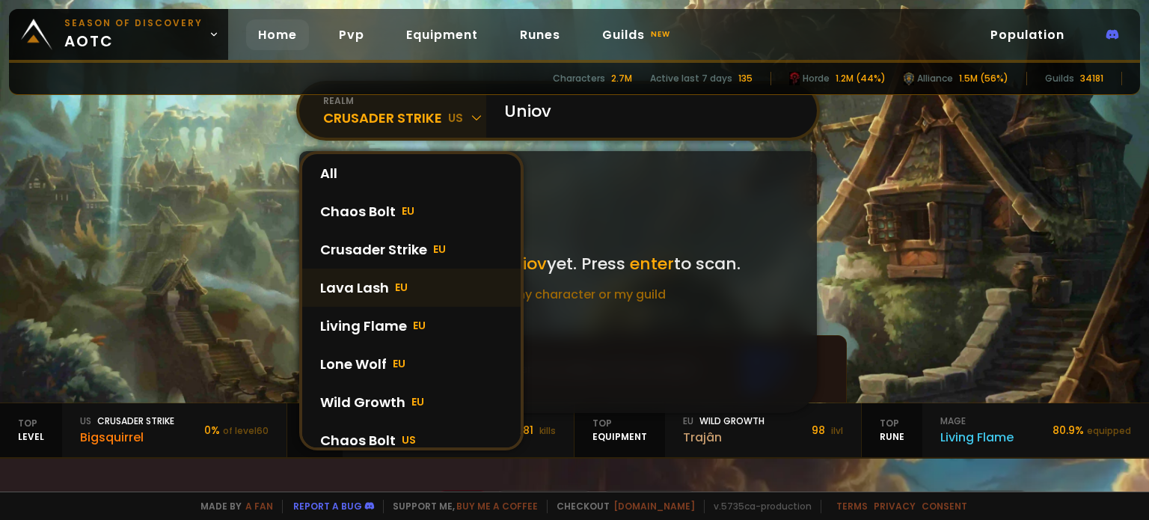
click at [417, 288] on div "Lava Lash EU" at bounding box center [411, 287] width 218 height 38
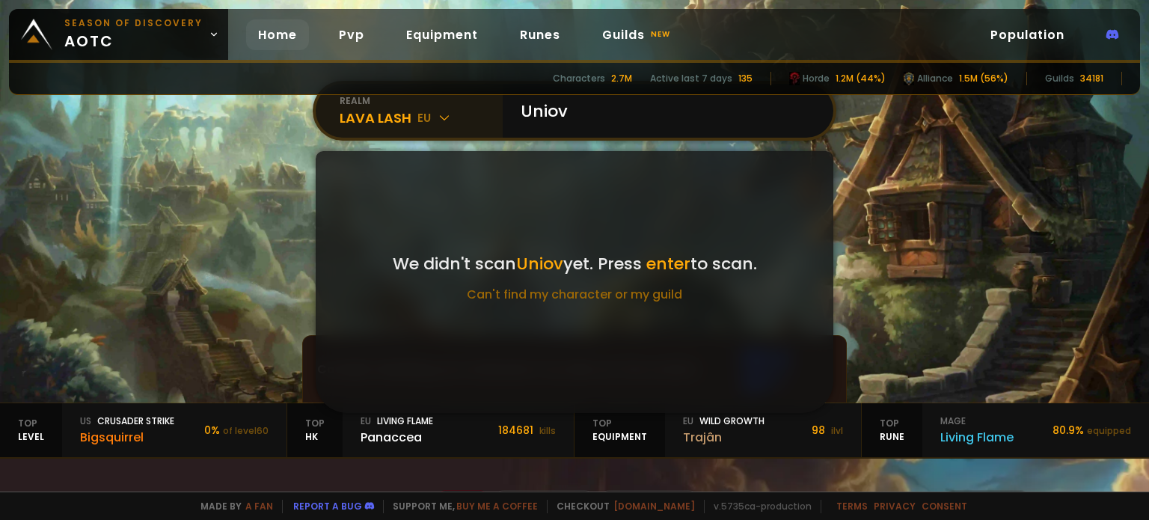
click at [410, 120] on div "Lava Lash eu" at bounding box center [420, 118] width 163 height 20
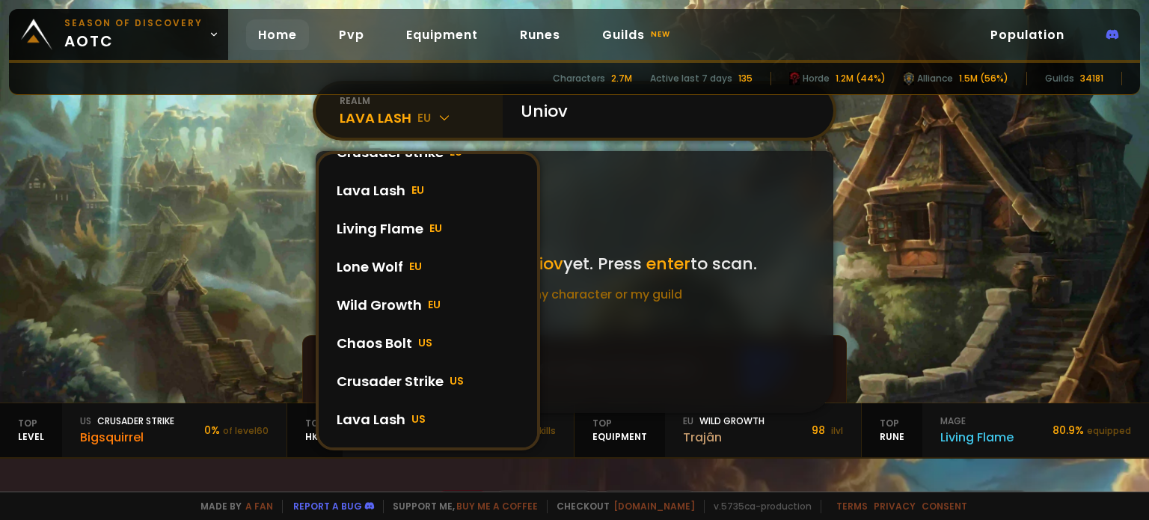
scroll to position [0, 0]
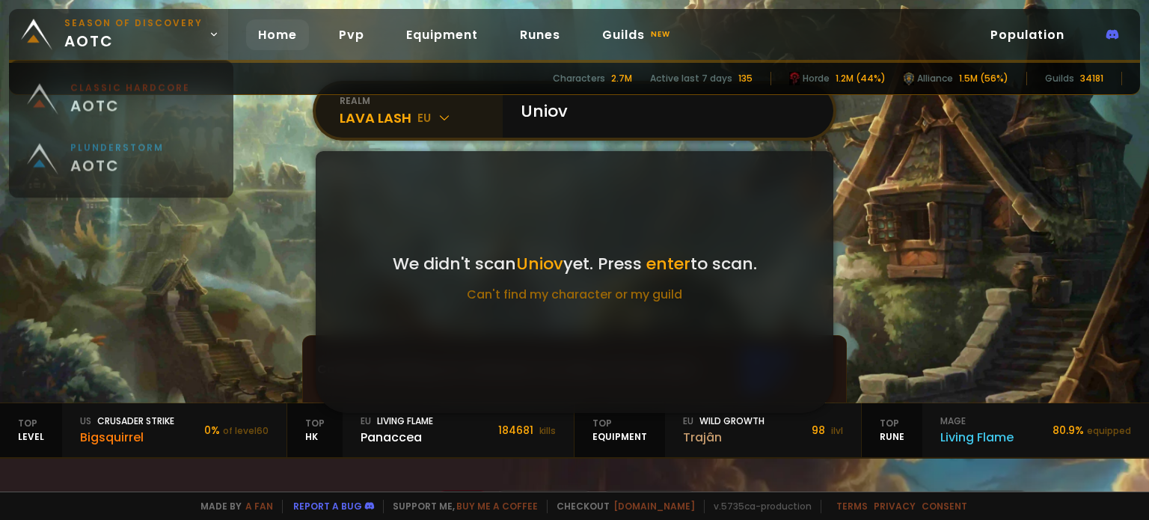
click at [142, 43] on span "Season of Discovery aotc" at bounding box center [133, 34] width 138 height 36
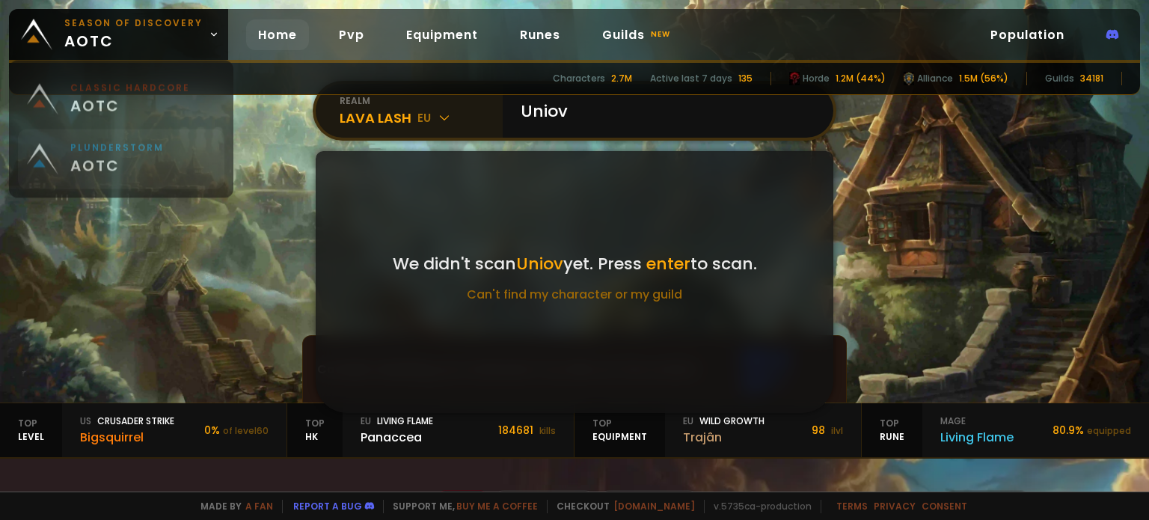
click at [118, 179] on span "aotc" at bounding box center [116, 172] width 93 height 22
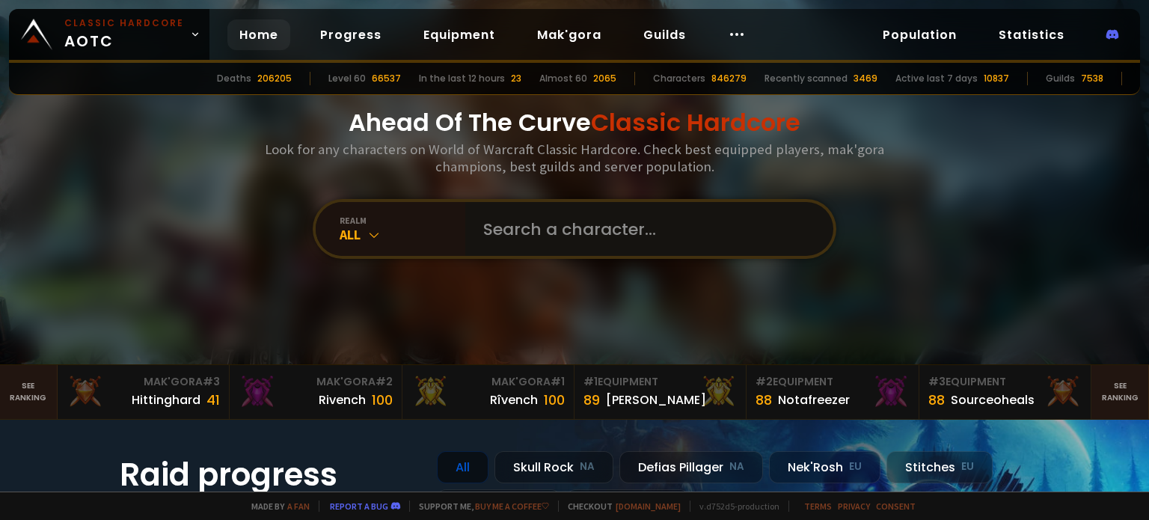
click at [579, 213] on input "text" at bounding box center [644, 229] width 341 height 54
click at [366, 230] on icon at bounding box center [373, 234] width 15 height 15
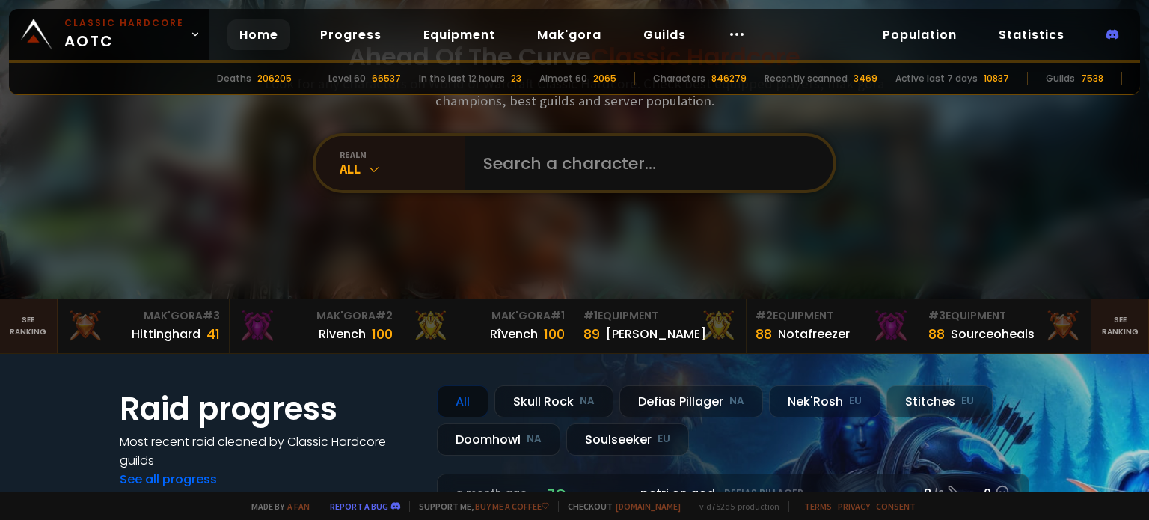
scroll to position [102, 0]
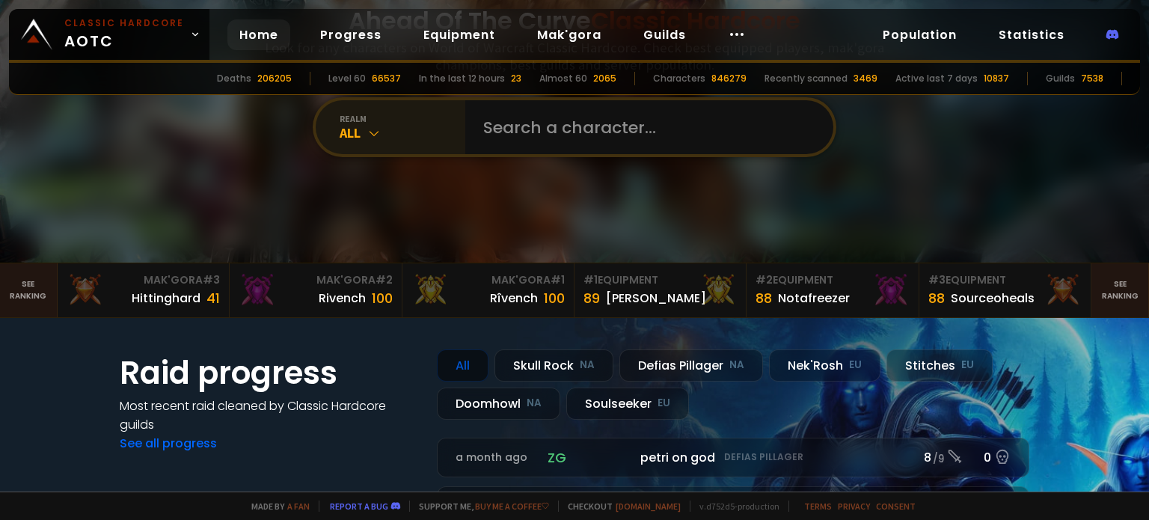
click at [339, 113] on div "realm" at bounding box center [402, 118] width 126 height 11
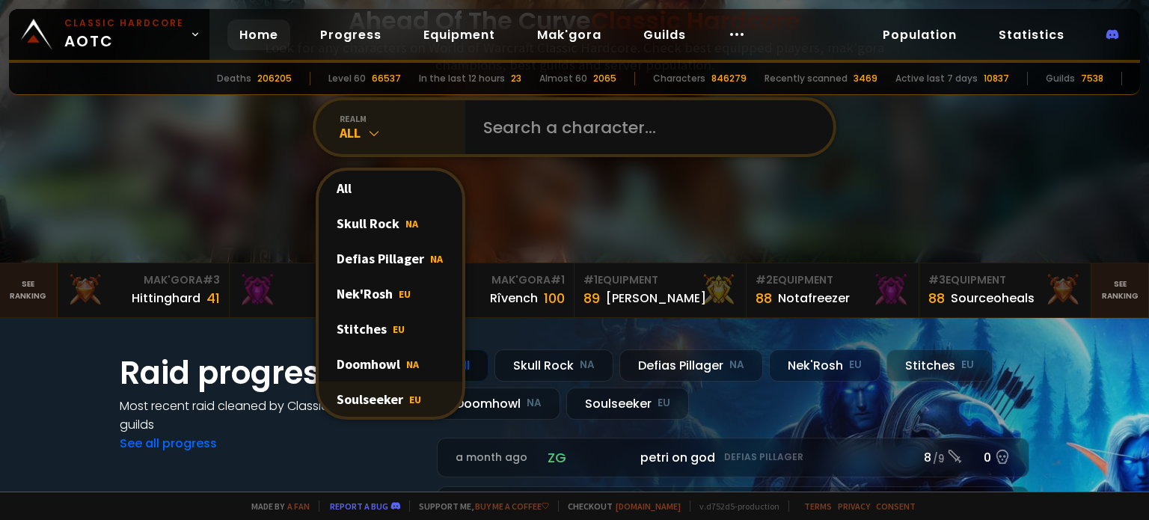
click at [374, 390] on div "Soulseeker EU" at bounding box center [391, 398] width 144 height 35
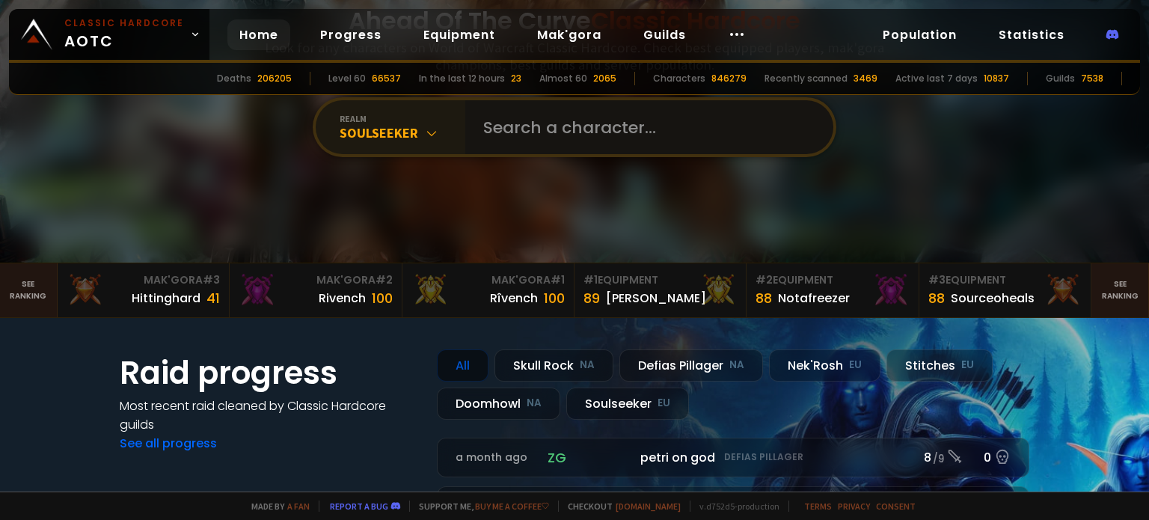
click at [500, 113] on input "text" at bounding box center [644, 127] width 341 height 54
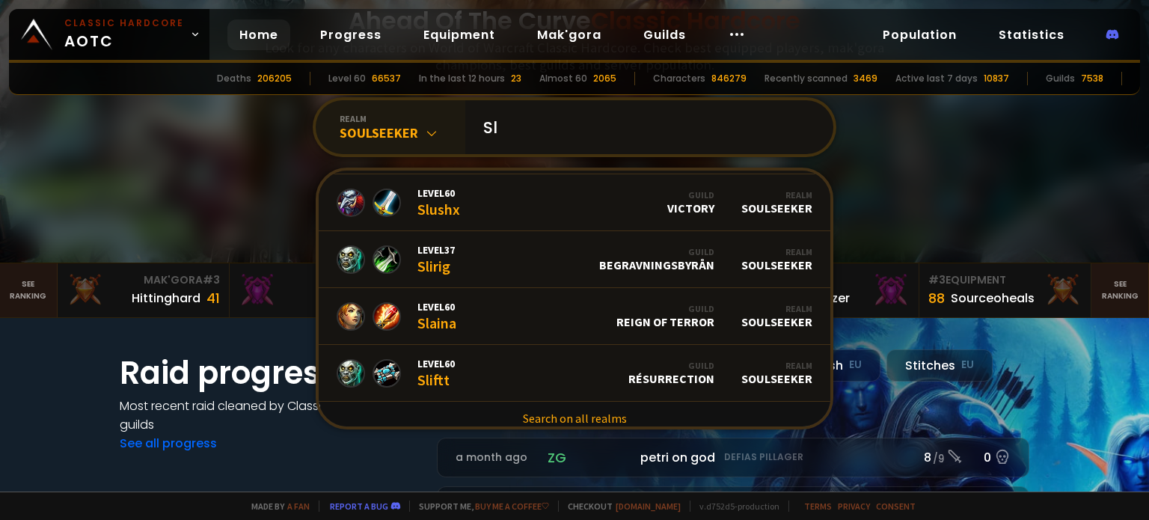
scroll to position [913, 0]
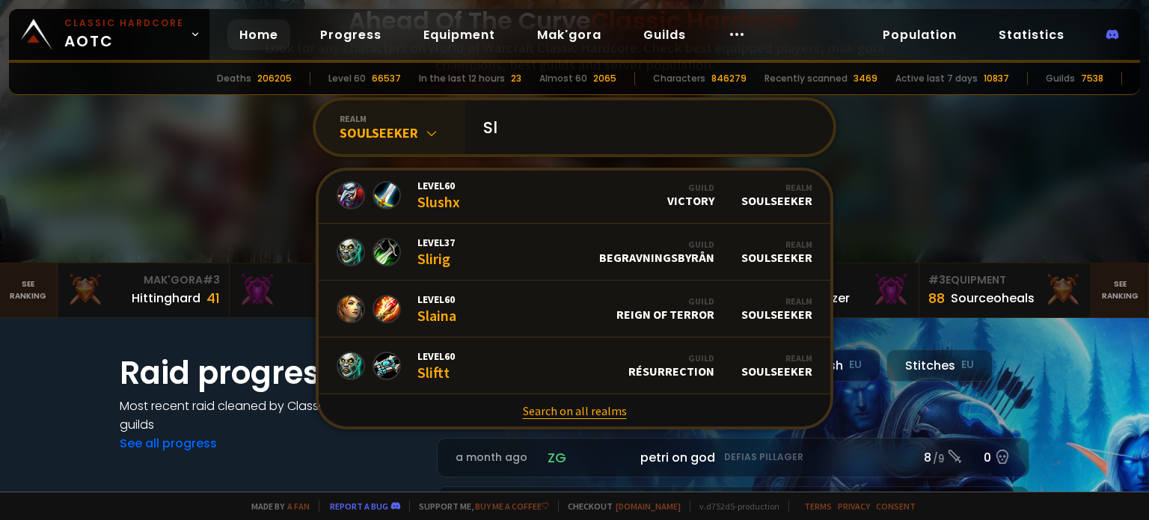
type input "Sl"
click at [581, 416] on link "Search on all realms" at bounding box center [574, 410] width 511 height 33
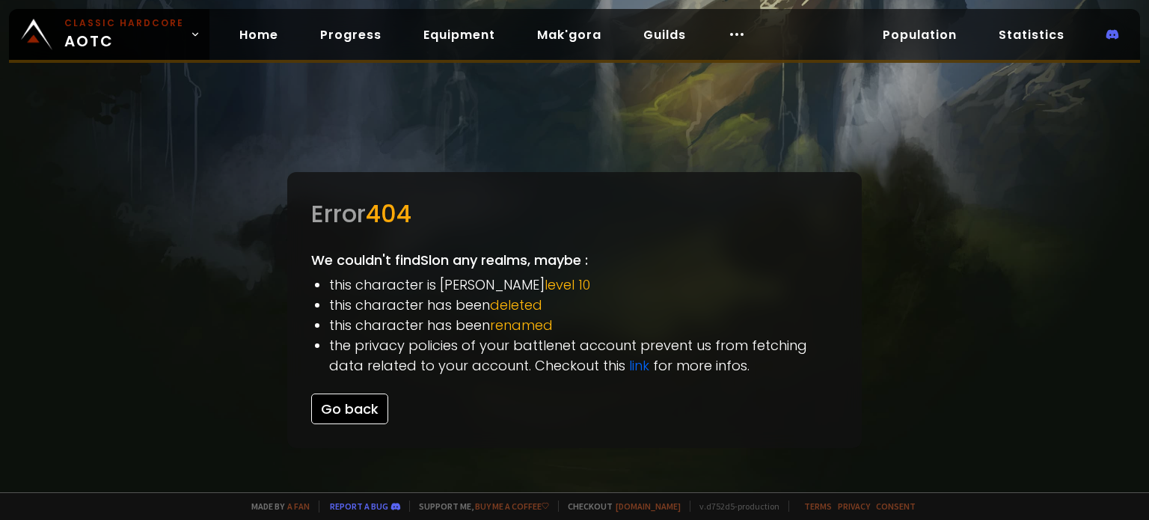
click at [353, 403] on button "Go back" at bounding box center [349, 408] width 77 height 31
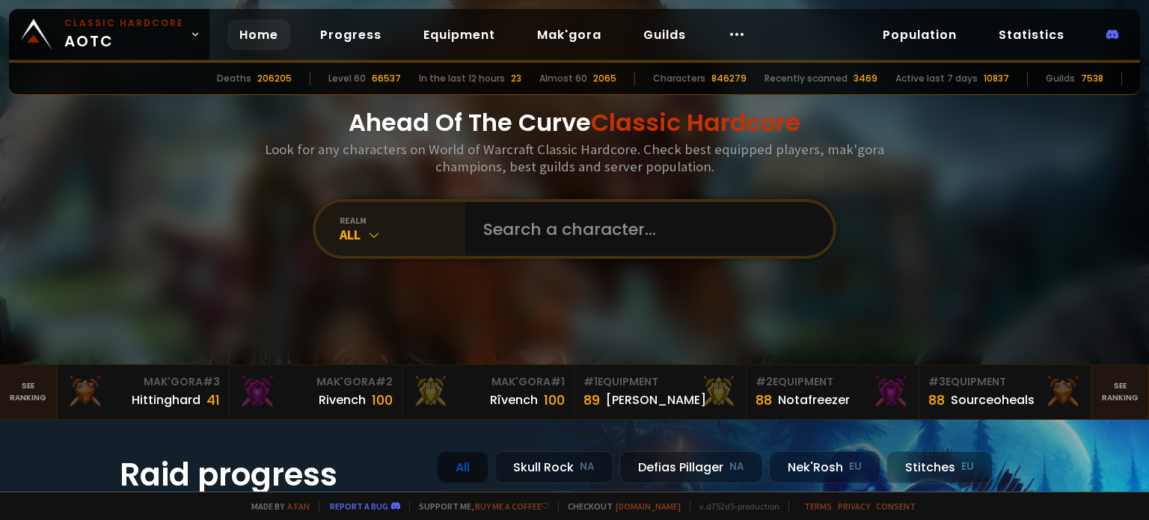
click at [390, 221] on div "realm" at bounding box center [402, 220] width 126 height 11
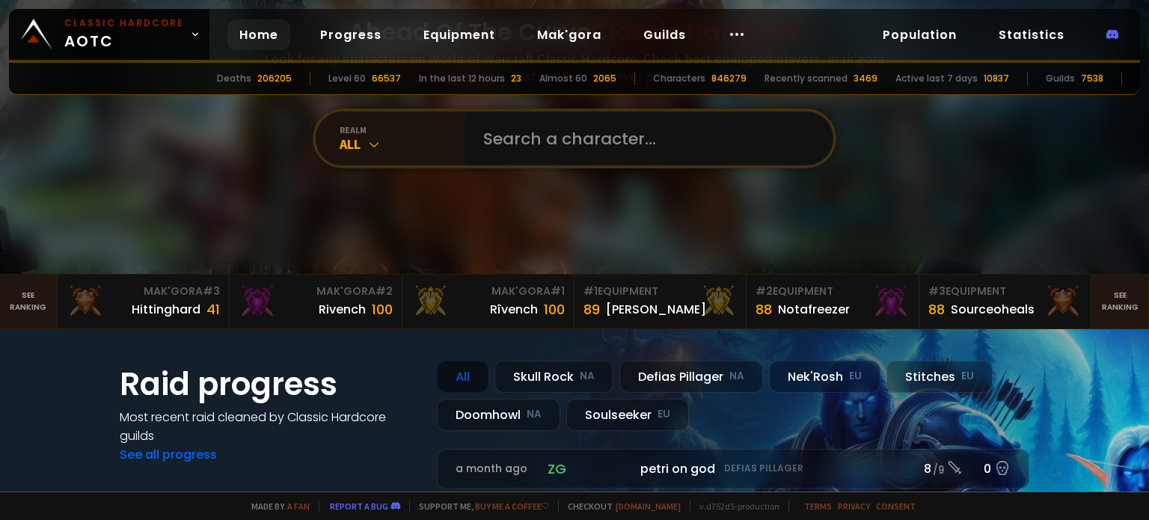
scroll to position [111, 0]
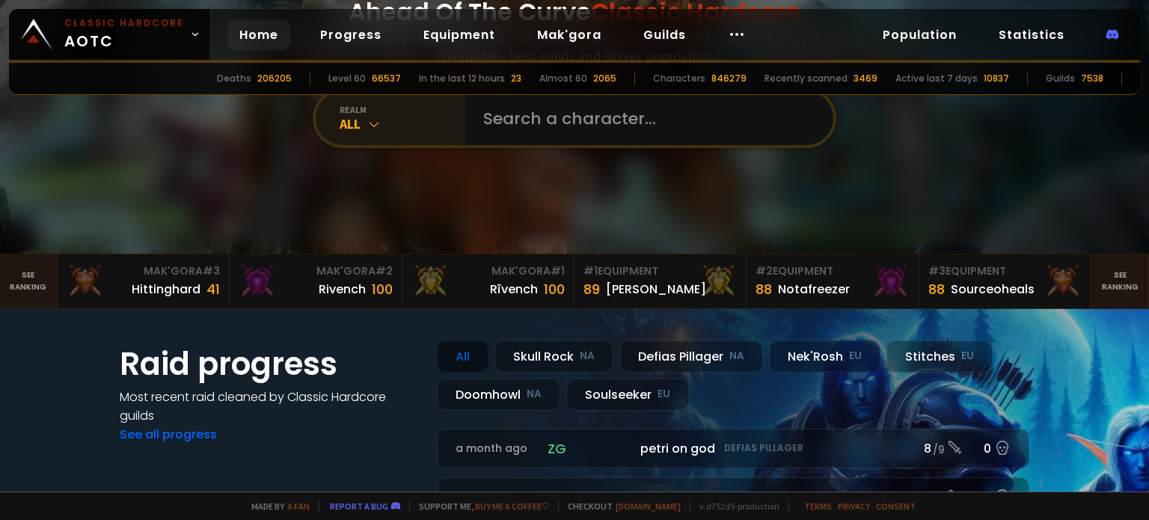
click at [374, 115] on div "All" at bounding box center [402, 123] width 126 height 17
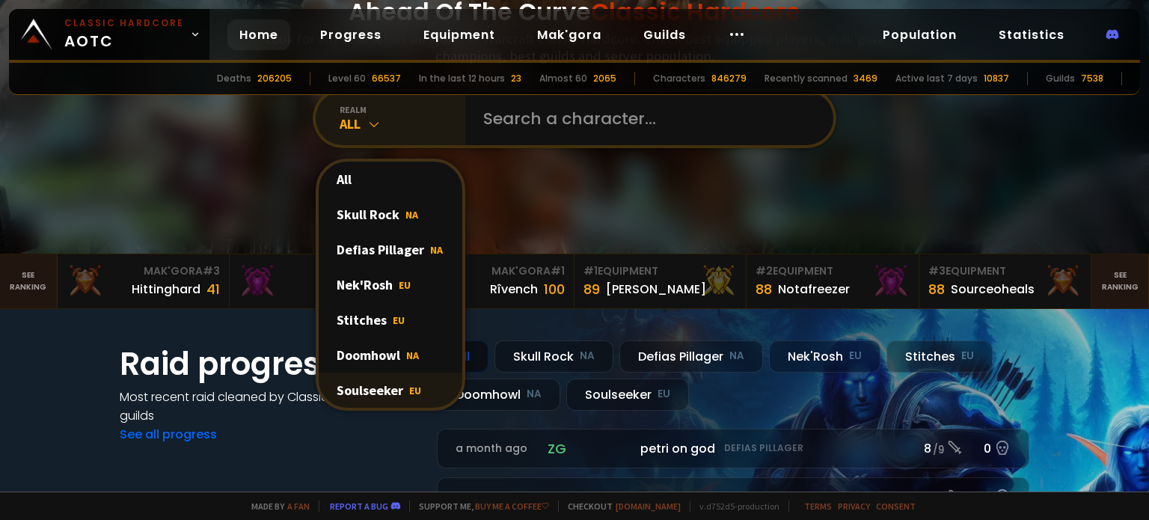
click at [353, 392] on div "Soulseeker EU" at bounding box center [391, 389] width 144 height 35
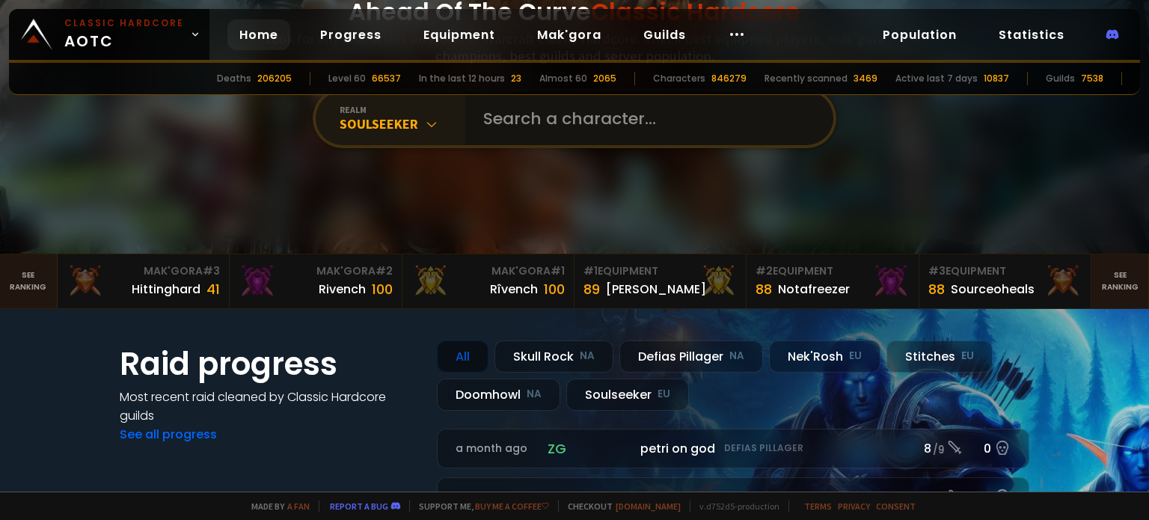
click at [525, 97] on input "text" at bounding box center [644, 118] width 341 height 54
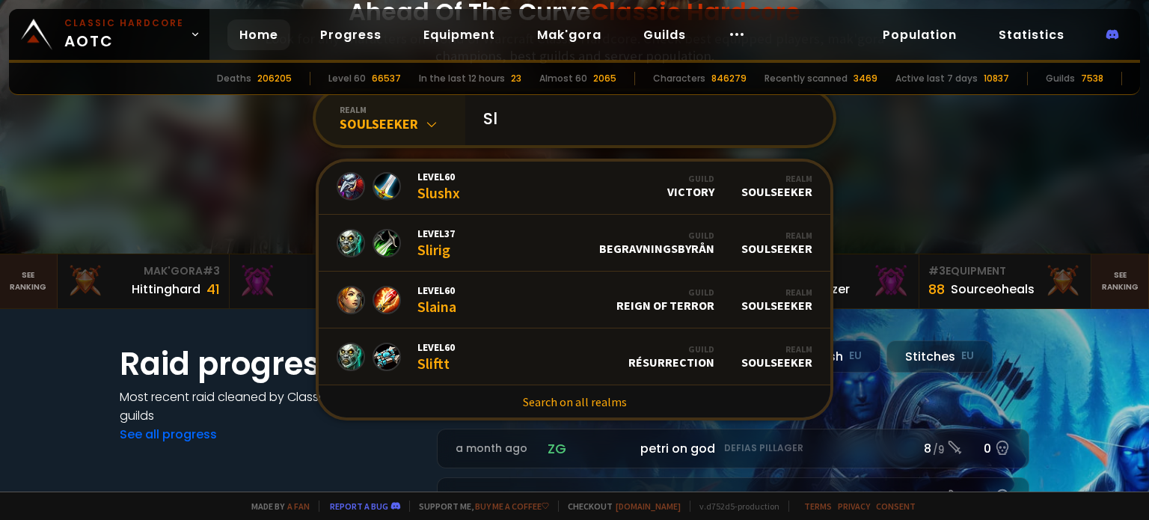
scroll to position [0, 0]
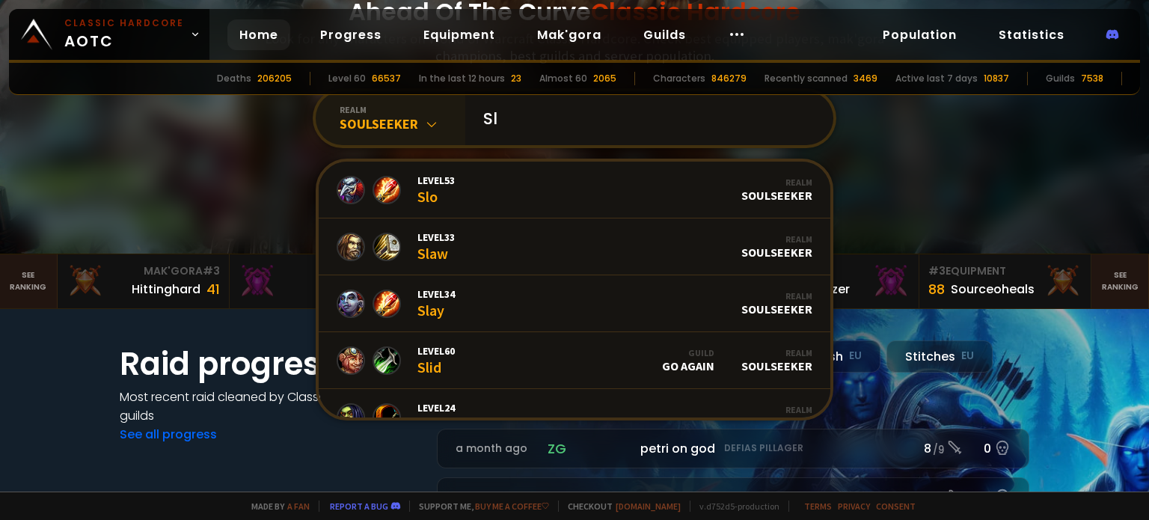
type input "Sl"
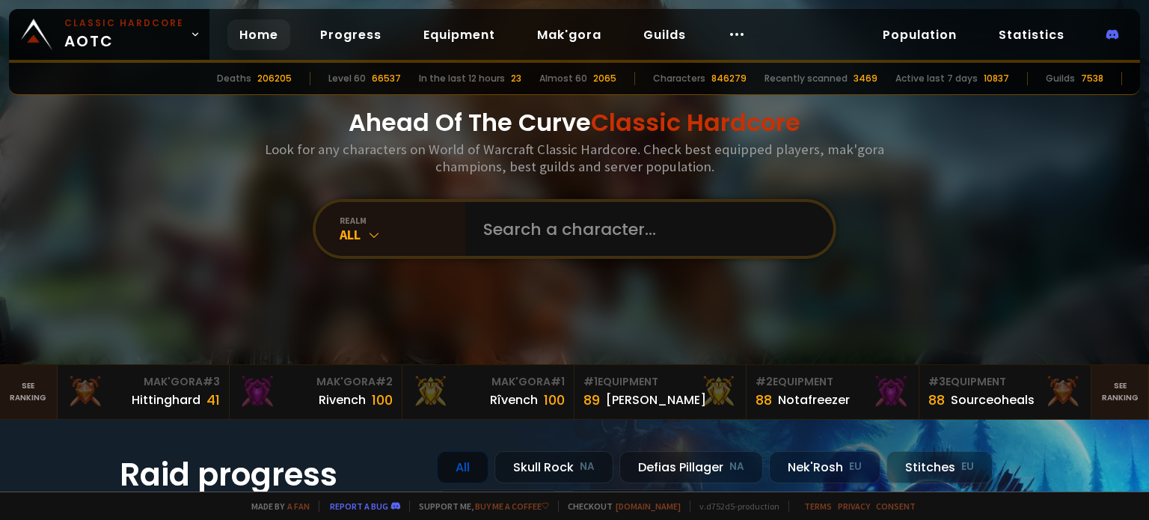
click at [368, 236] on icon at bounding box center [373, 234] width 15 height 15
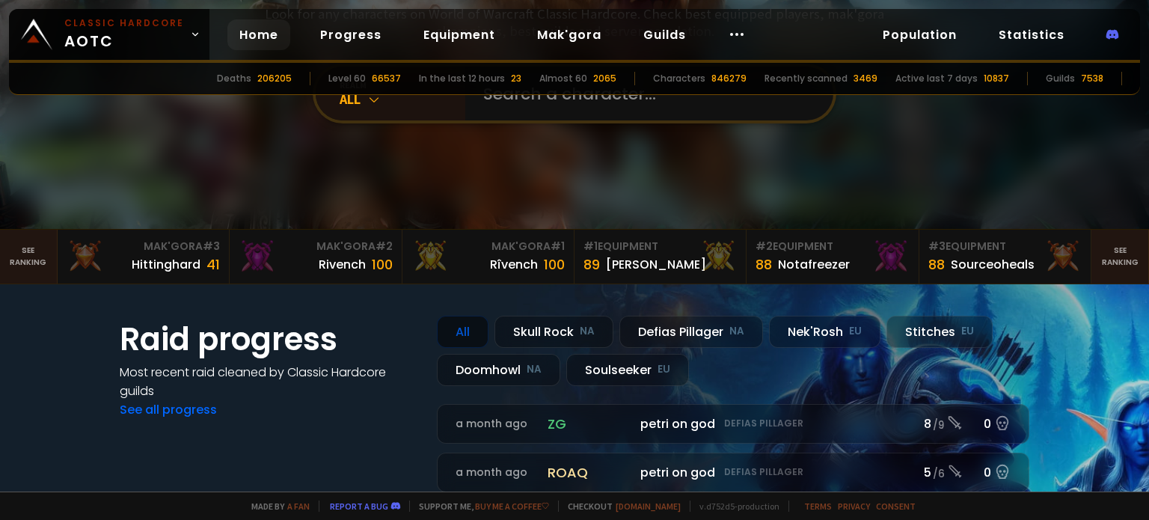
scroll to position [138, 0]
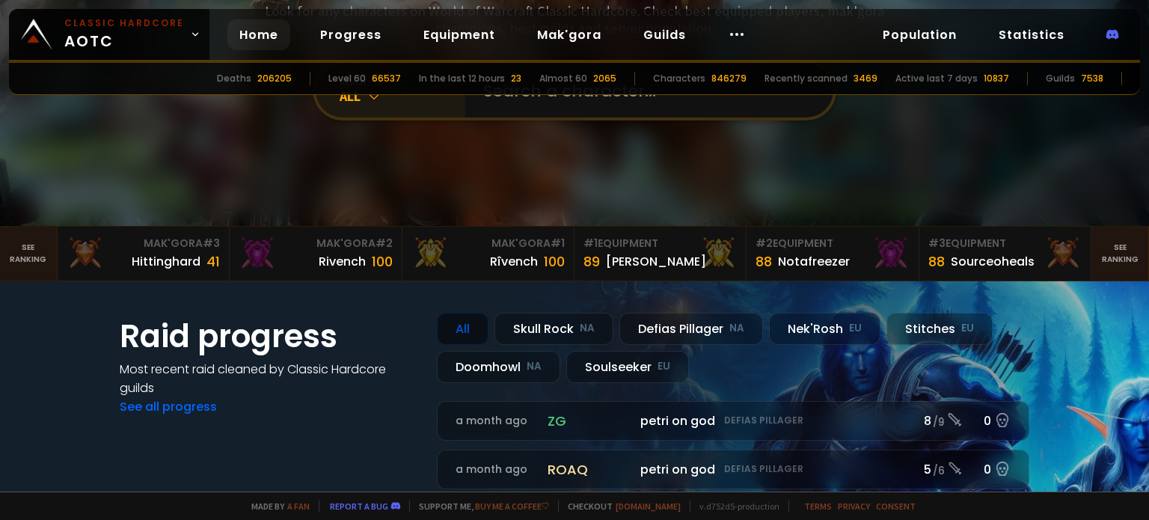
click at [371, 110] on div "realm All" at bounding box center [391, 91] width 150 height 54
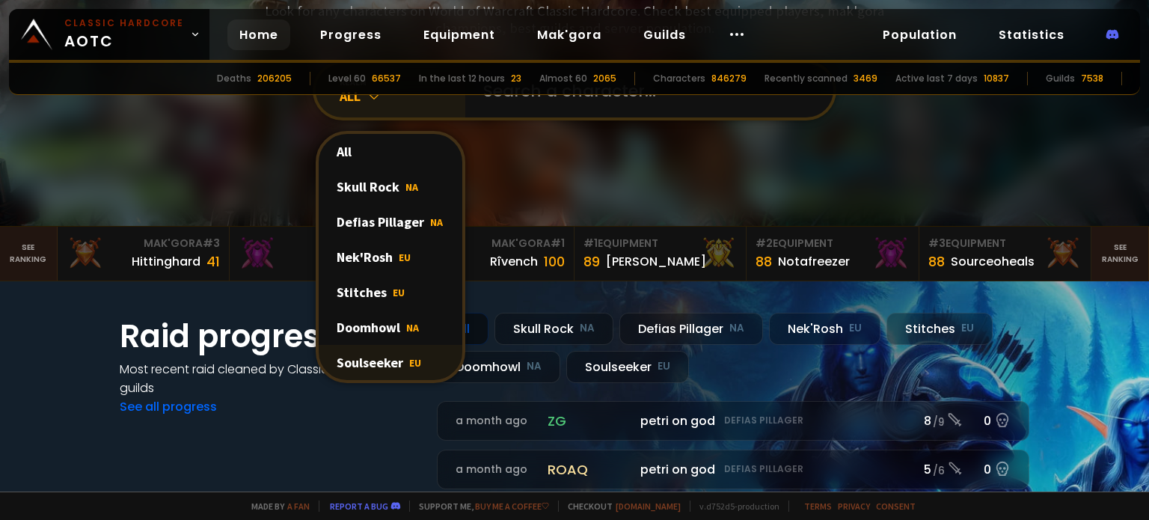
click at [367, 356] on div "Soulseeker EU" at bounding box center [391, 362] width 144 height 35
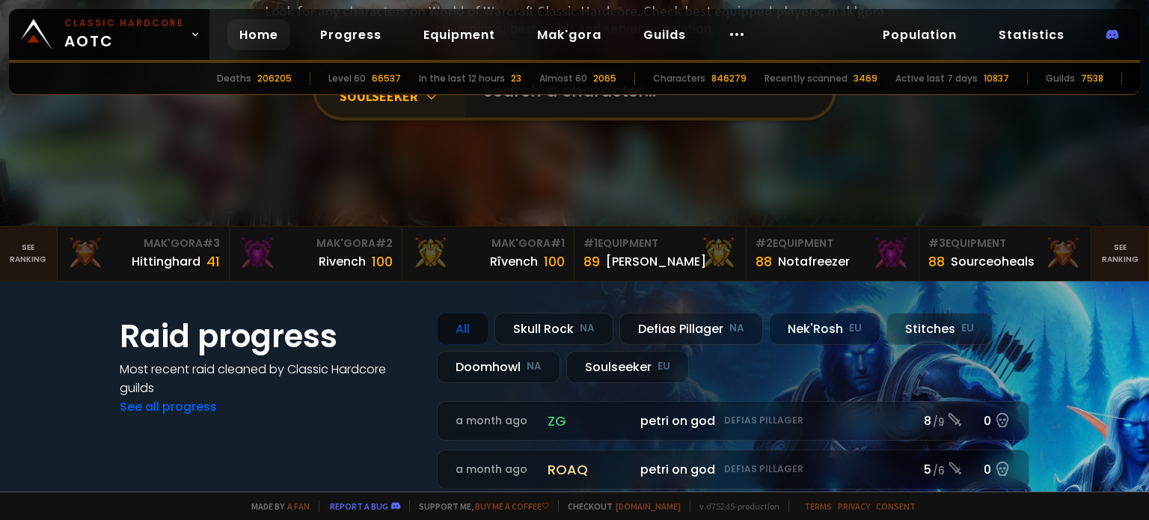
click at [517, 102] on input "text" at bounding box center [644, 91] width 341 height 54
paste input "Prigkipissa"
type input "Prigkipissa"
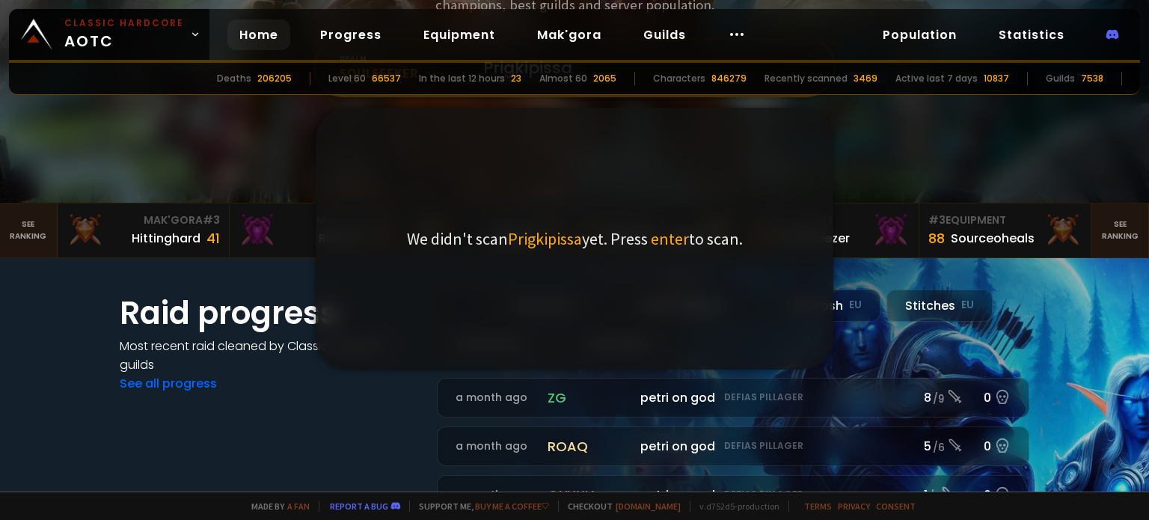
scroll to position [202, 0]
